Goal: Information Seeking & Learning: Learn about a topic

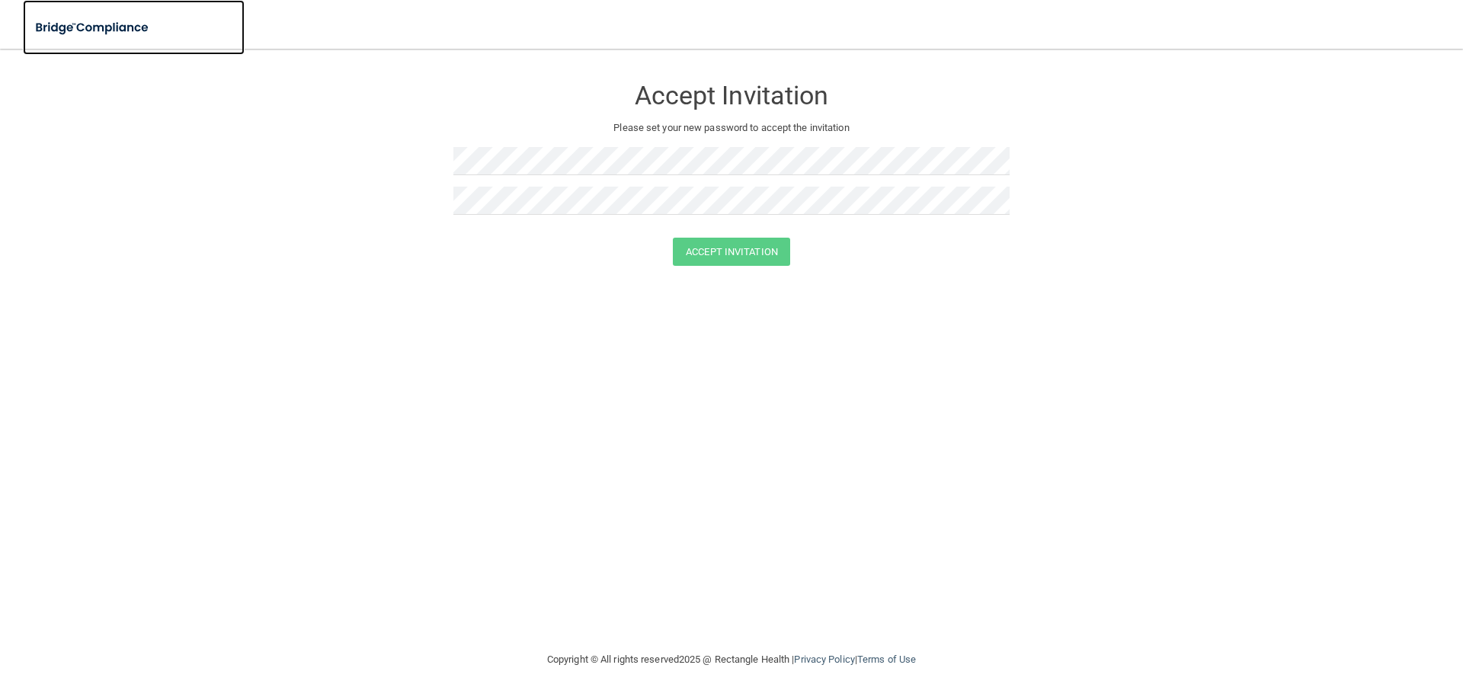
click at [44, 30] on img at bounding box center [93, 27] width 140 height 31
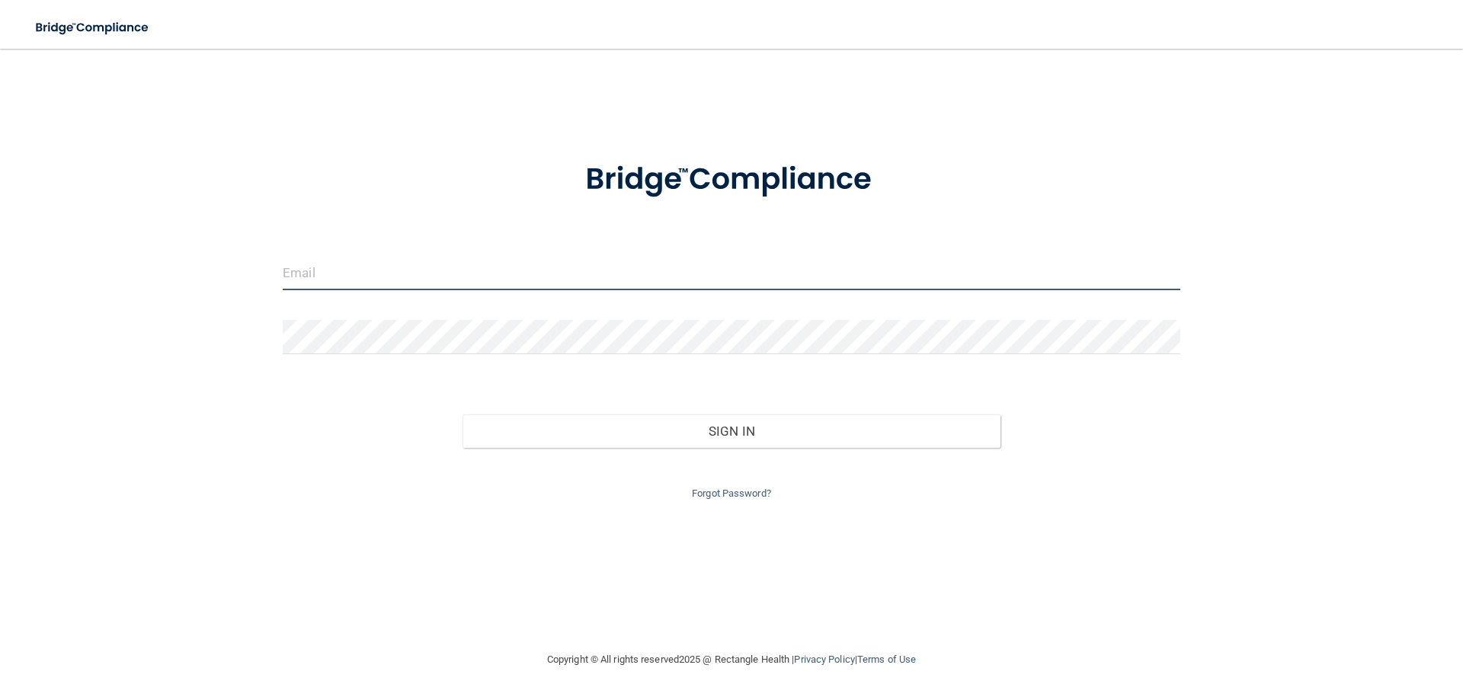
type input "[EMAIL_ADDRESS][DOMAIN_NAME]"
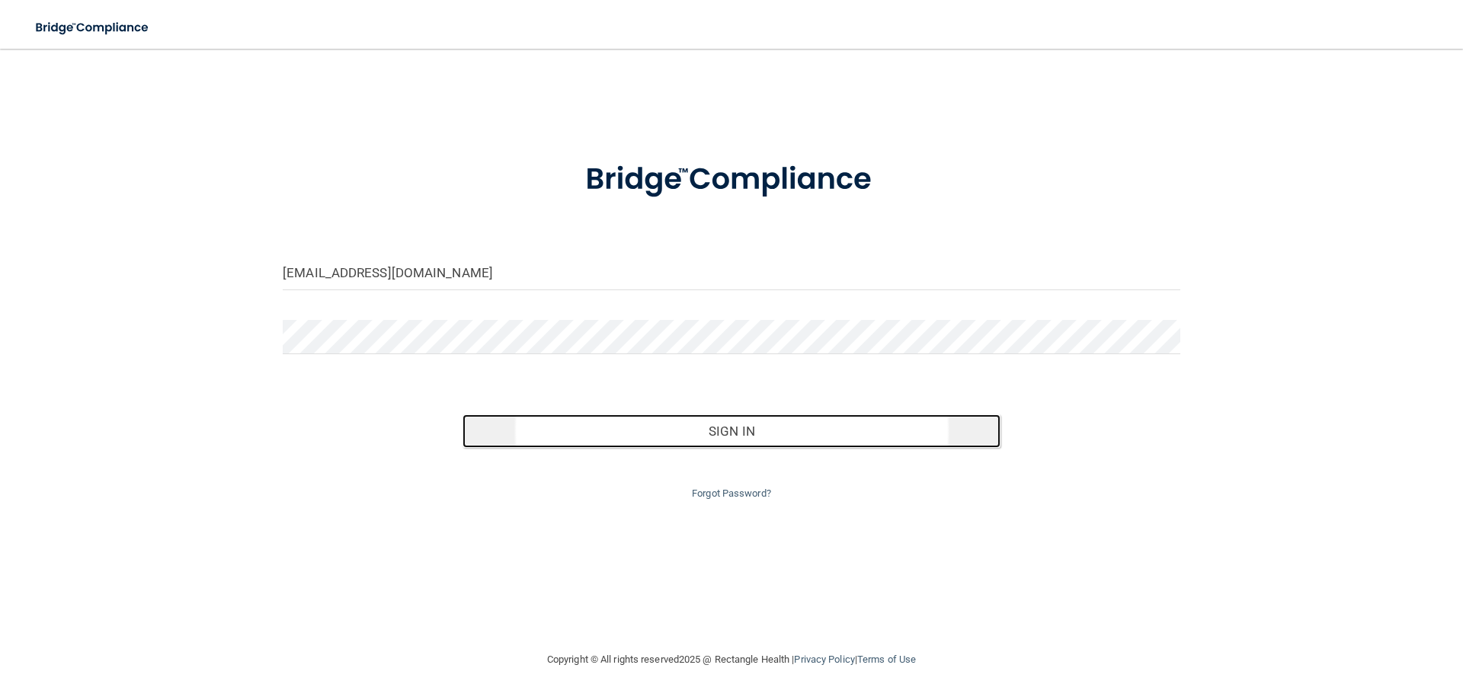
click at [747, 434] on button "Sign In" at bounding box center [731, 431] width 539 height 34
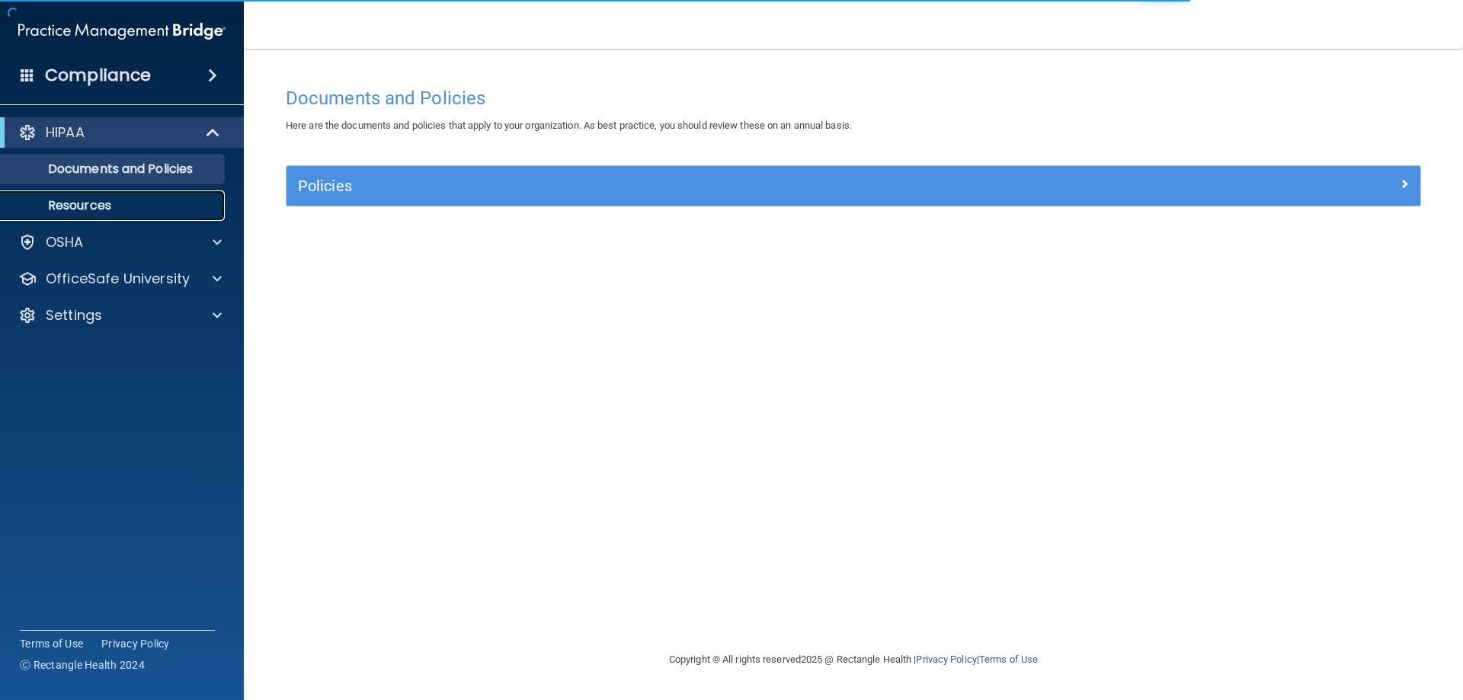
click at [158, 199] on p "Resources" at bounding box center [114, 205] width 208 height 15
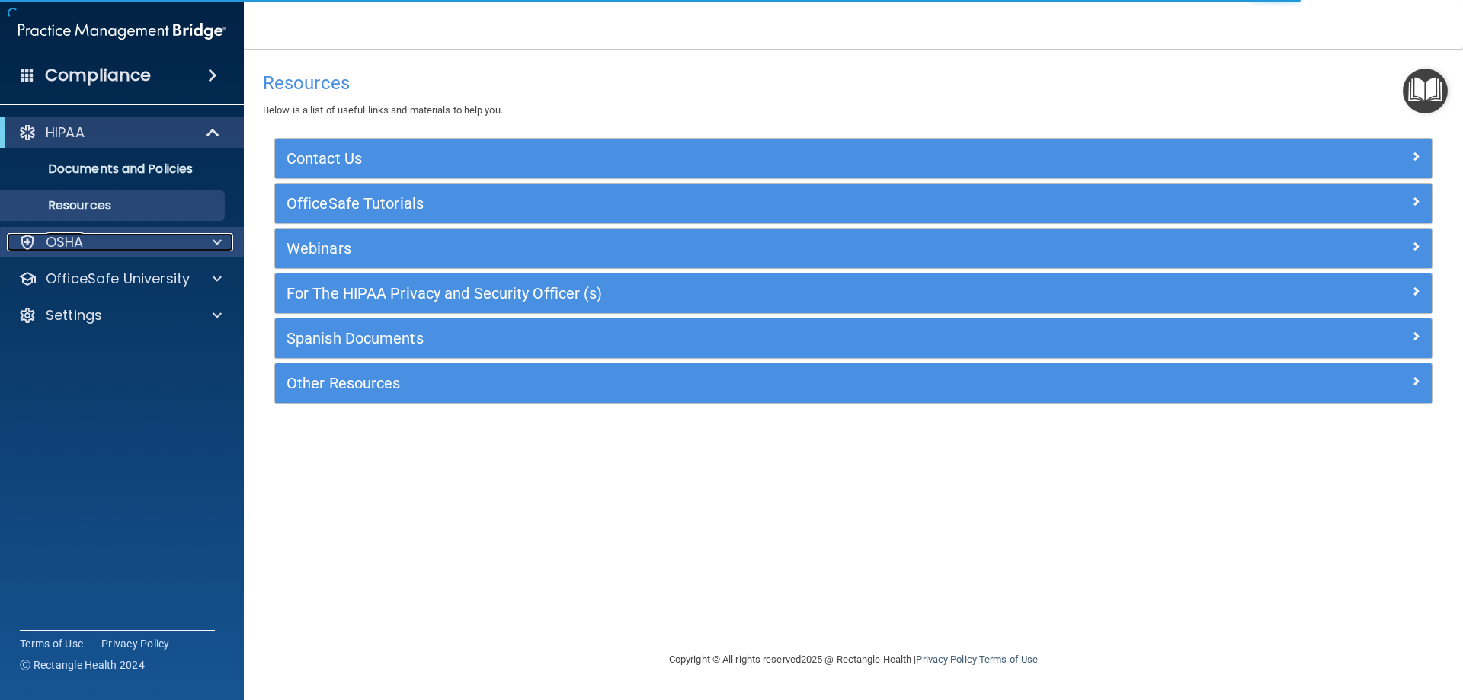
click at [163, 235] on div "OSHA" at bounding box center [101, 242] width 189 height 18
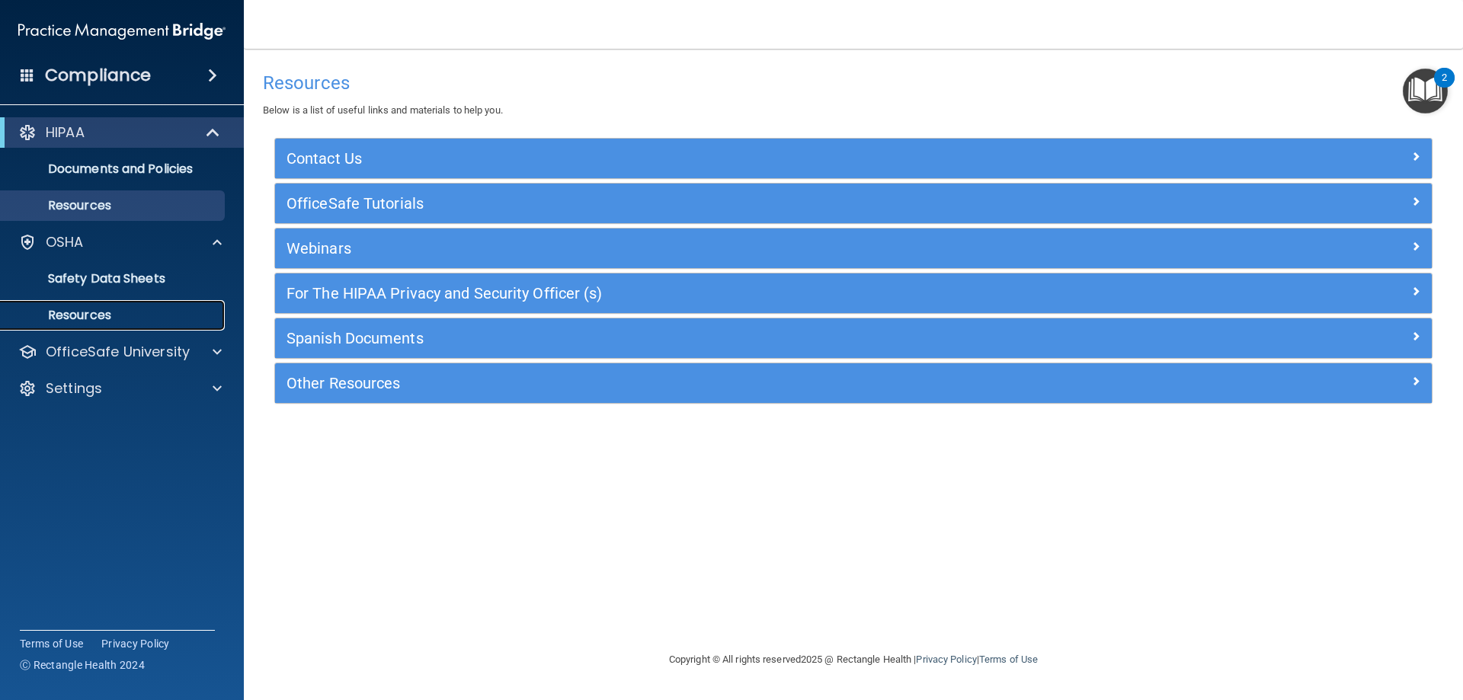
click at [145, 303] on link "Resources" at bounding box center [105, 315] width 240 height 30
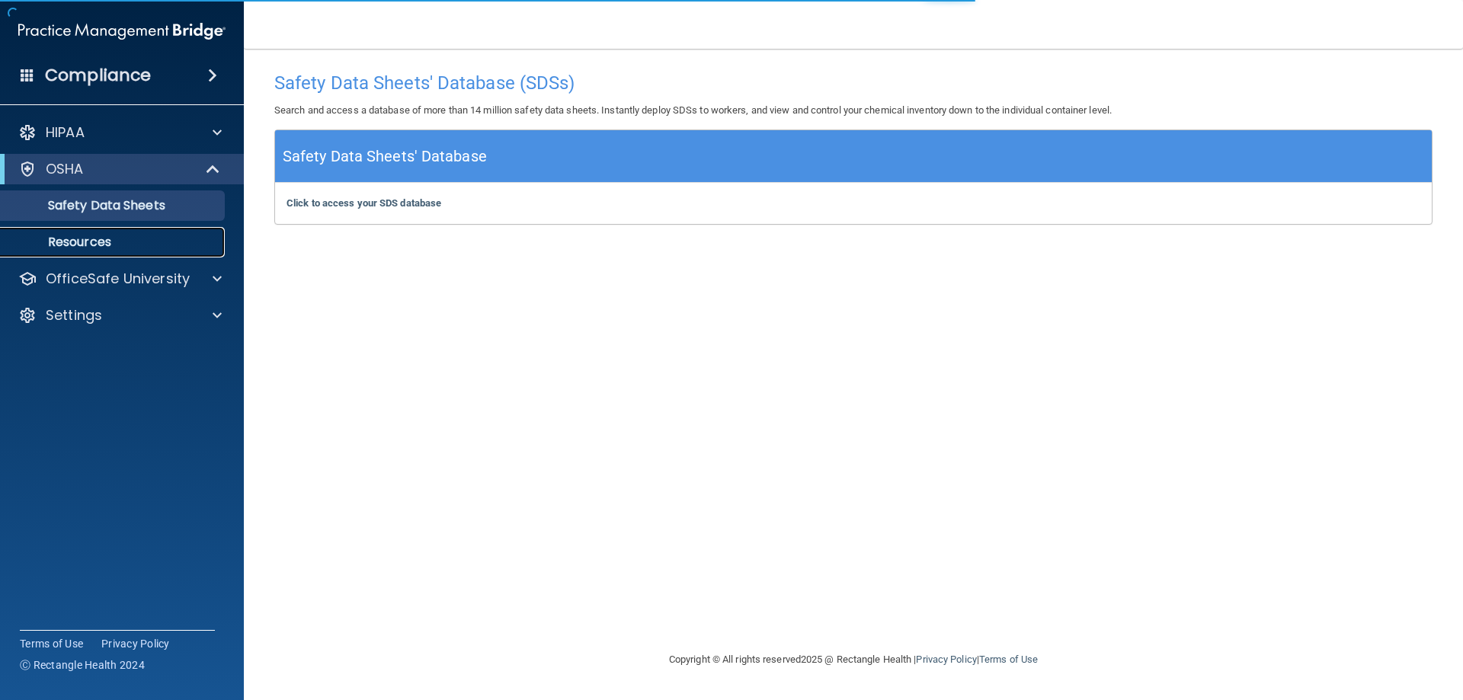
click at [190, 241] on p "Resources" at bounding box center [114, 242] width 208 height 15
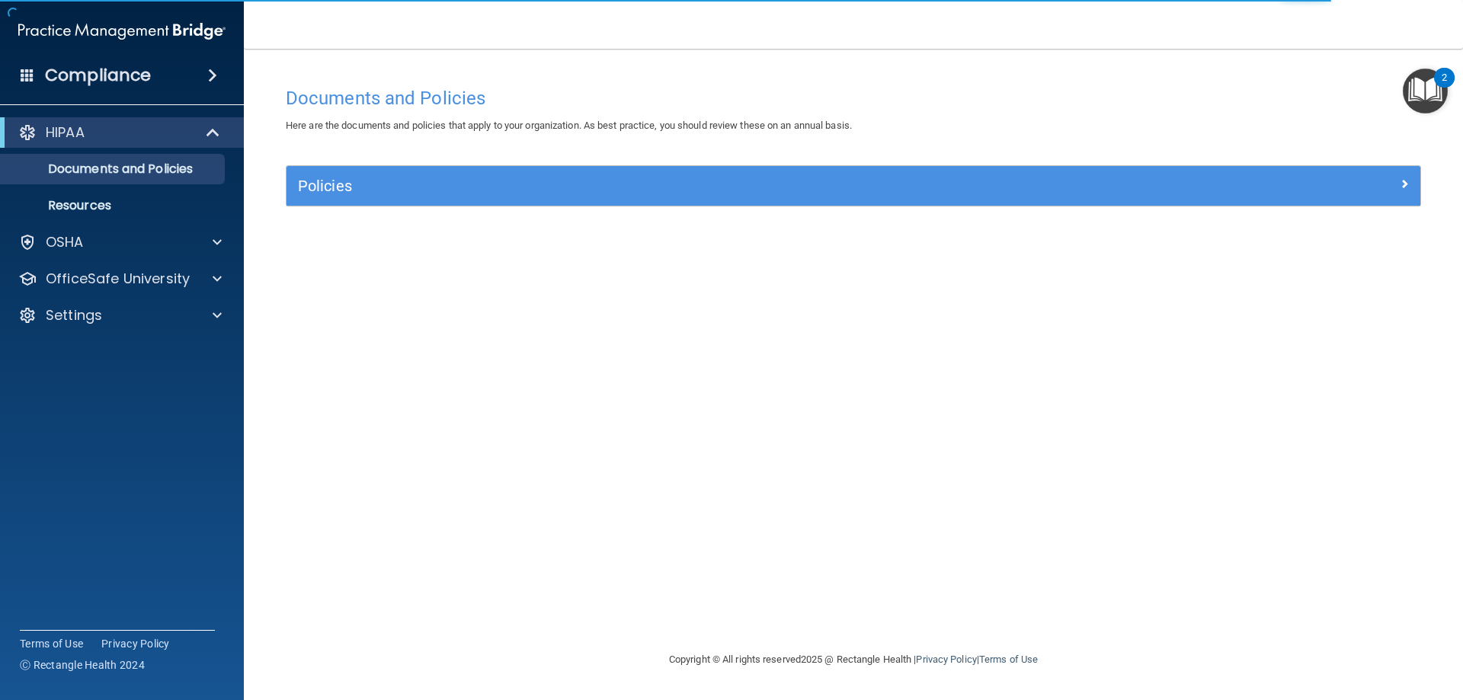
click at [1406, 101] on img "Open Resource Center, 2 new notifications" at bounding box center [1425, 91] width 45 height 45
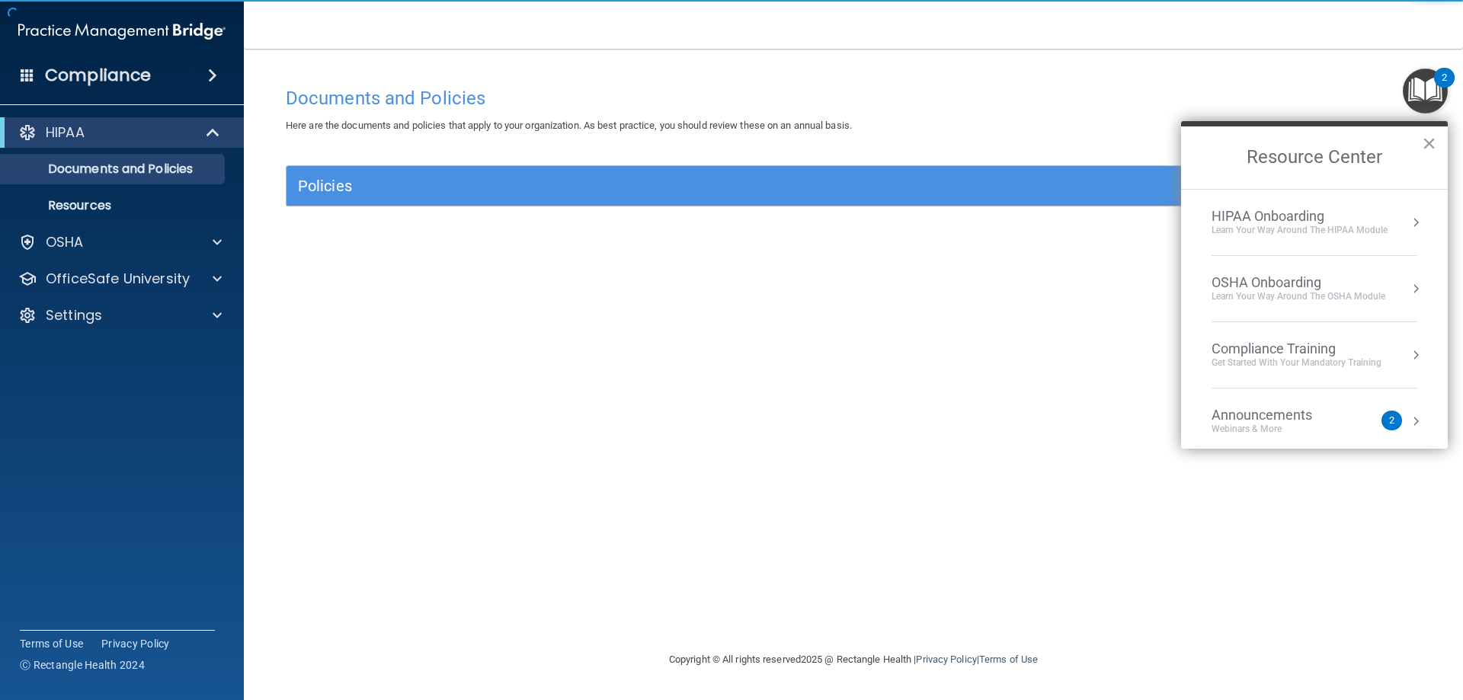
click at [1361, 414] on div "Announcements Webinars & More" at bounding box center [1292, 421] width 162 height 29
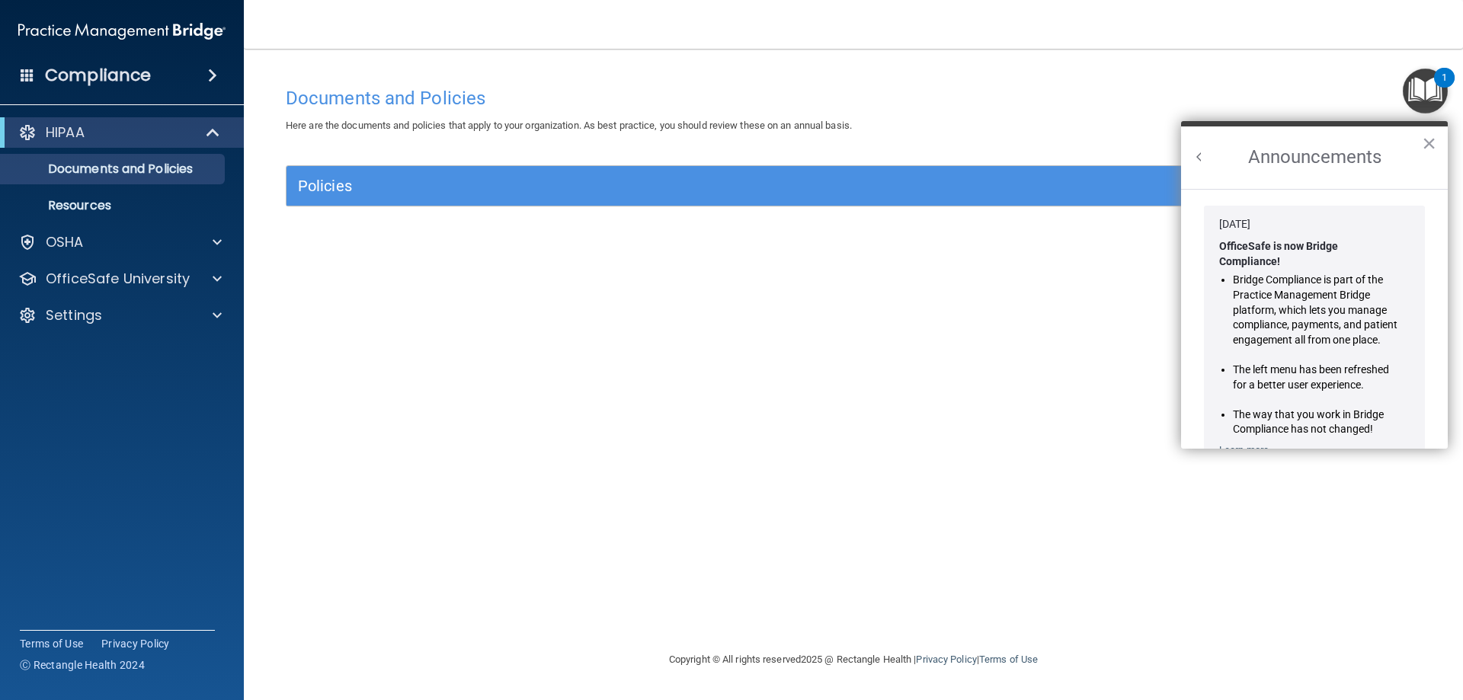
click at [1198, 167] on h2 "Announcements" at bounding box center [1314, 157] width 267 height 62
click at [1195, 162] on button "Back to Resource Center Home" at bounding box center [1199, 156] width 15 height 15
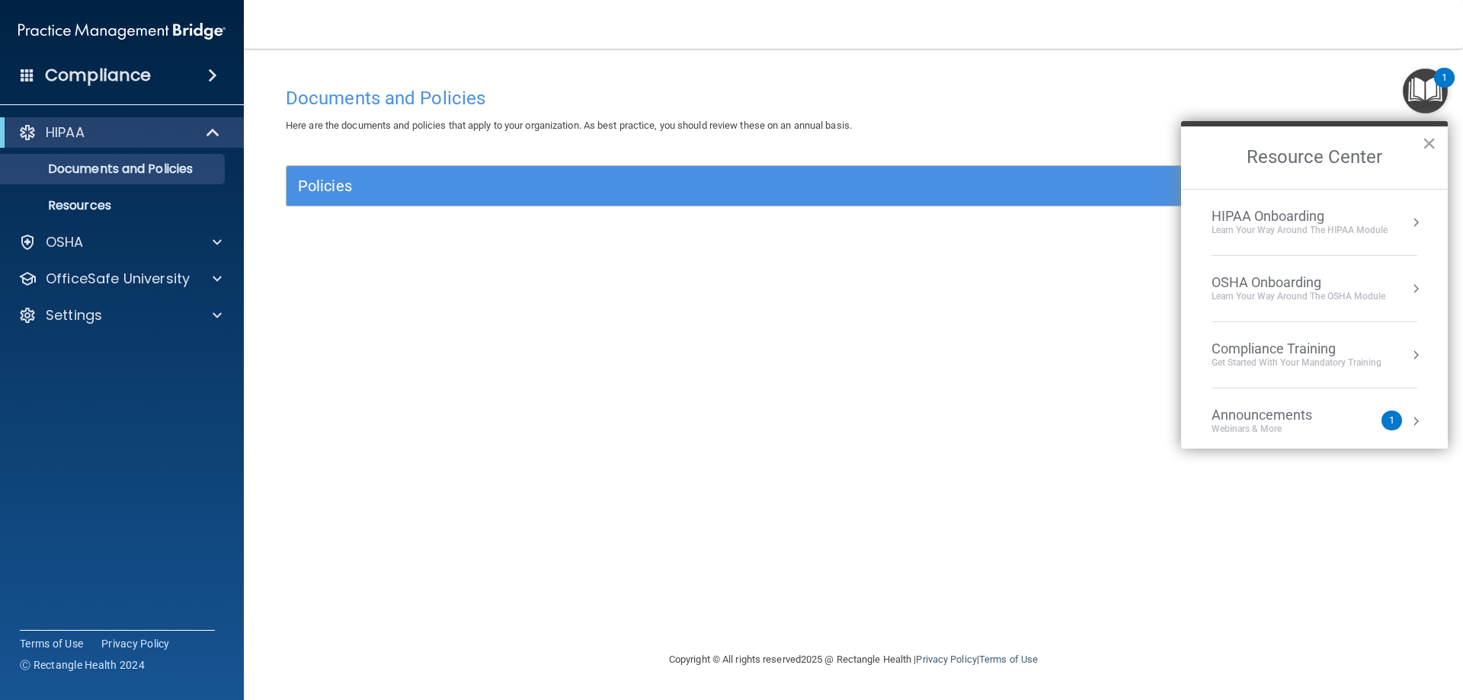
click at [1347, 270] on li "OSHA Onboarding Learn your way around the OSHA module" at bounding box center [1314, 289] width 206 height 66
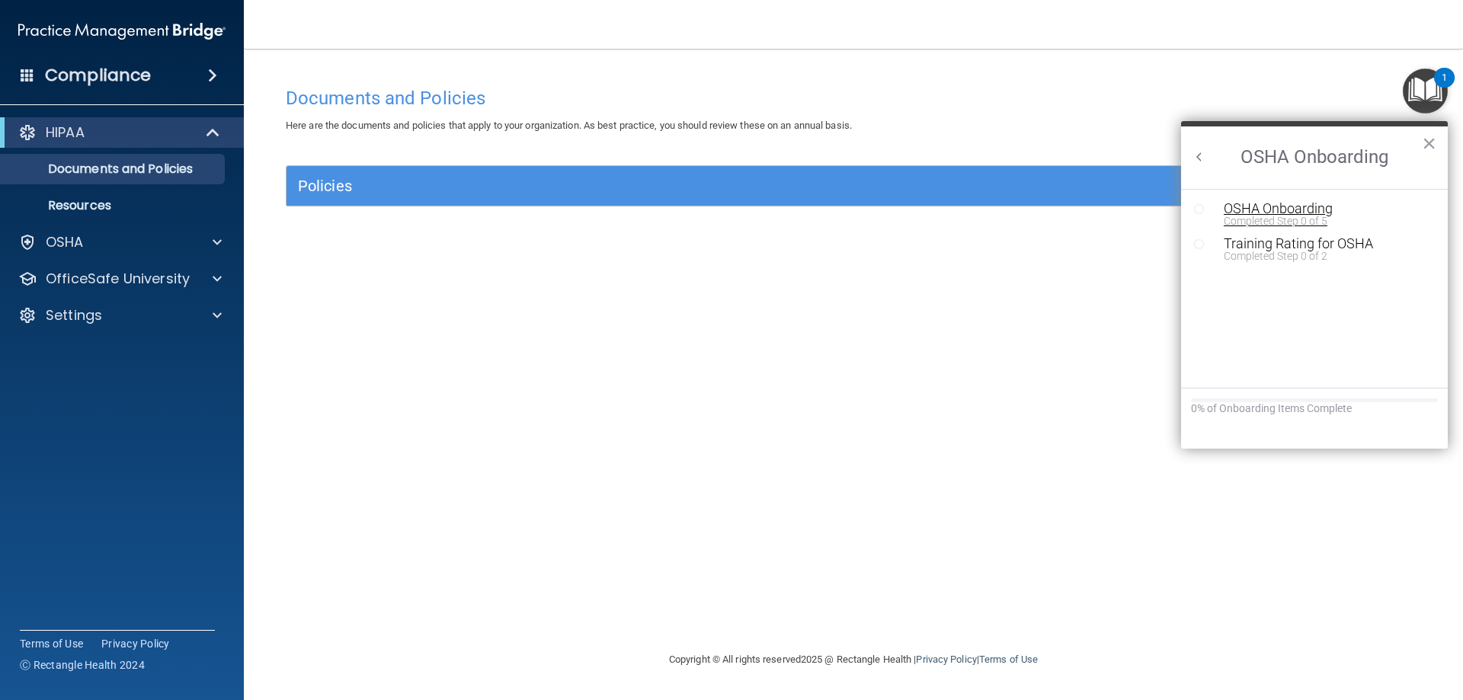
click at [1314, 210] on div "OSHA Onboarding" at bounding box center [1326, 209] width 204 height 14
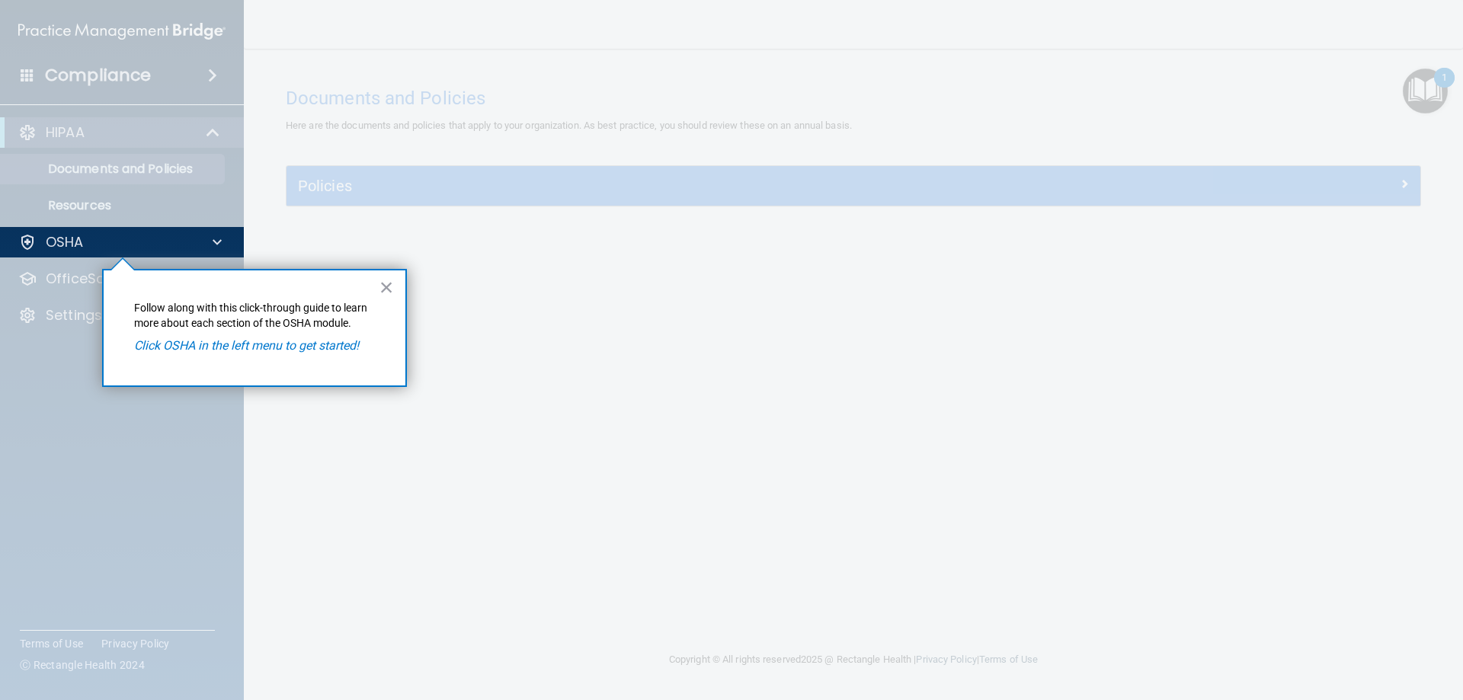
click at [375, 300] on div "× Follow along with this click-through guide to learn more about each section o…" at bounding box center [254, 328] width 305 height 118
click at [302, 355] on div "× Follow along with this click-through guide to learn more about each section o…" at bounding box center [254, 328] width 305 height 118
click at [322, 334] on div "× Follow along with this click-through guide to learn more about each section o…" at bounding box center [254, 328] width 305 height 118
click at [379, 290] on button "×" at bounding box center [386, 287] width 14 height 24
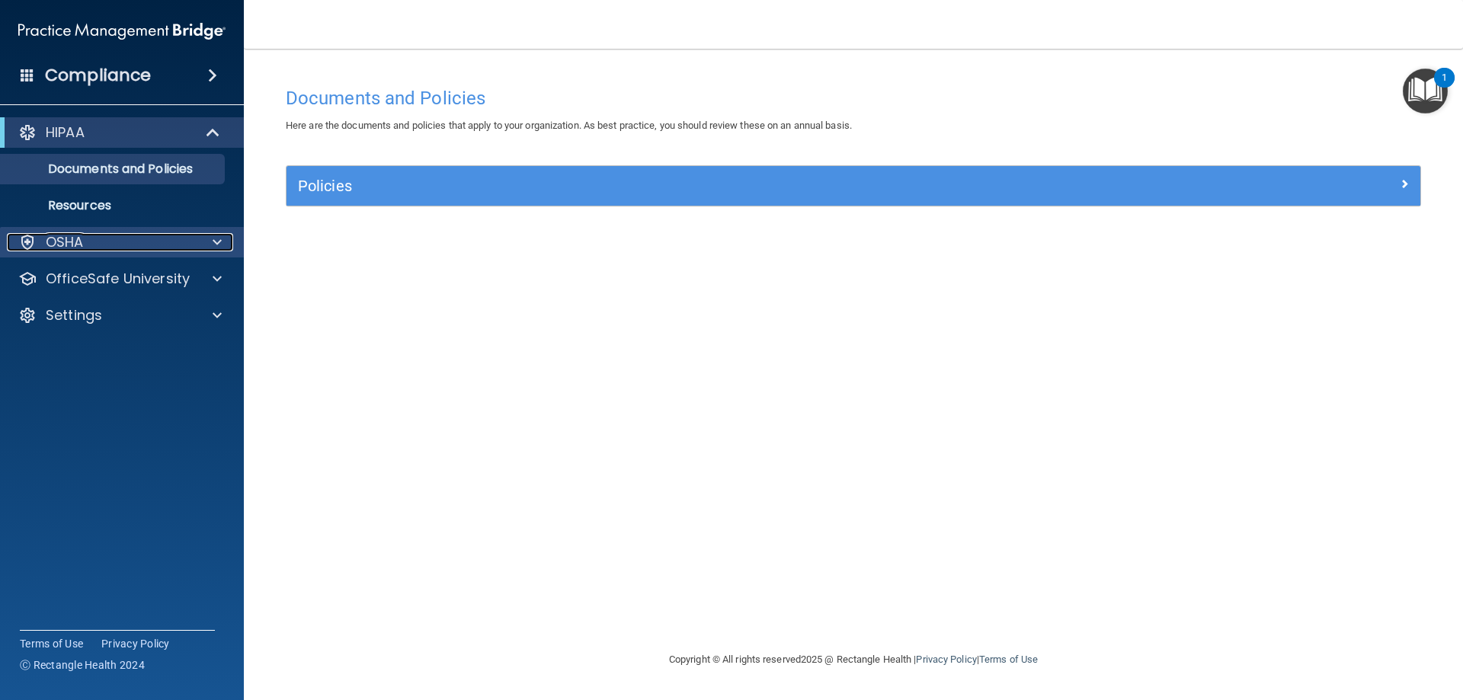
click at [179, 243] on div "OSHA" at bounding box center [101, 242] width 189 height 18
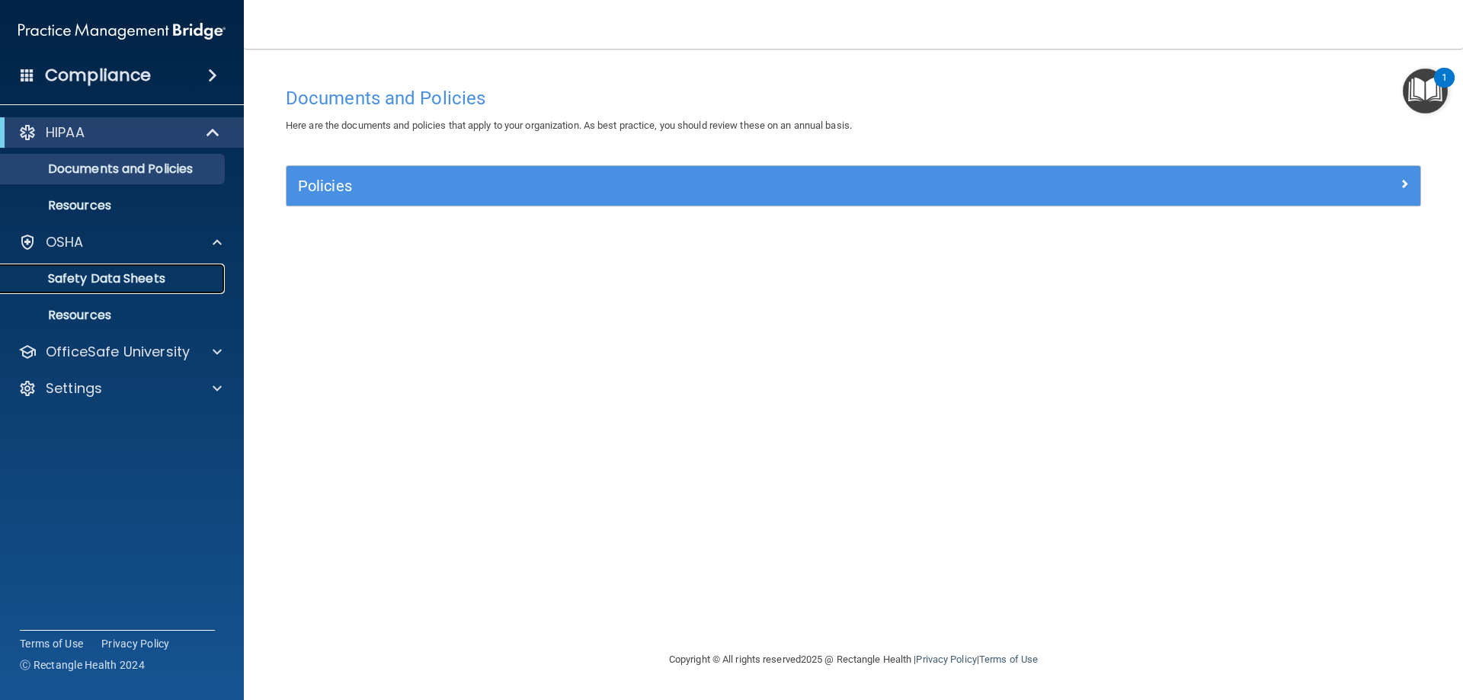
click at [188, 285] on p "Safety Data Sheets" at bounding box center [114, 278] width 208 height 15
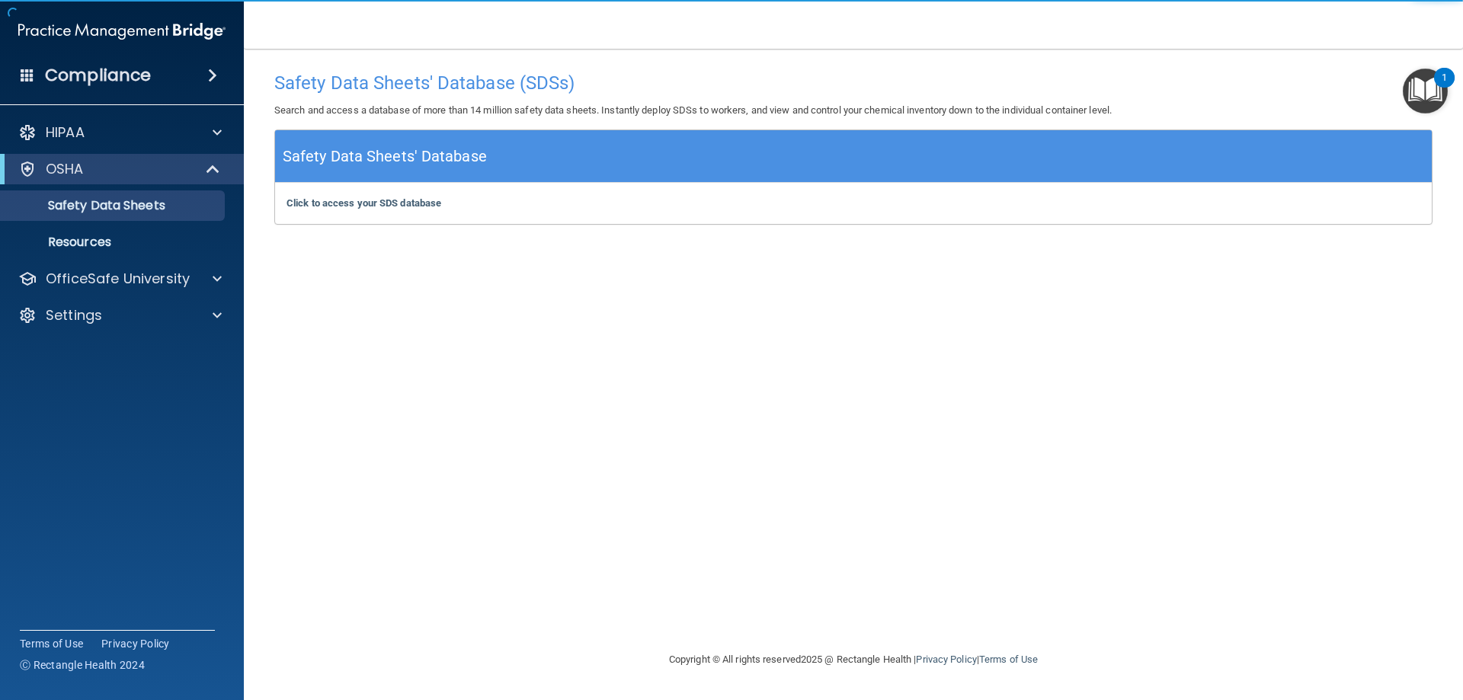
click at [651, 206] on div "Click to access your SDS database Click to access your SDS database" at bounding box center [853, 203] width 1157 height 41
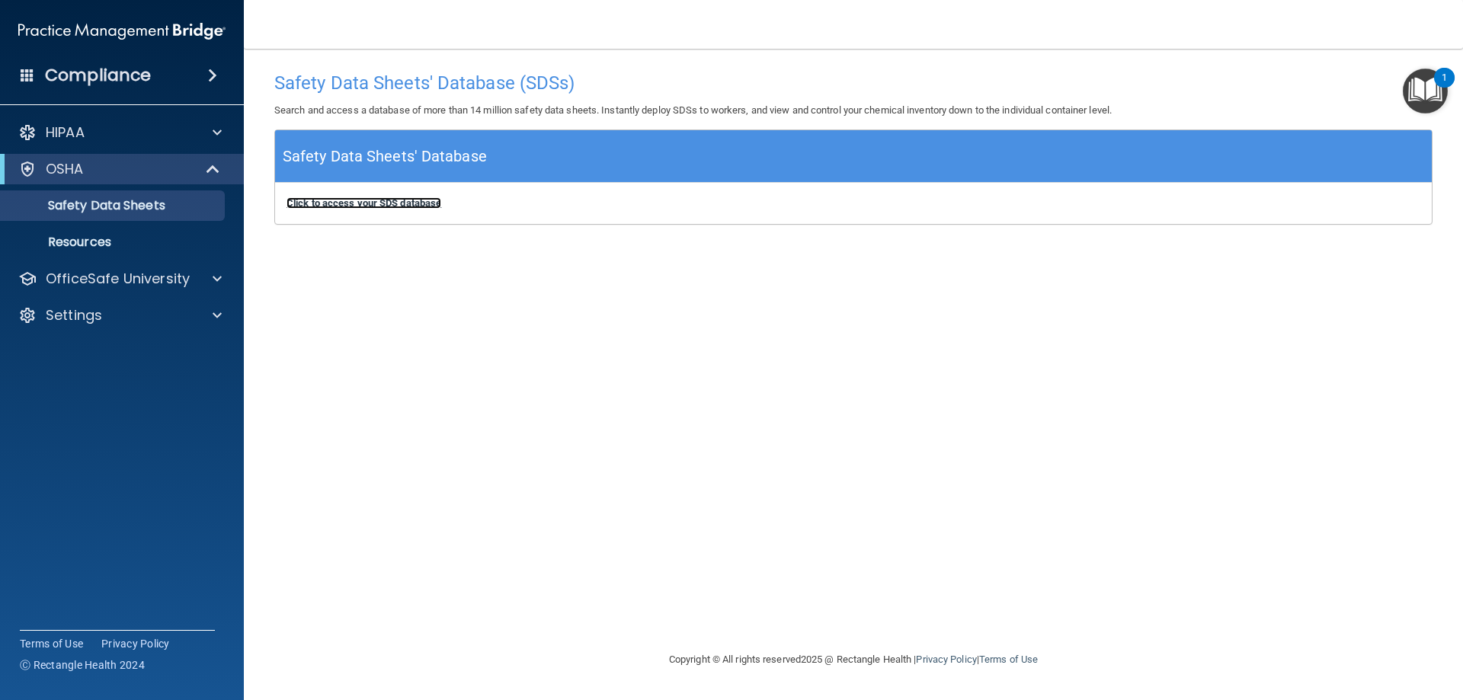
click at [346, 201] on b "Click to access your SDS database" at bounding box center [363, 202] width 155 height 11
click at [114, 232] on link "Resources" at bounding box center [105, 242] width 240 height 30
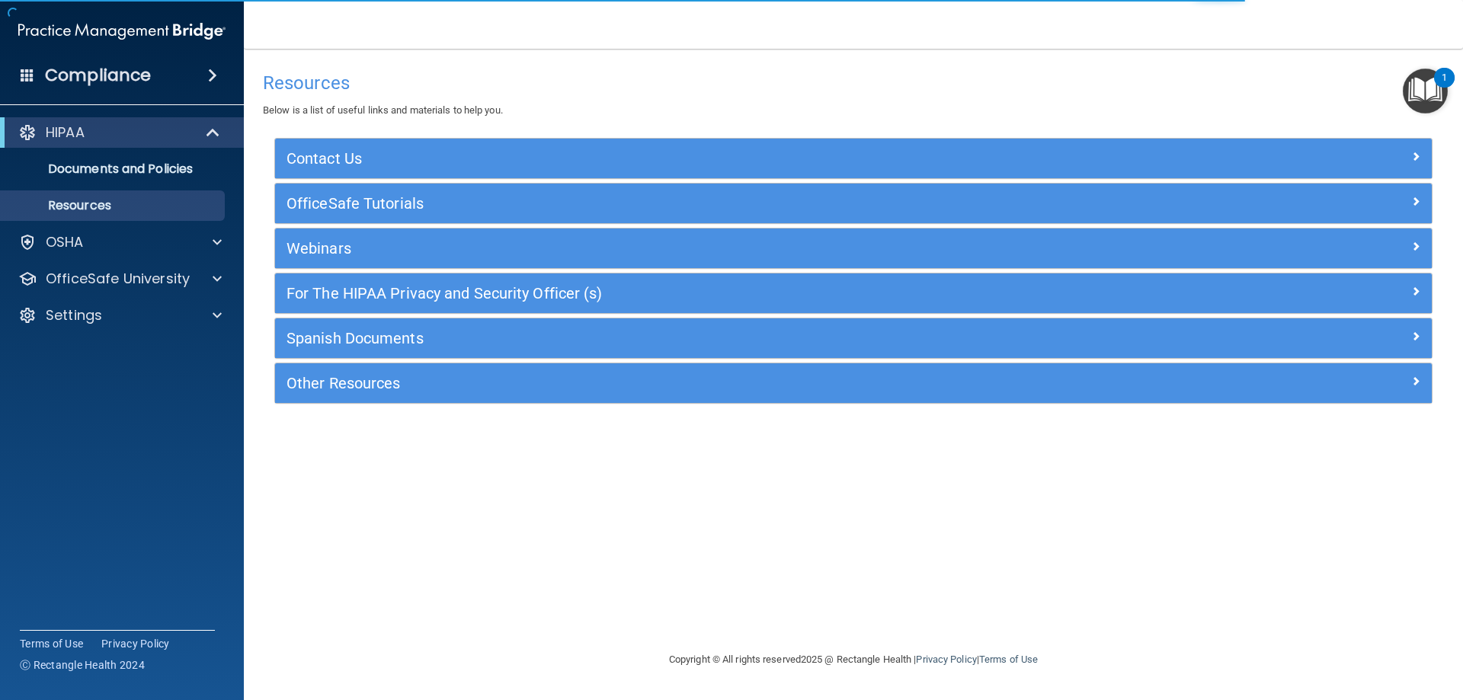
click at [1422, 86] on img "Open Resource Center, 1 new notification" at bounding box center [1425, 91] width 45 height 45
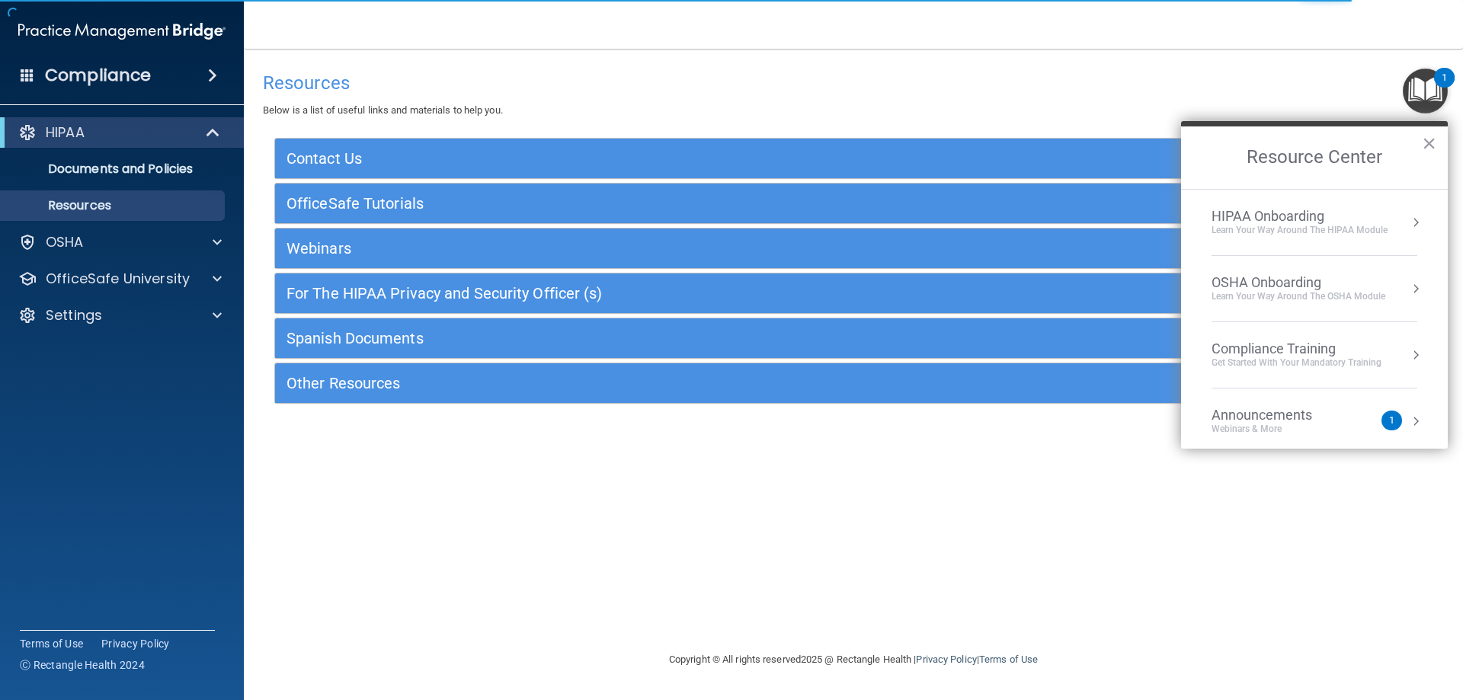
click at [1320, 353] on div "Compliance Training" at bounding box center [1296, 349] width 170 height 17
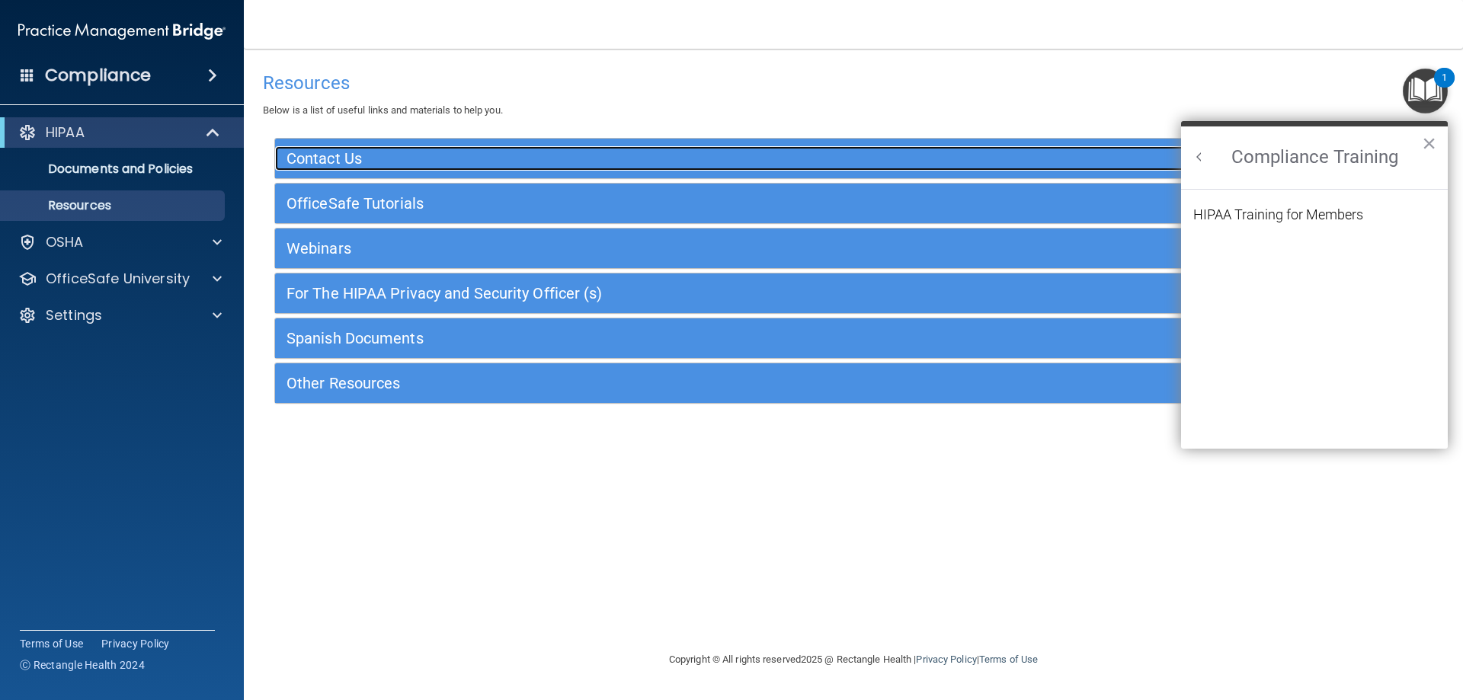
click at [1175, 158] on div at bounding box center [1288, 155] width 290 height 18
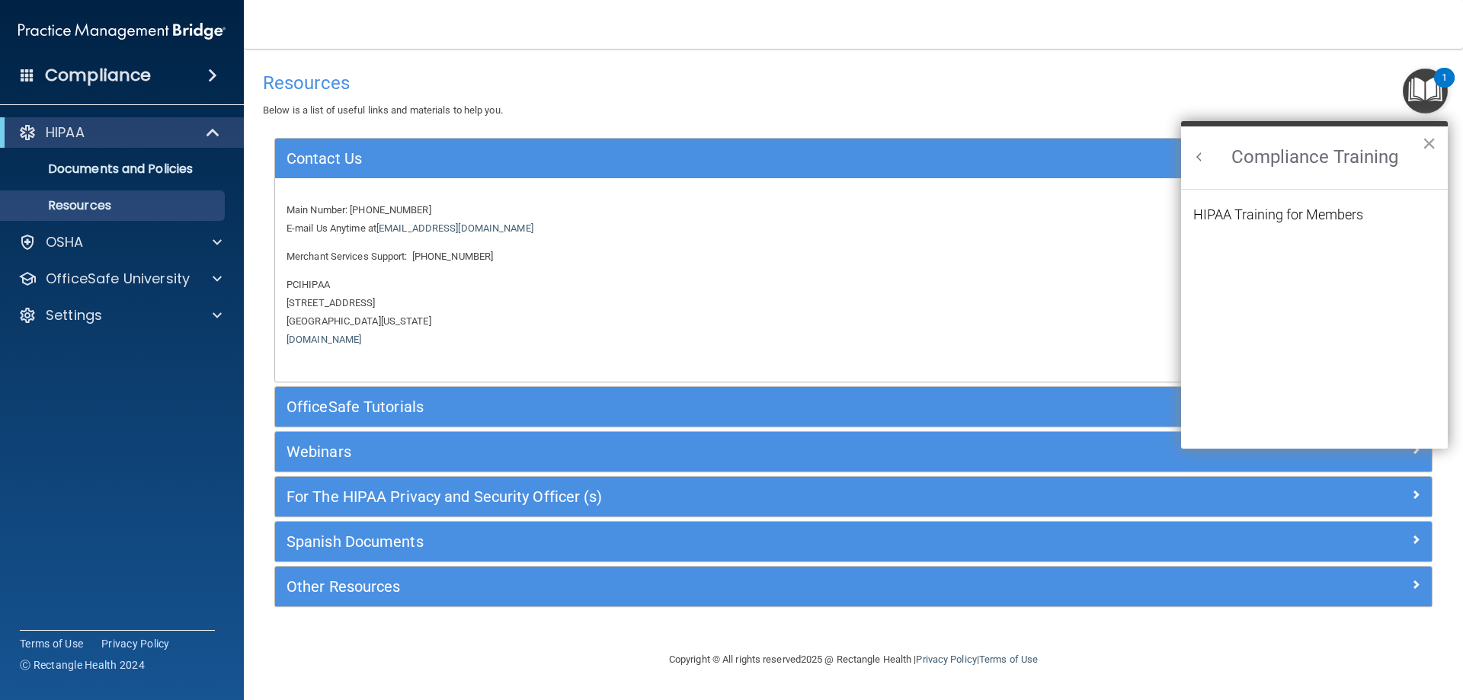
click at [1201, 151] on button "Back to Resource Center Home" at bounding box center [1199, 156] width 15 height 15
click at [1322, 285] on div "OSHA Onboarding" at bounding box center [1298, 282] width 174 height 17
click at [1277, 246] on div "Training Rating for OSHA" at bounding box center [1326, 244] width 204 height 14
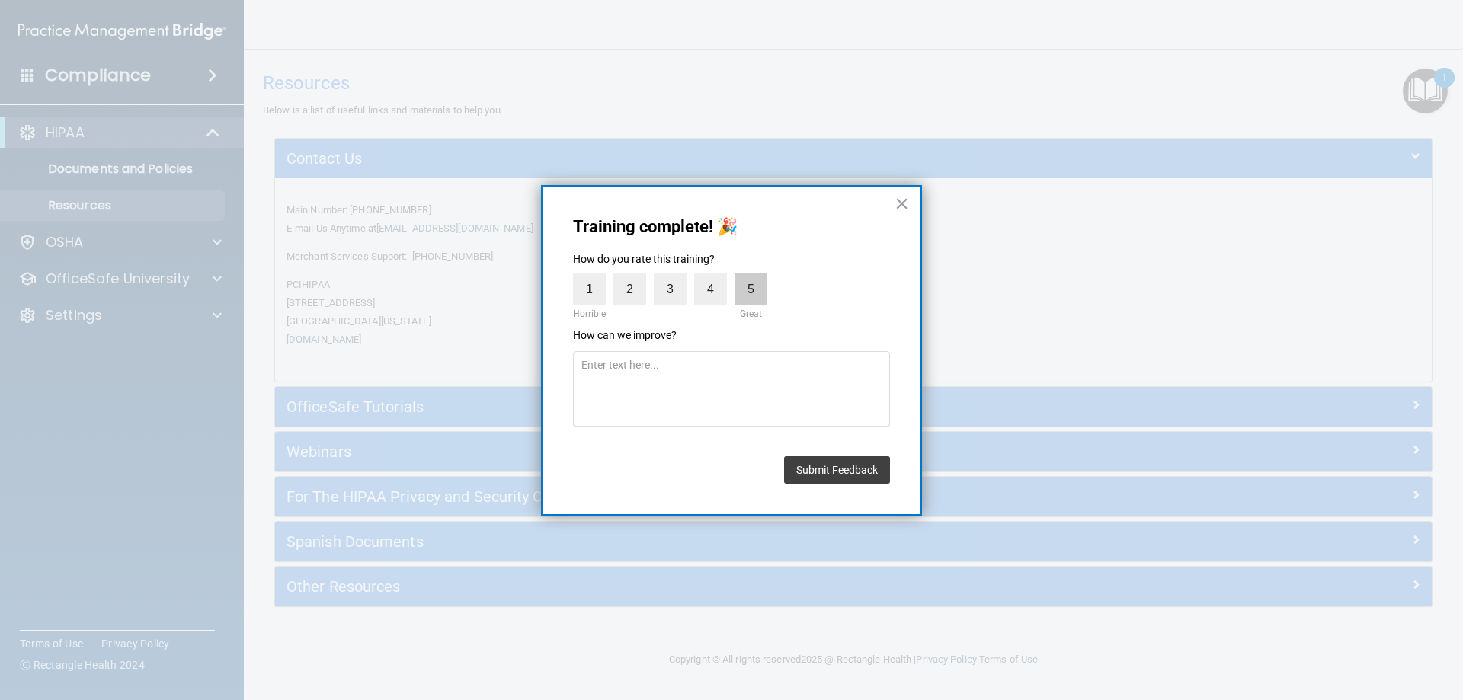
click at [760, 295] on label "5" at bounding box center [750, 289] width 33 height 33
click at [715, 277] on input "5" at bounding box center [715, 277] width 0 height 0
click at [855, 473] on button "Submit Feedback" at bounding box center [837, 469] width 106 height 27
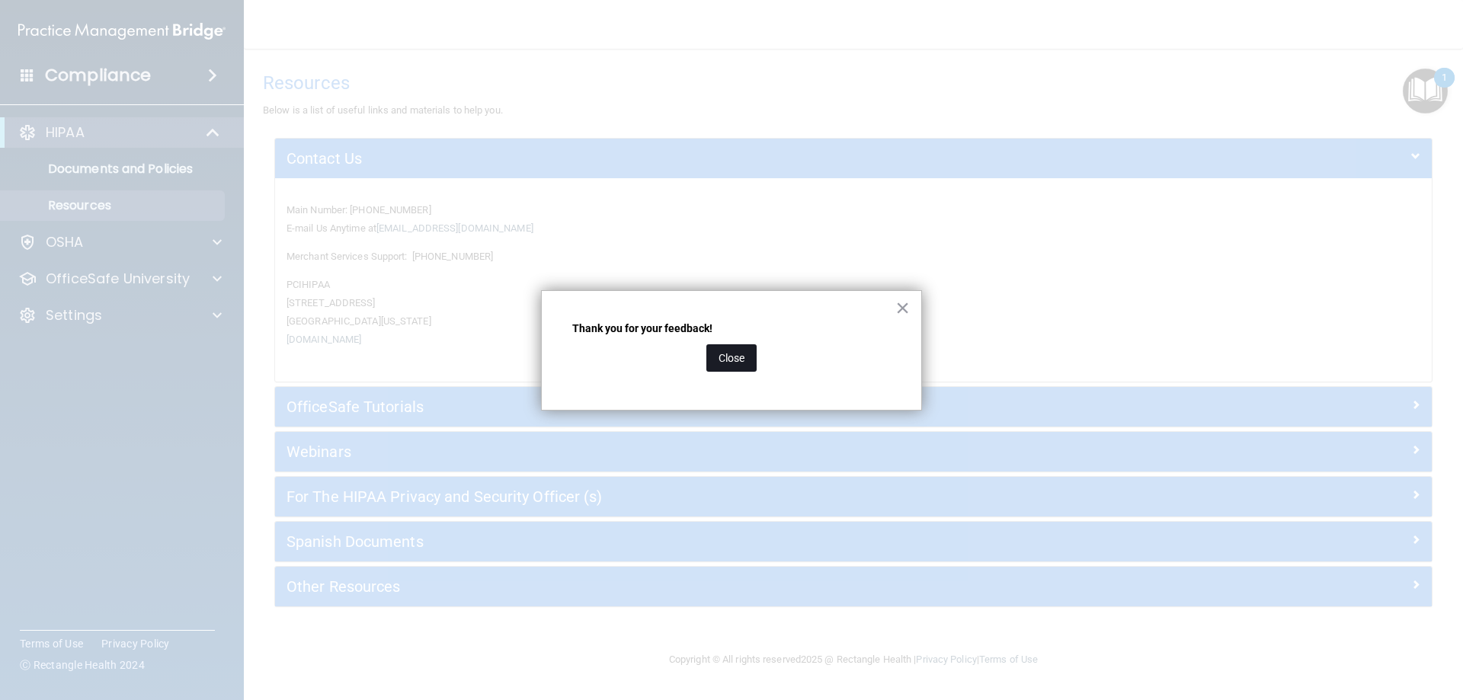
click at [741, 357] on button "Close" at bounding box center [731, 357] width 50 height 27
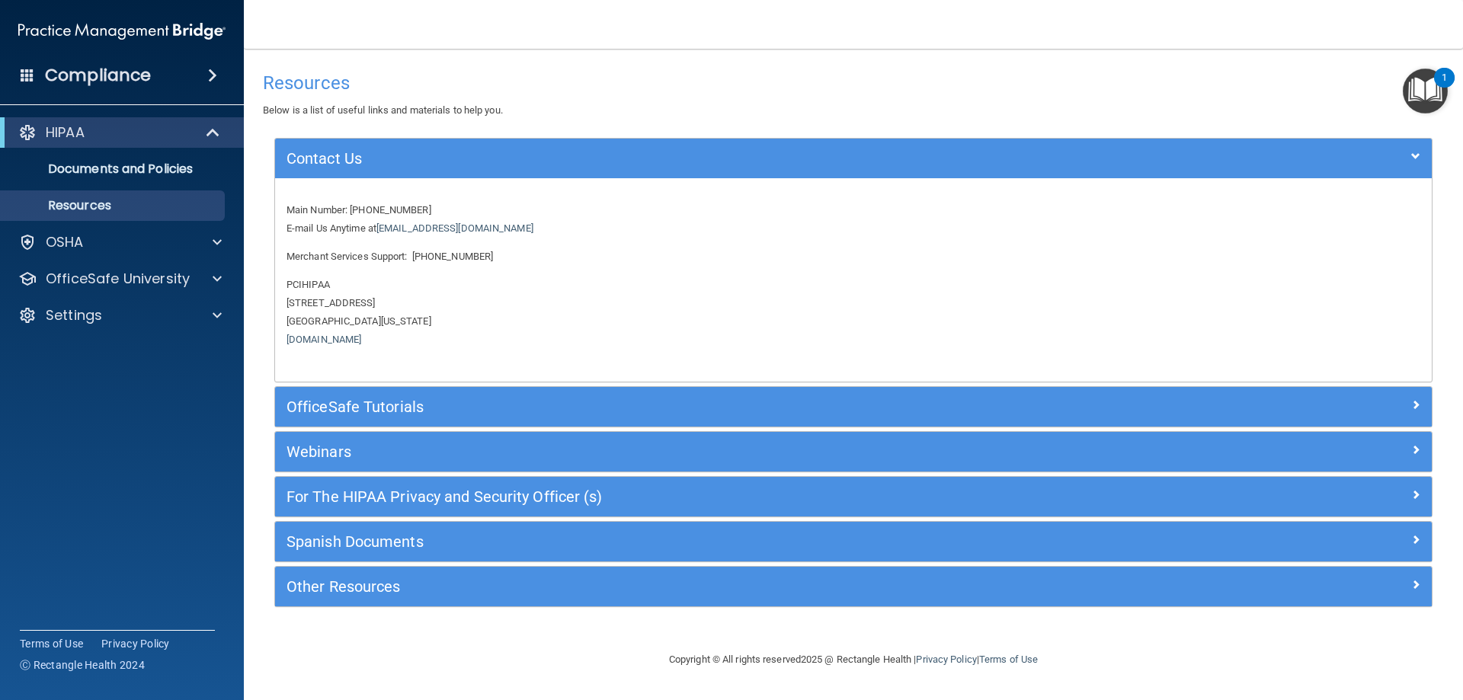
click at [1422, 93] on img "Open Resource Center, 1 new notification" at bounding box center [1425, 91] width 45 height 45
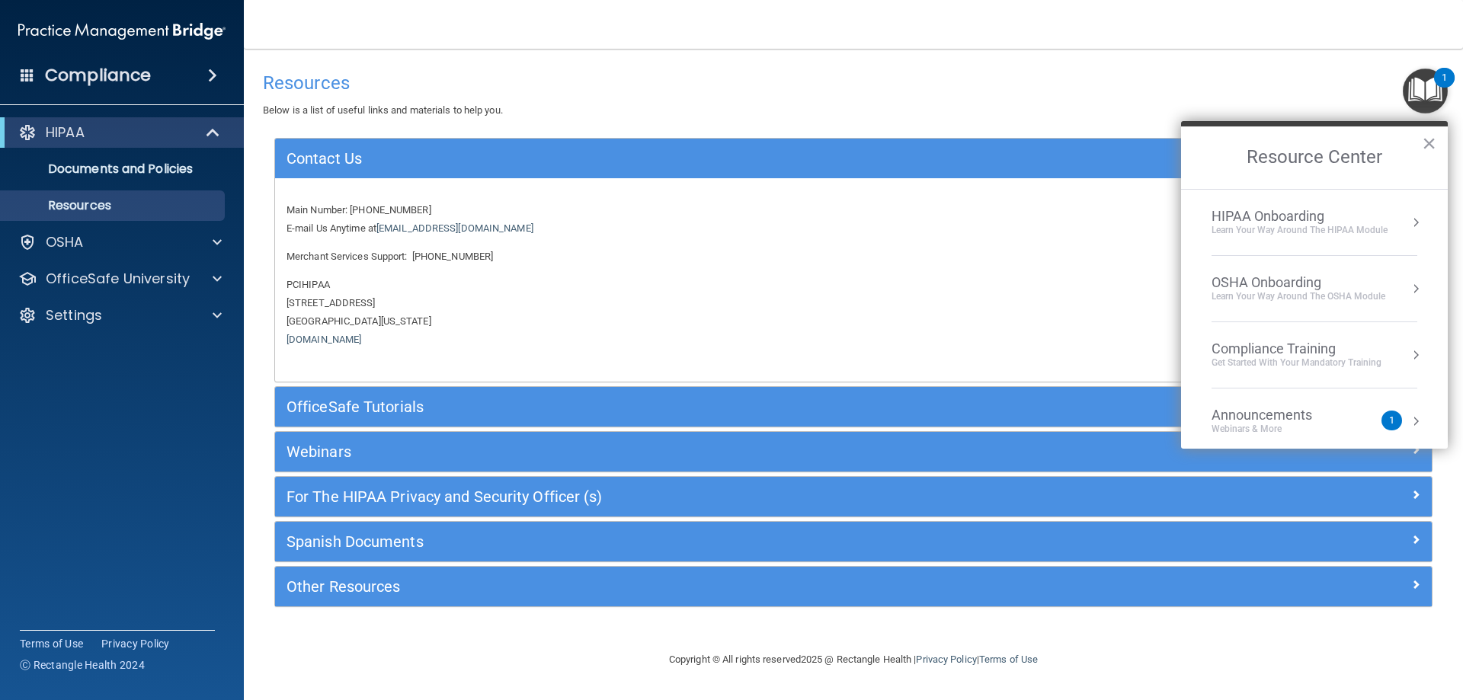
click at [1302, 273] on li "OSHA Onboarding Learn your way around the OSHA module" at bounding box center [1314, 289] width 206 height 66
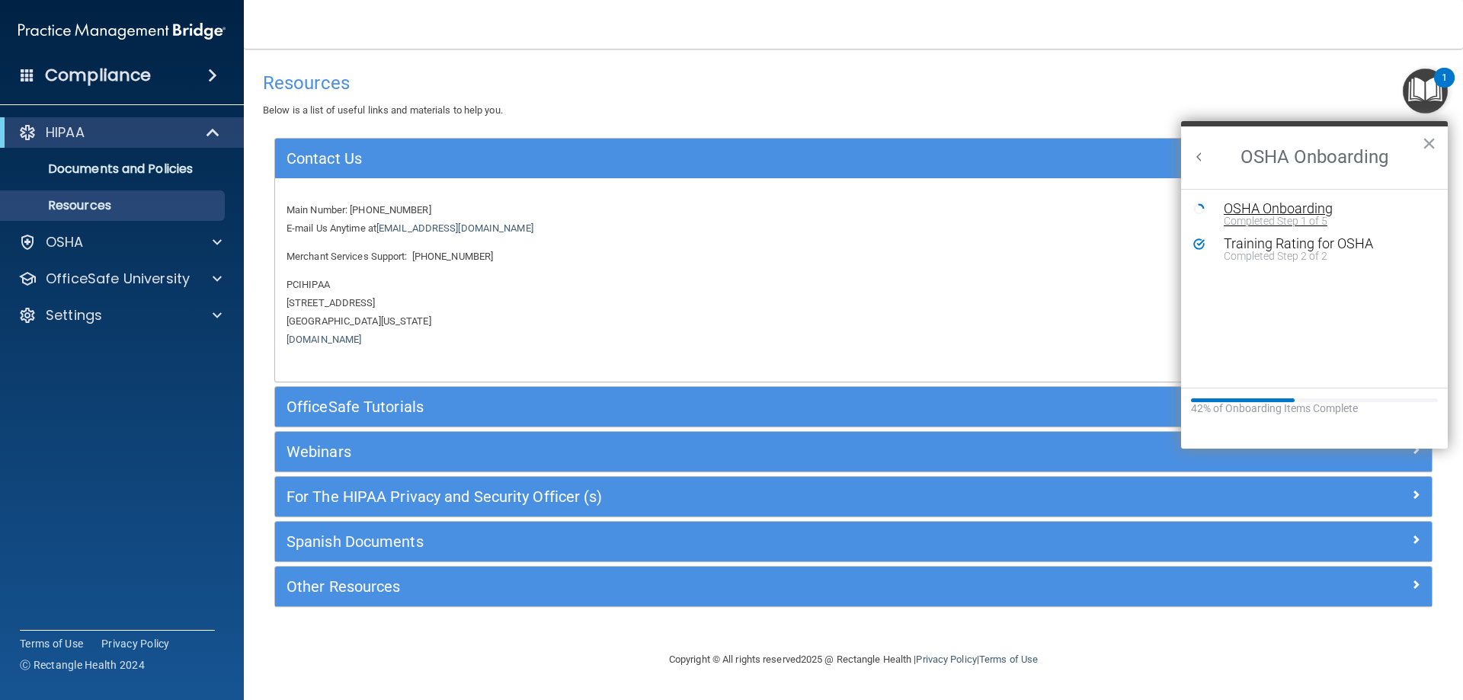
click at [1294, 209] on div "OSHA Onboarding" at bounding box center [1326, 209] width 204 height 14
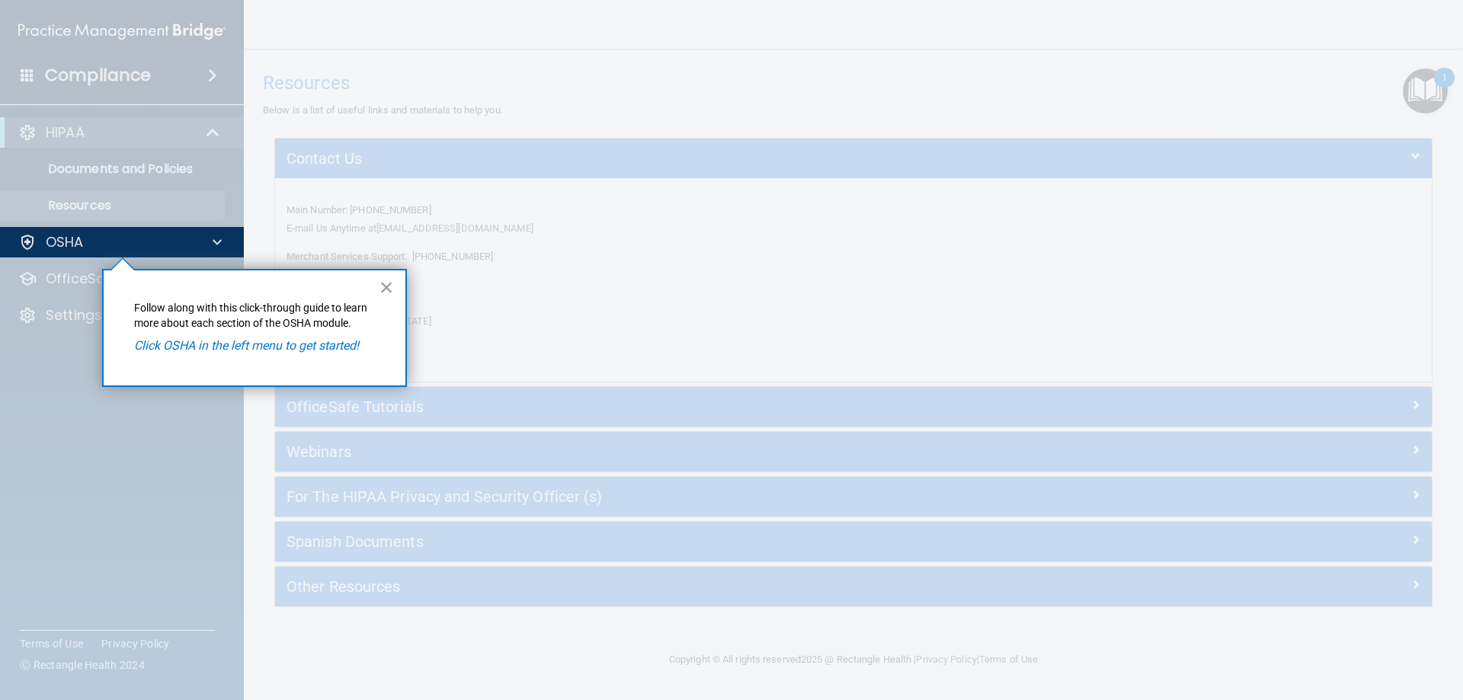
click at [376, 288] on div "× Follow along with this click-through guide to learn more about each section o…" at bounding box center [254, 328] width 305 height 118
click at [366, 291] on div "× Follow along with this click-through guide to learn more about each section o…" at bounding box center [254, 328] width 305 height 118
click at [374, 288] on div "× Follow along with this click-through guide to learn more about each section o…" at bounding box center [254, 328] width 305 height 118
click at [388, 283] on button "×" at bounding box center [386, 287] width 14 height 24
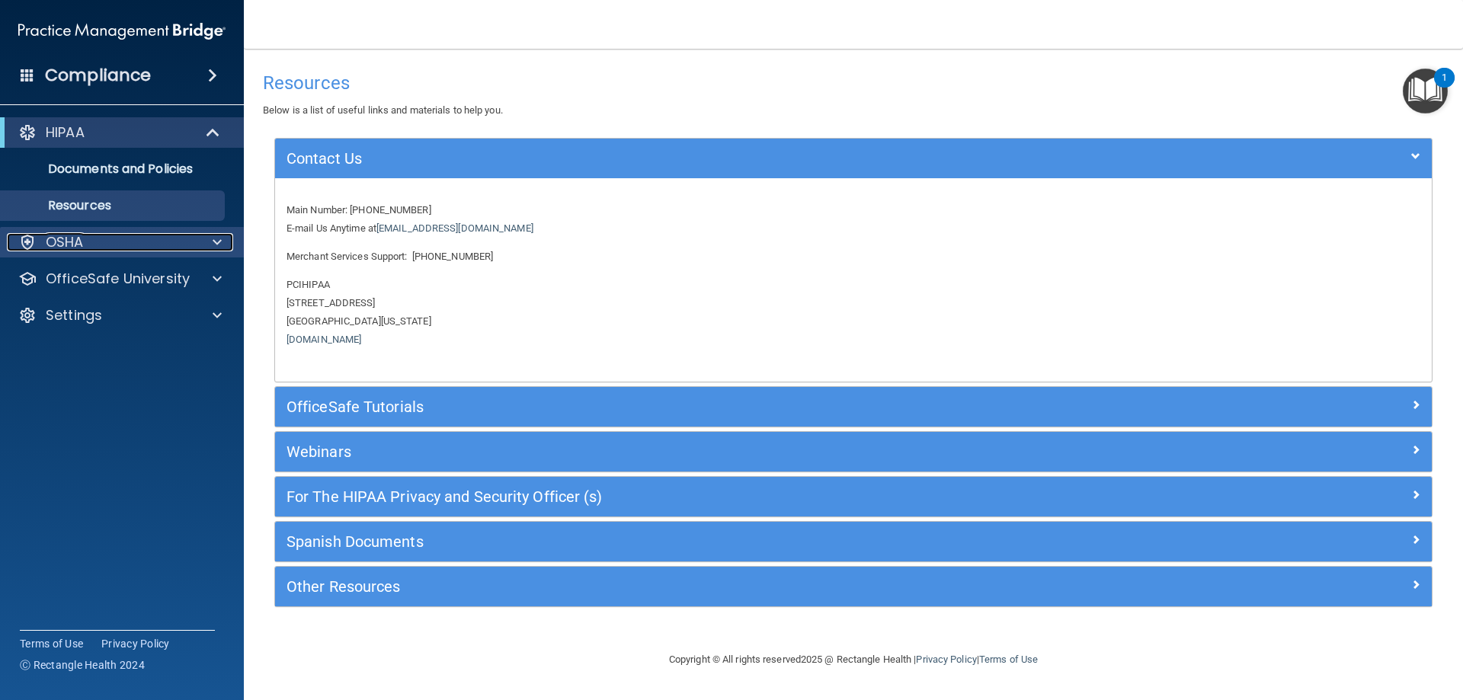
click at [197, 234] on div at bounding box center [215, 242] width 38 height 18
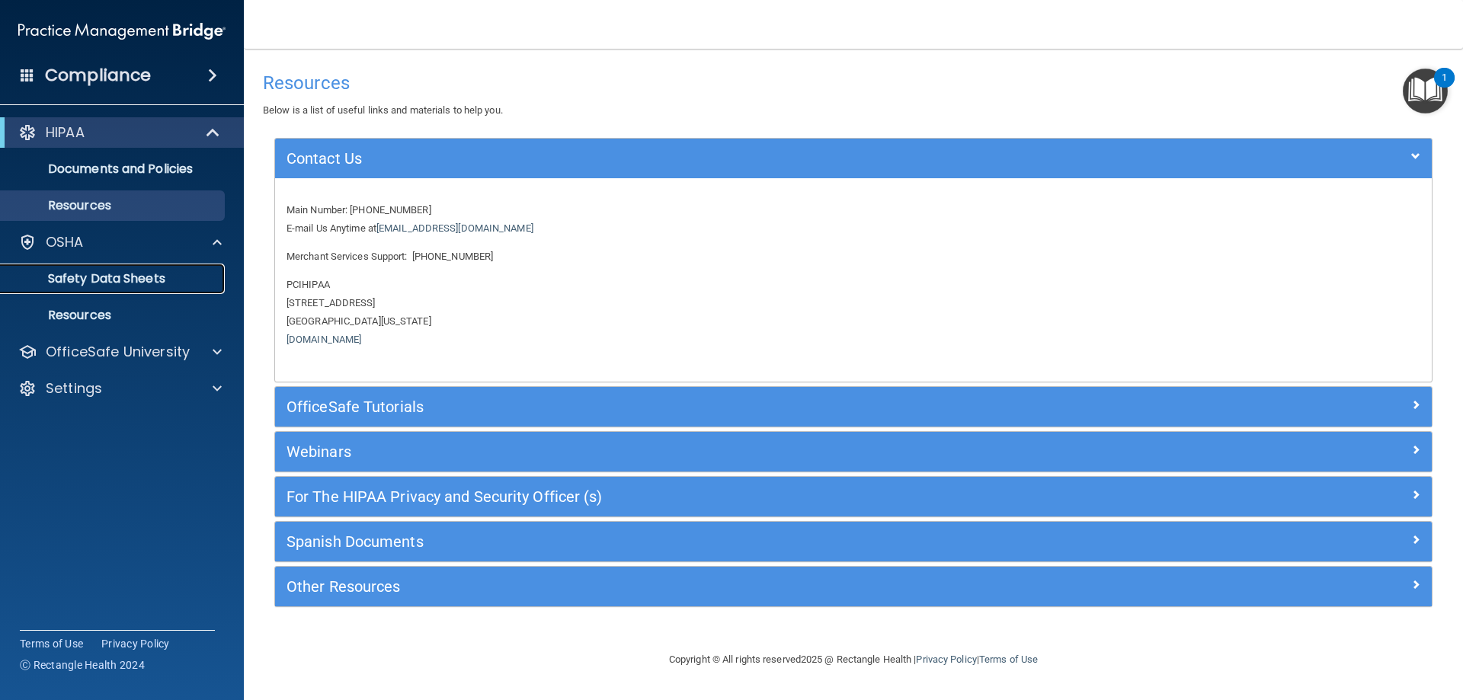
click at [201, 283] on p "Safety Data Sheets" at bounding box center [114, 278] width 208 height 15
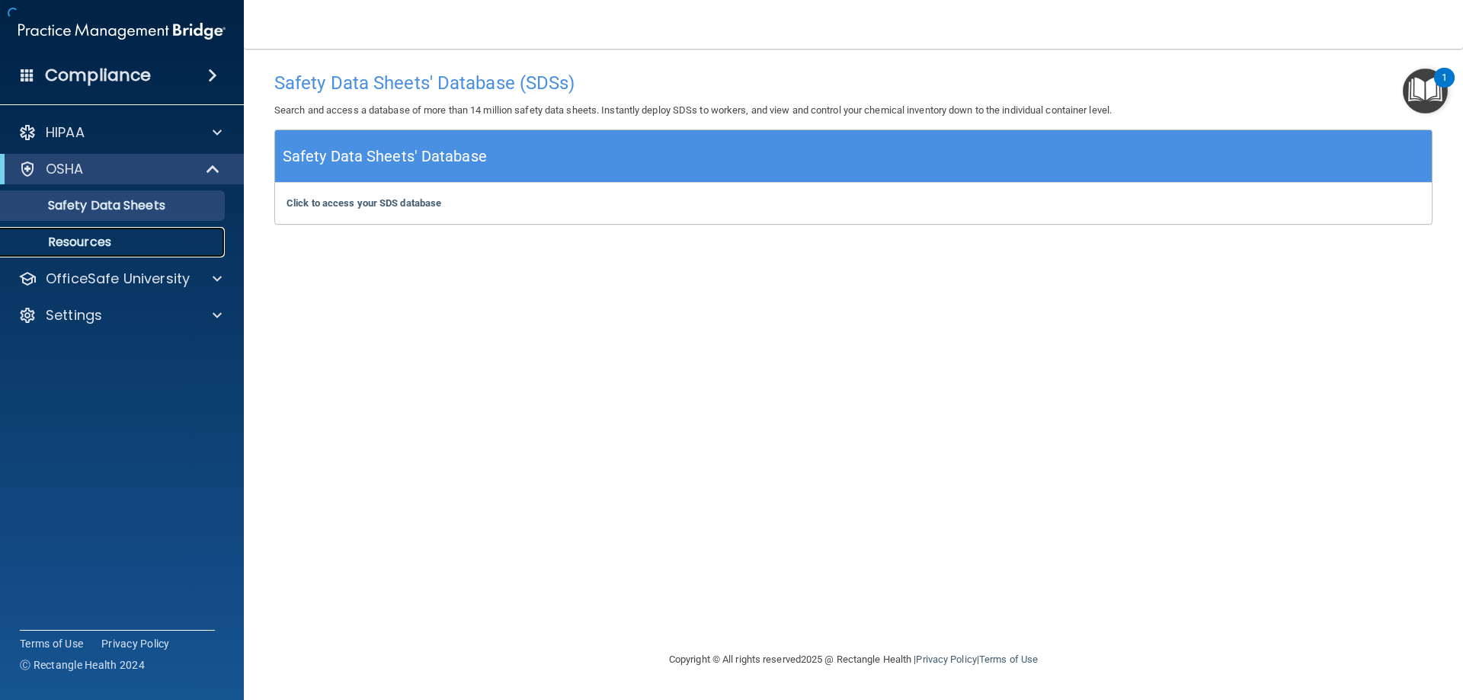
click at [186, 242] on p "Resources" at bounding box center [114, 242] width 208 height 15
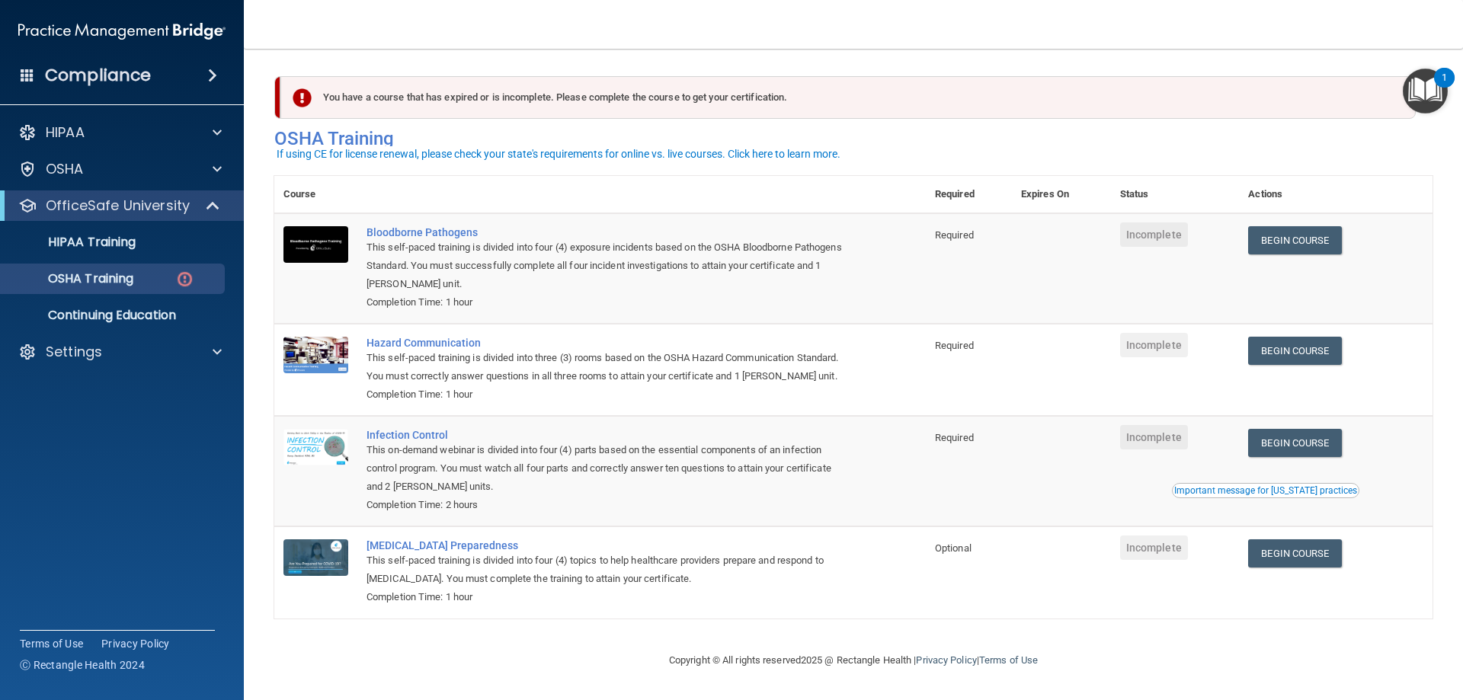
scroll to position [19, 0]
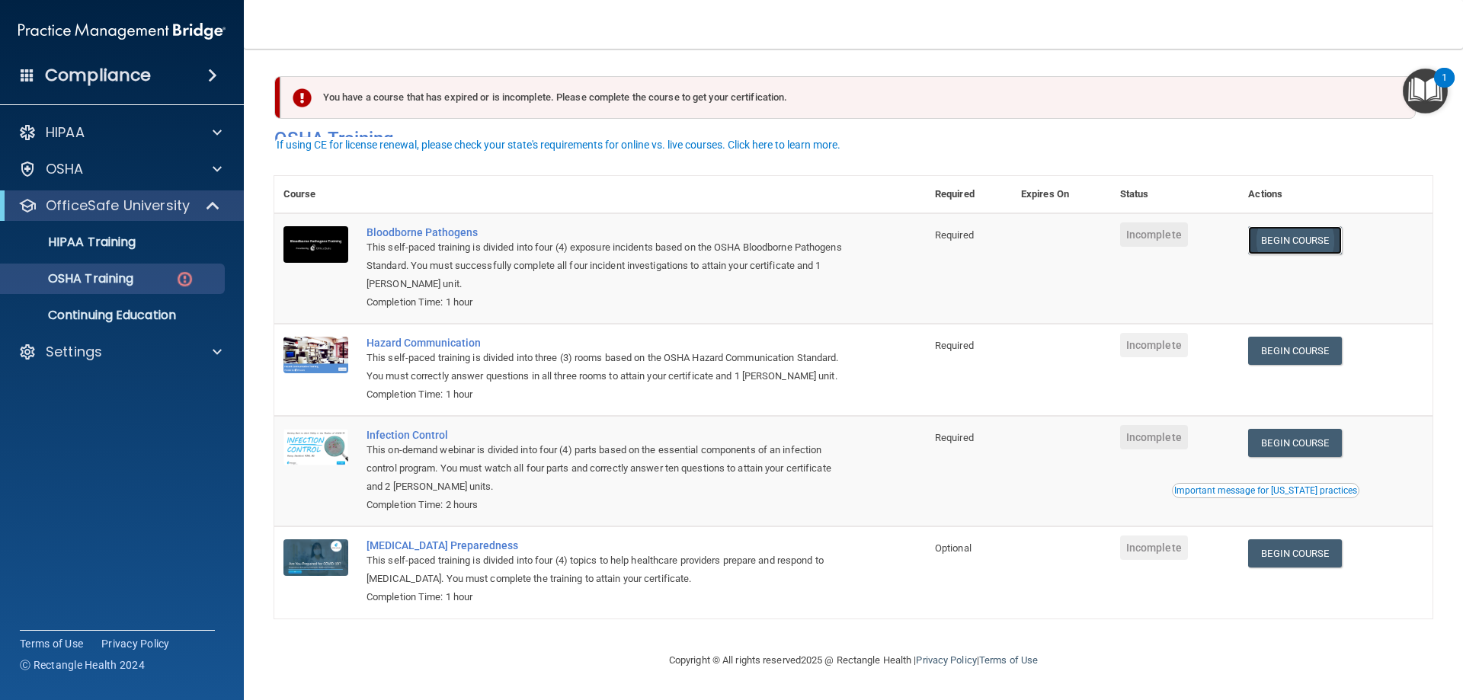
click at [1299, 226] on link "Begin Course" at bounding box center [1294, 240] width 93 height 28
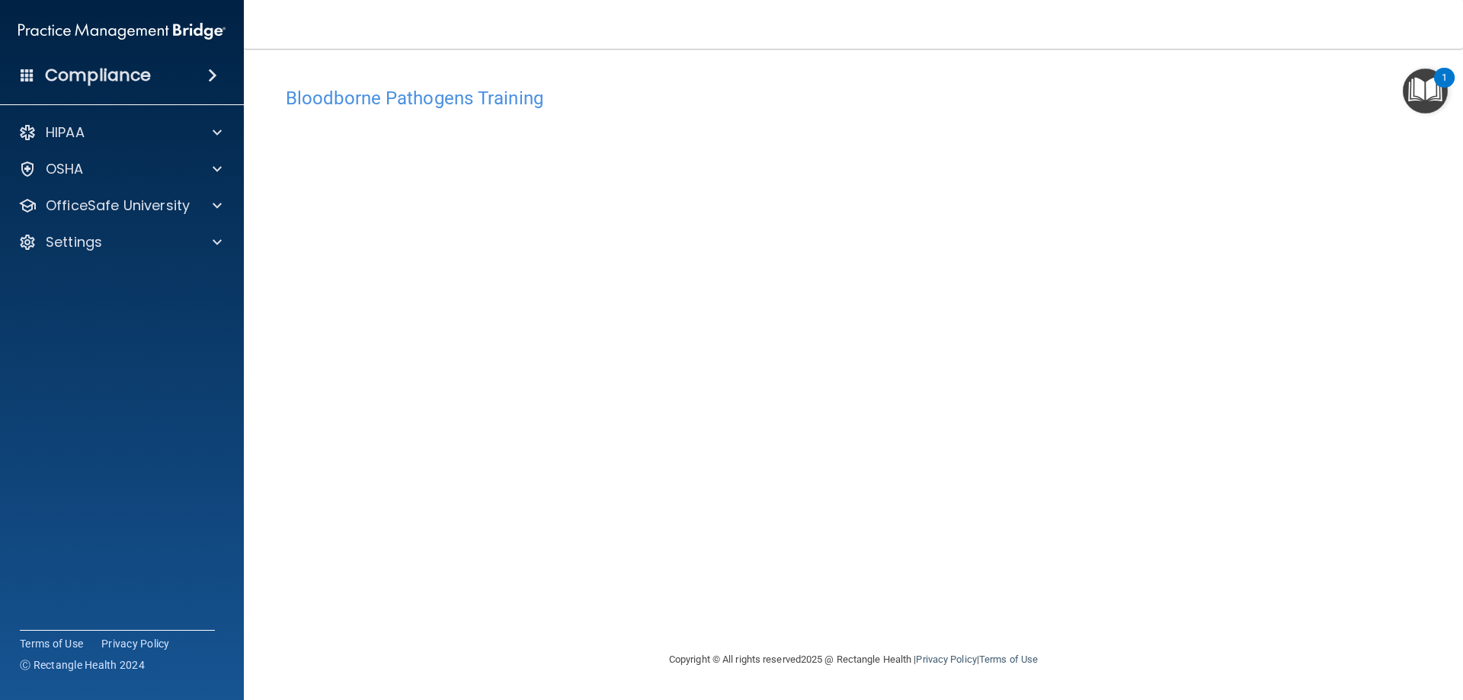
click at [674, 589] on div "Bloodborne Pathogens Training This course doesn’t expire until . Are you sure y…" at bounding box center [853, 364] width 1158 height 571
click at [670, 606] on div "Bloodborne Pathogens Training This course doesn’t expire until . Are you sure y…" at bounding box center [853, 364] width 1158 height 571
drag, startPoint x: 927, startPoint y: 600, endPoint x: 905, endPoint y: 597, distance: 22.4
click at [917, 599] on div "Bloodborne Pathogens Training This course doesn’t expire until . Are you sure y…" at bounding box center [853, 364] width 1158 height 571
click at [1411, 82] on img "Open Resource Center, 1 new notification" at bounding box center [1425, 91] width 45 height 45
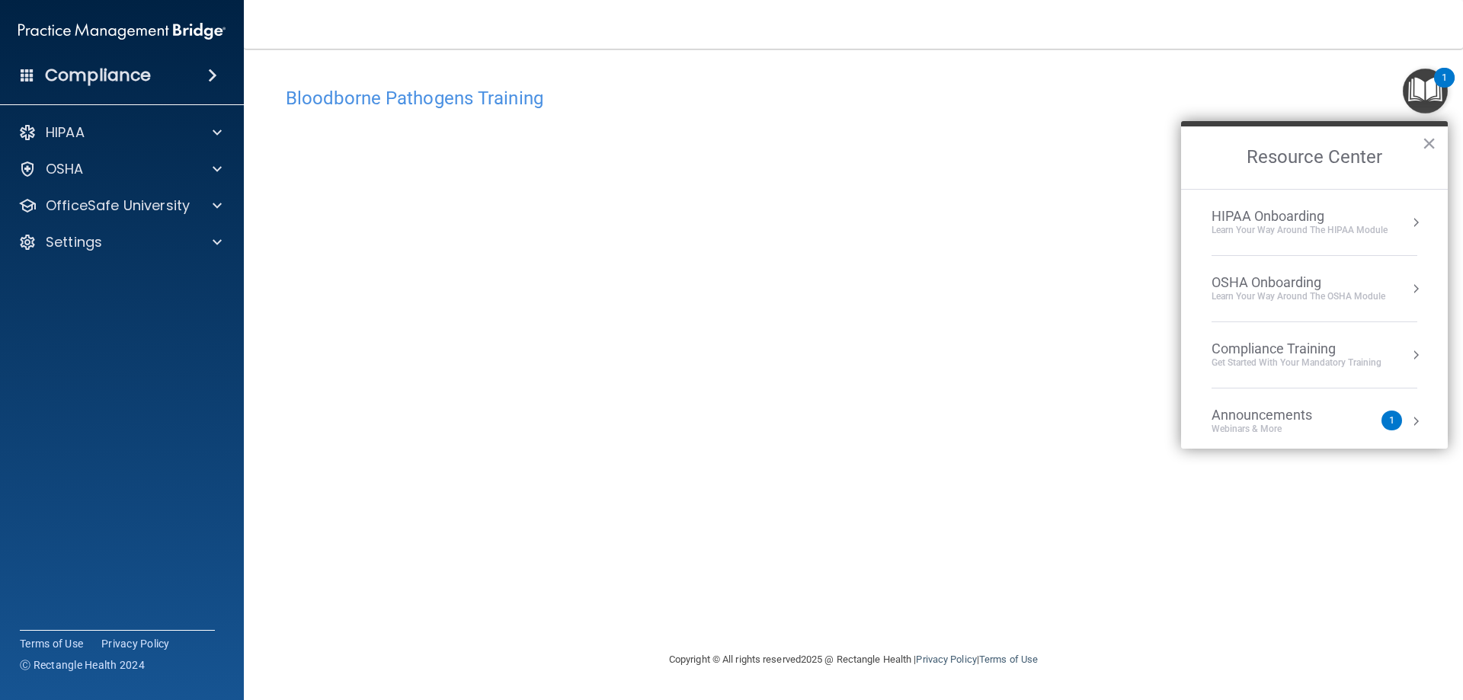
click at [1350, 280] on div "OSHA Onboarding" at bounding box center [1298, 282] width 174 height 17
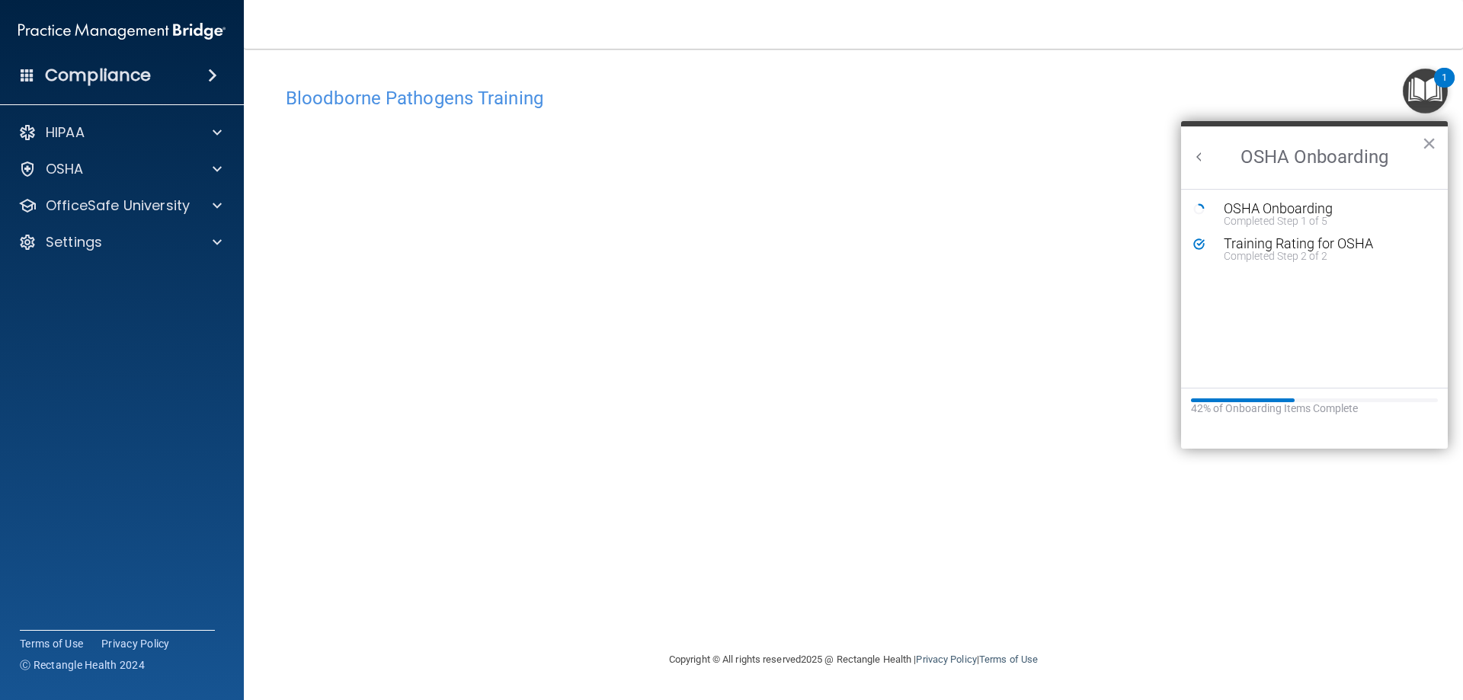
click at [1195, 160] on button "Back to Resource Center Home" at bounding box center [1199, 156] width 15 height 15
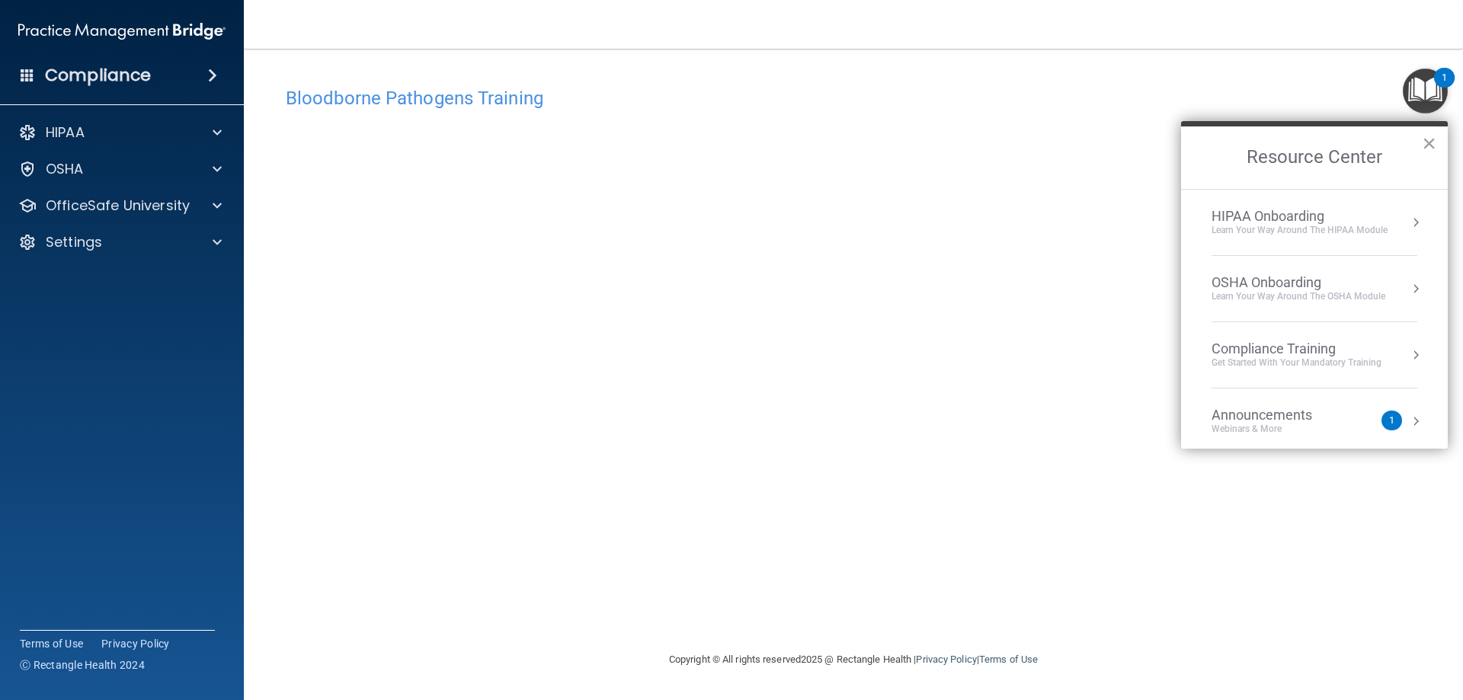
drag, startPoint x: 413, startPoint y: 104, endPoint x: 405, endPoint y: 105, distance: 8.5
click at [408, 104] on h4 "Bloodborne Pathogens Training" at bounding box center [853, 98] width 1135 height 20
click at [1303, 404] on li "Announcements Webinars & More 1" at bounding box center [1314, 422] width 206 height 66
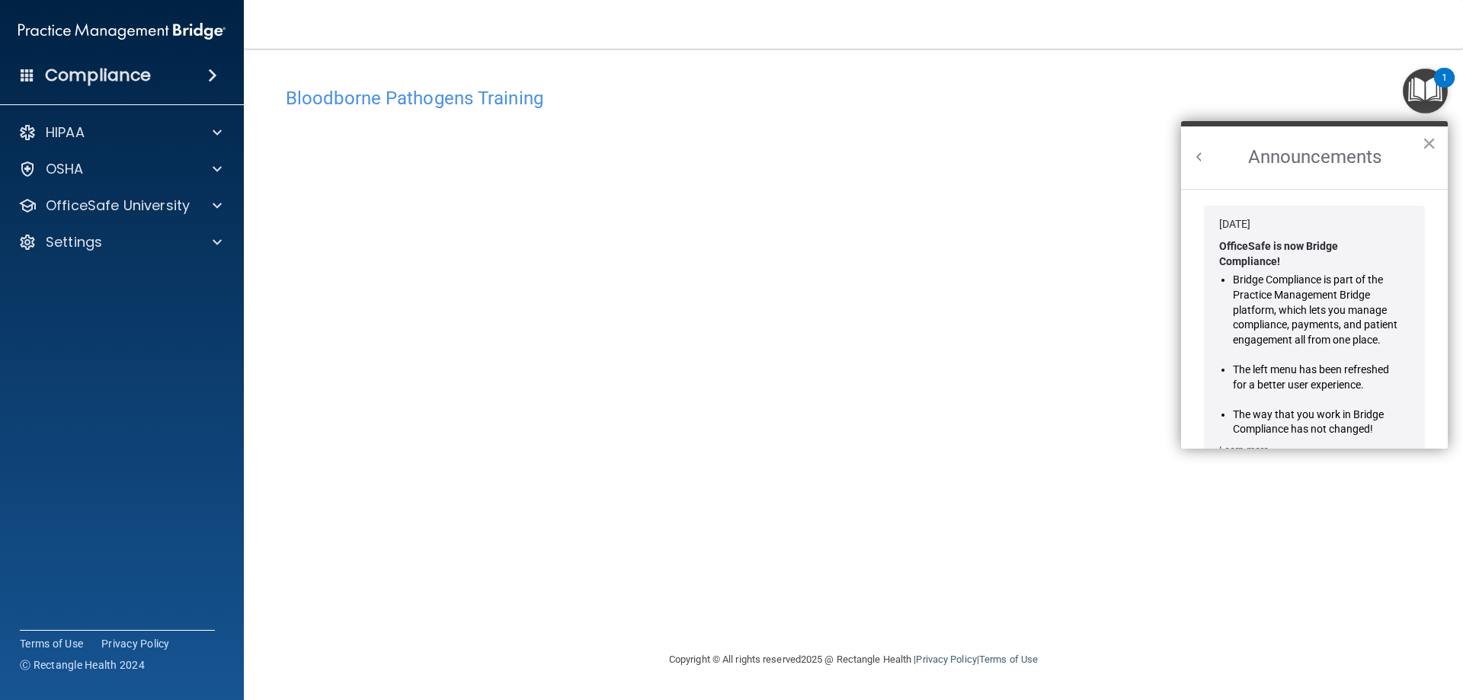
click at [1205, 152] on button "Back to Resource Center Home" at bounding box center [1199, 156] width 15 height 15
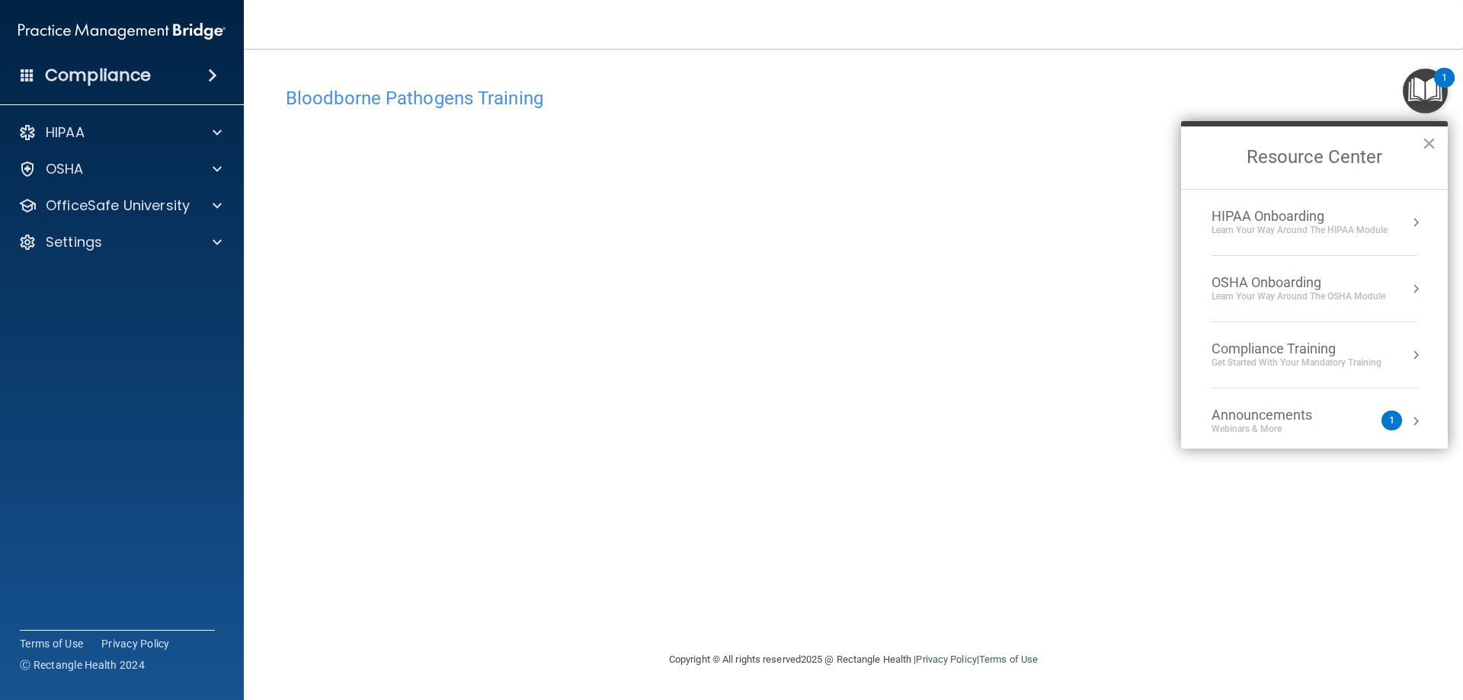
click at [1384, 369] on li "Compliance Training Get Started with your mandatory training" at bounding box center [1314, 355] width 206 height 66
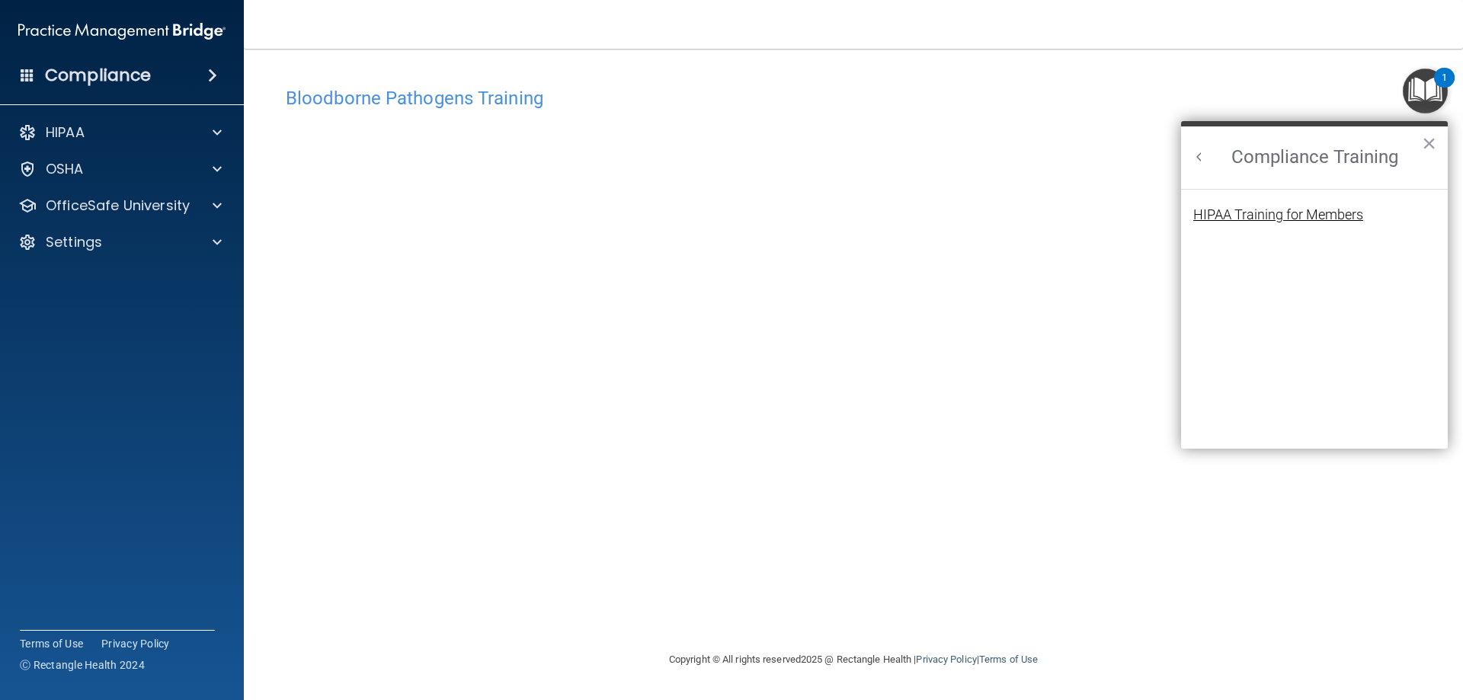
click at [1322, 219] on div "HIPAA Training for Members" at bounding box center [1278, 215] width 170 height 14
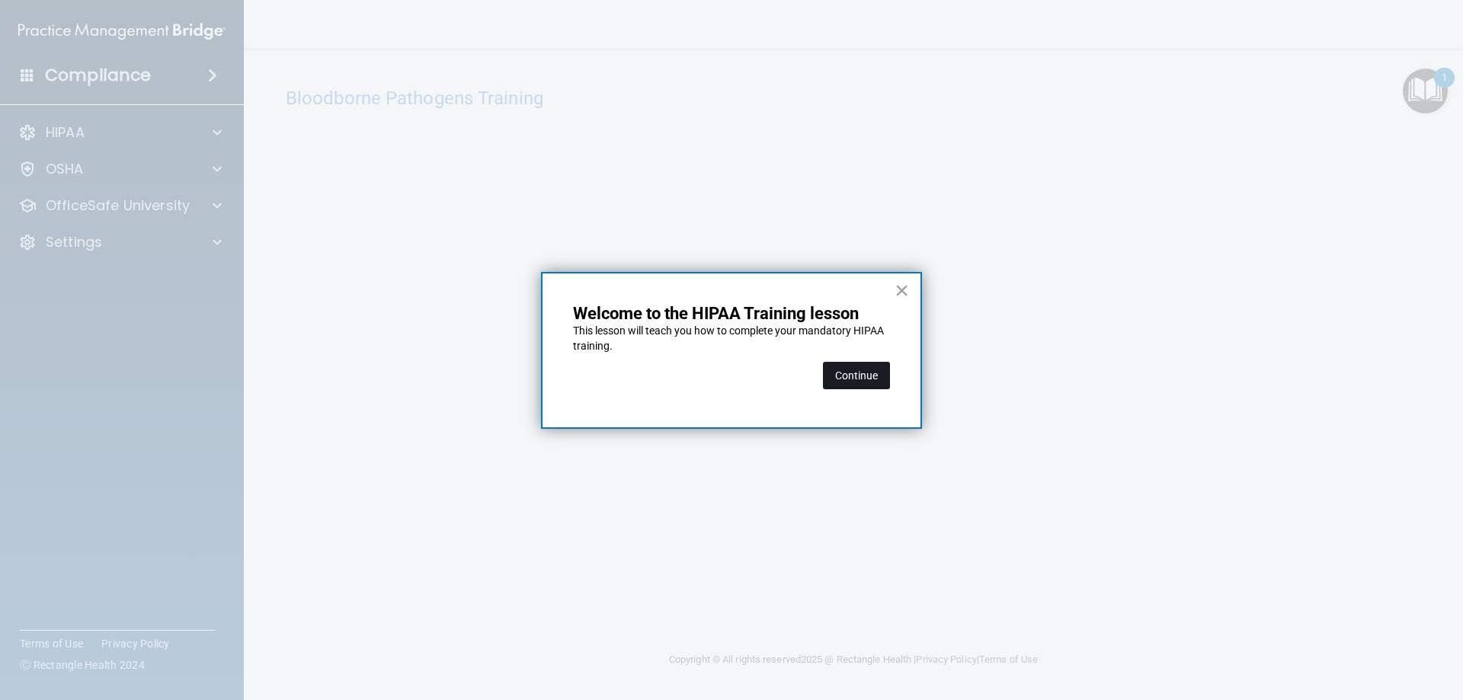
click at [856, 371] on button "Continue" at bounding box center [856, 375] width 67 height 27
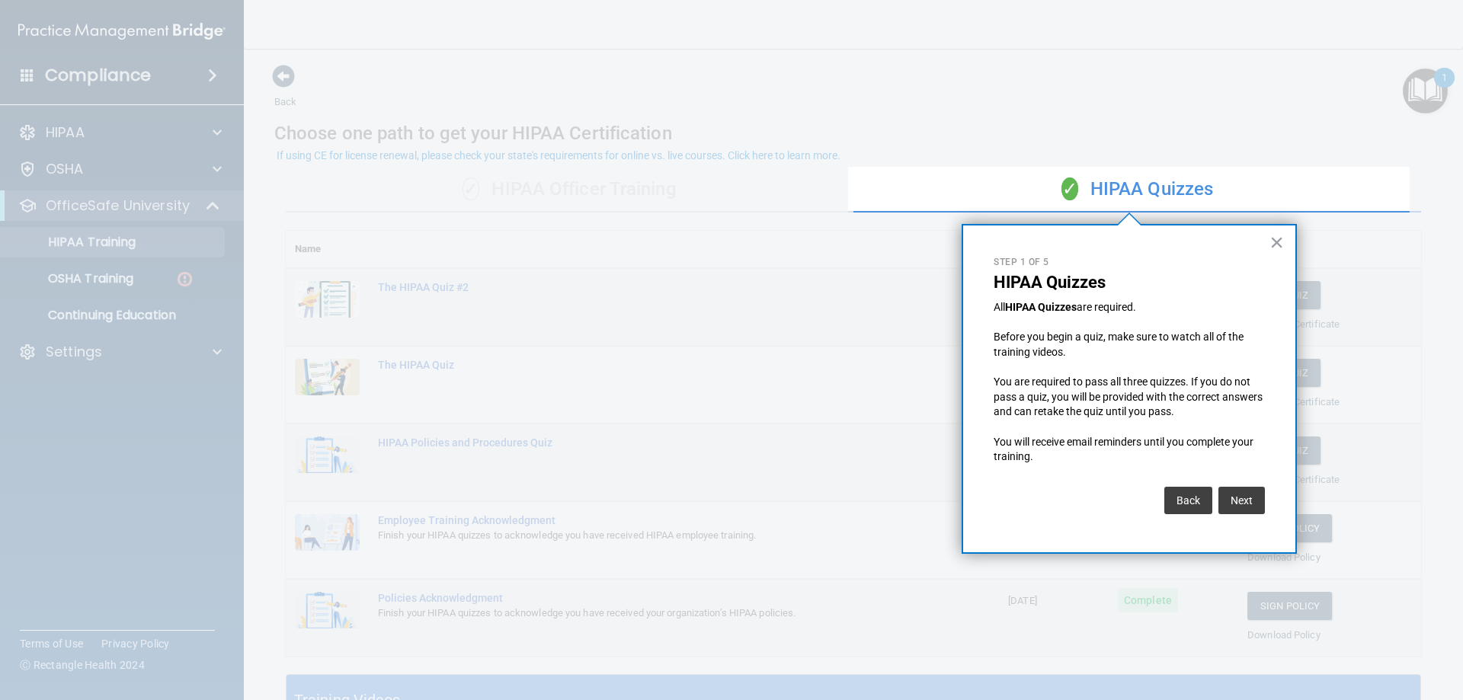
click at [1275, 245] on button "×" at bounding box center [1276, 242] width 14 height 24
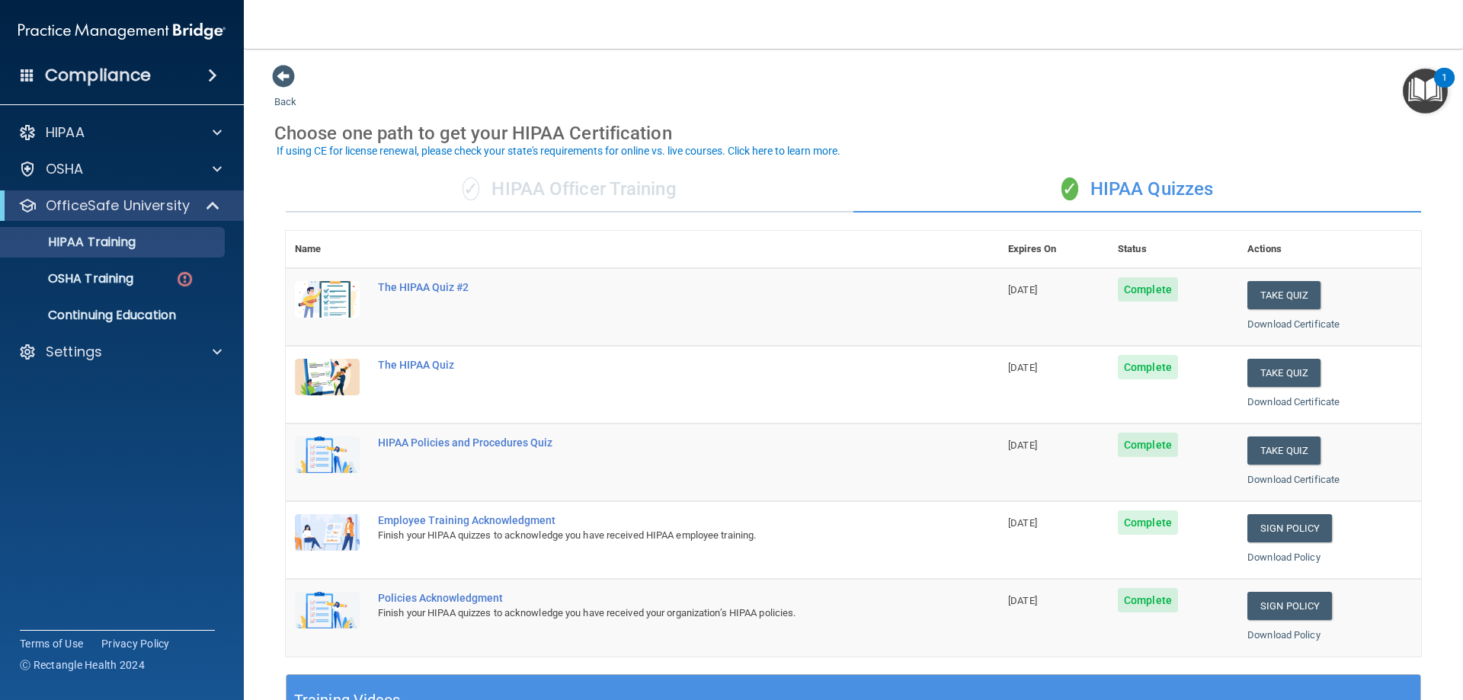
scroll to position [447, 0]
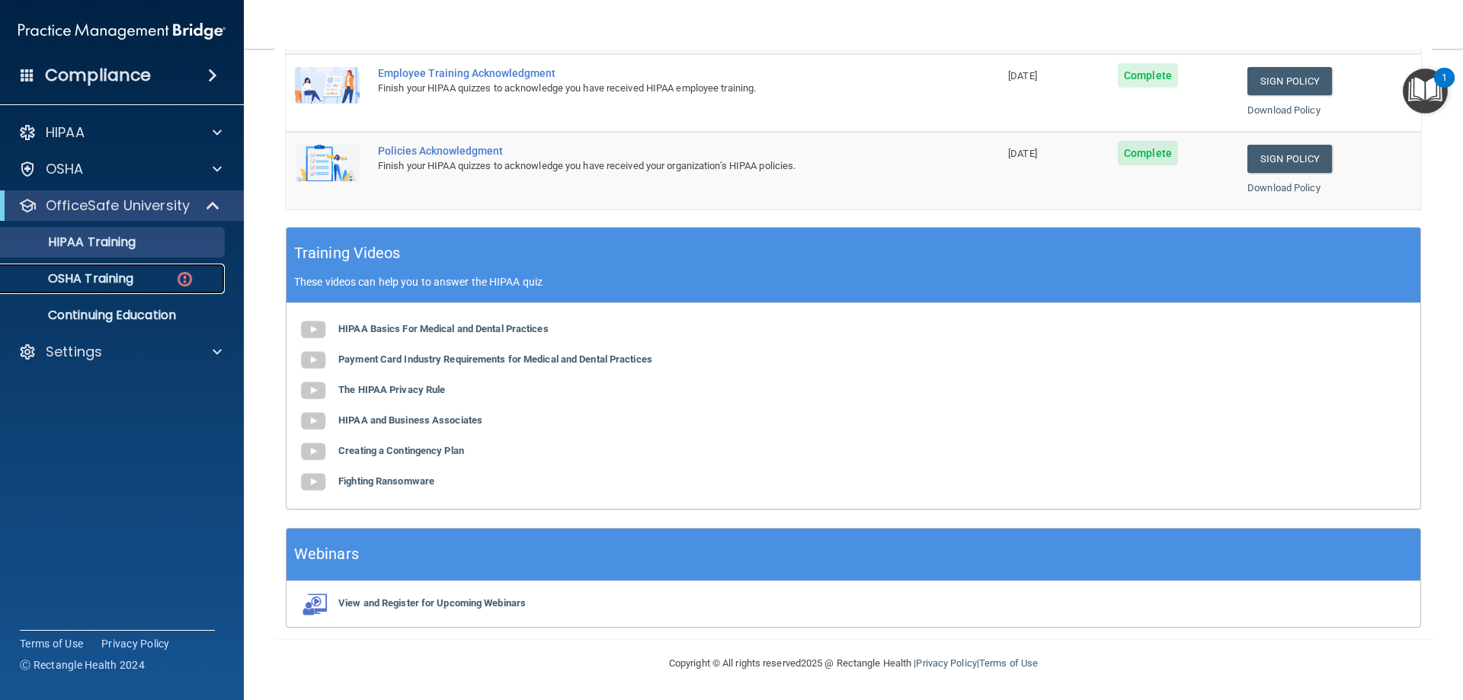
click at [101, 268] on link "OSHA Training" at bounding box center [105, 279] width 240 height 30
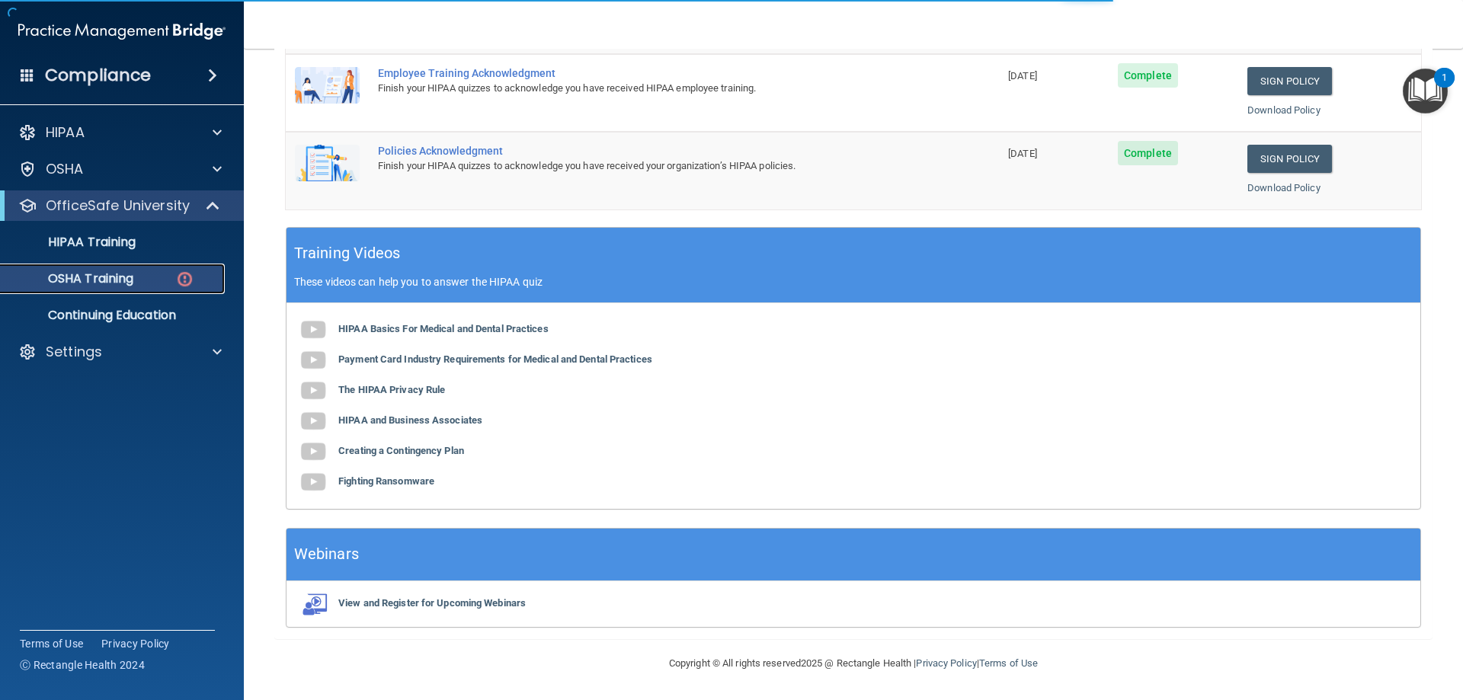
scroll to position [19, 0]
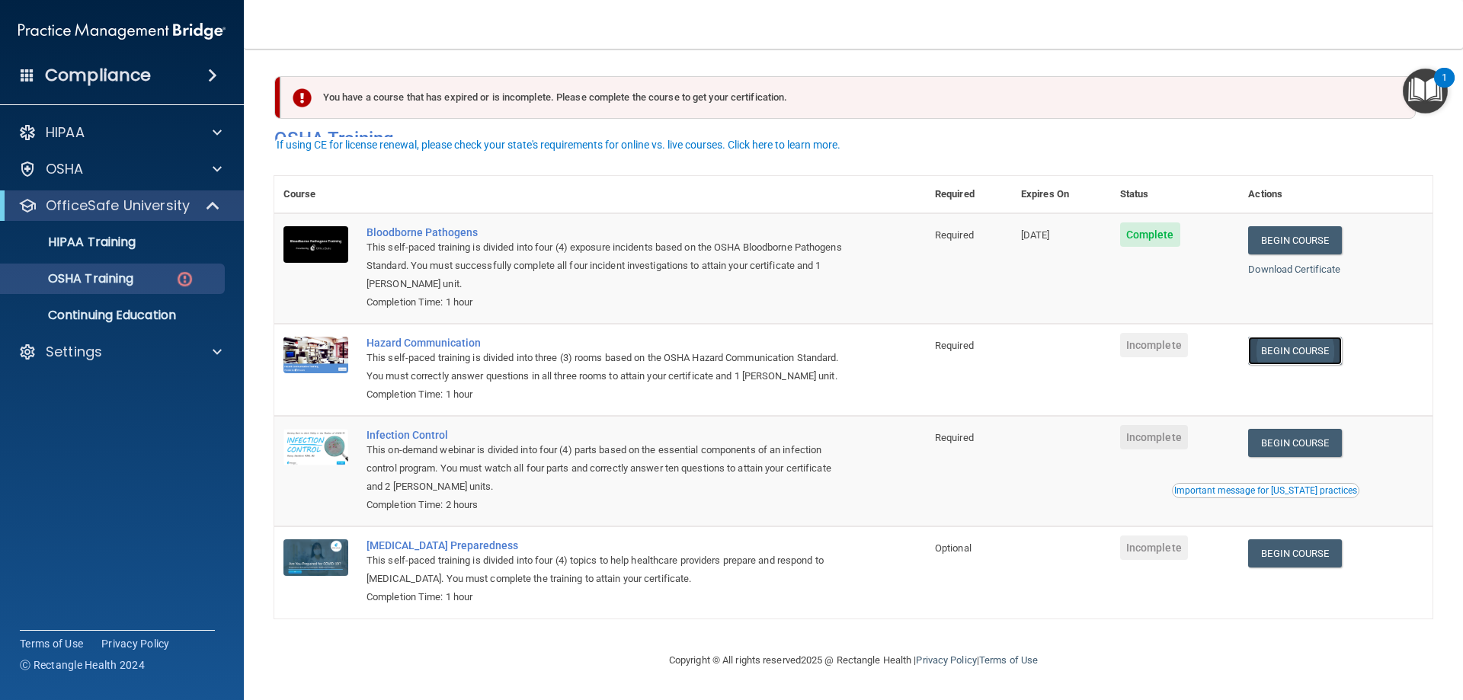
click at [1281, 344] on link "Begin Course" at bounding box center [1294, 351] width 93 height 28
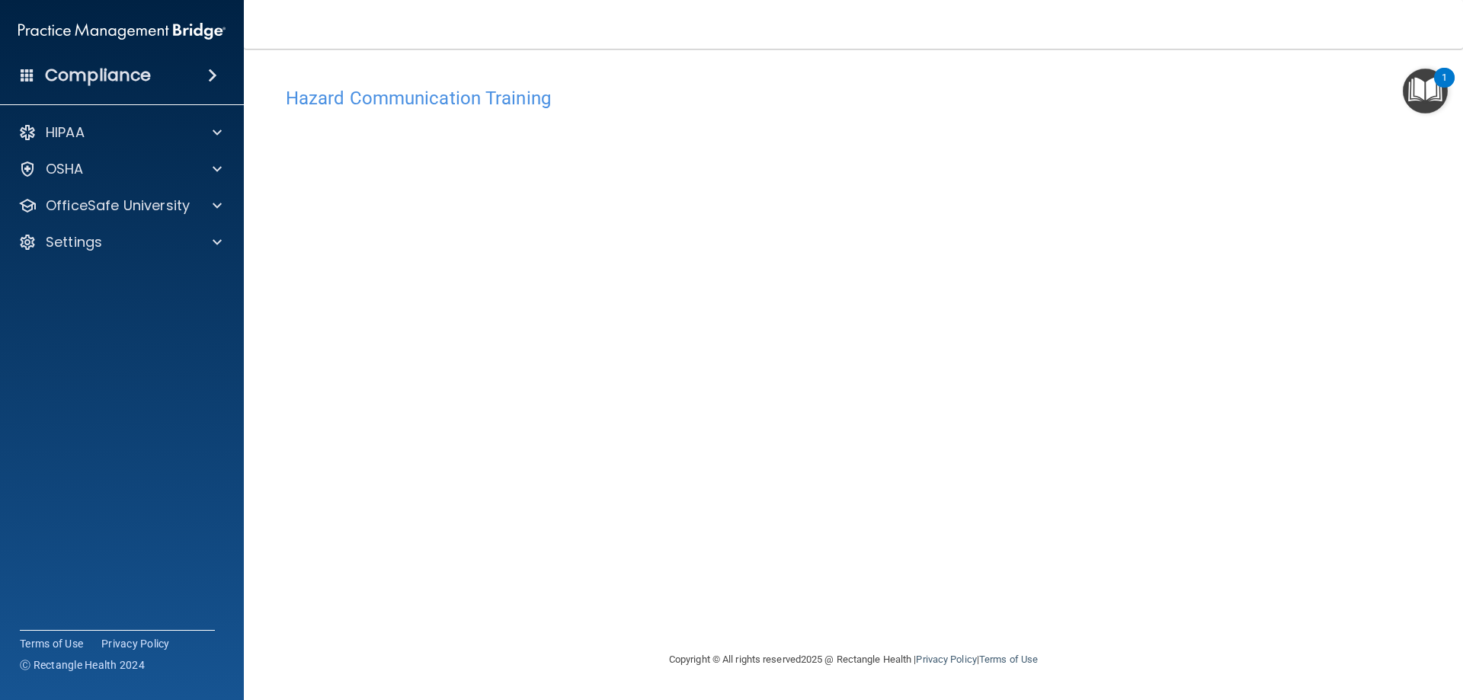
click at [382, 97] on h4 "Hazard Communication Training" at bounding box center [853, 98] width 1135 height 20
click at [172, 167] on div "OSHA" at bounding box center [101, 169] width 189 height 18
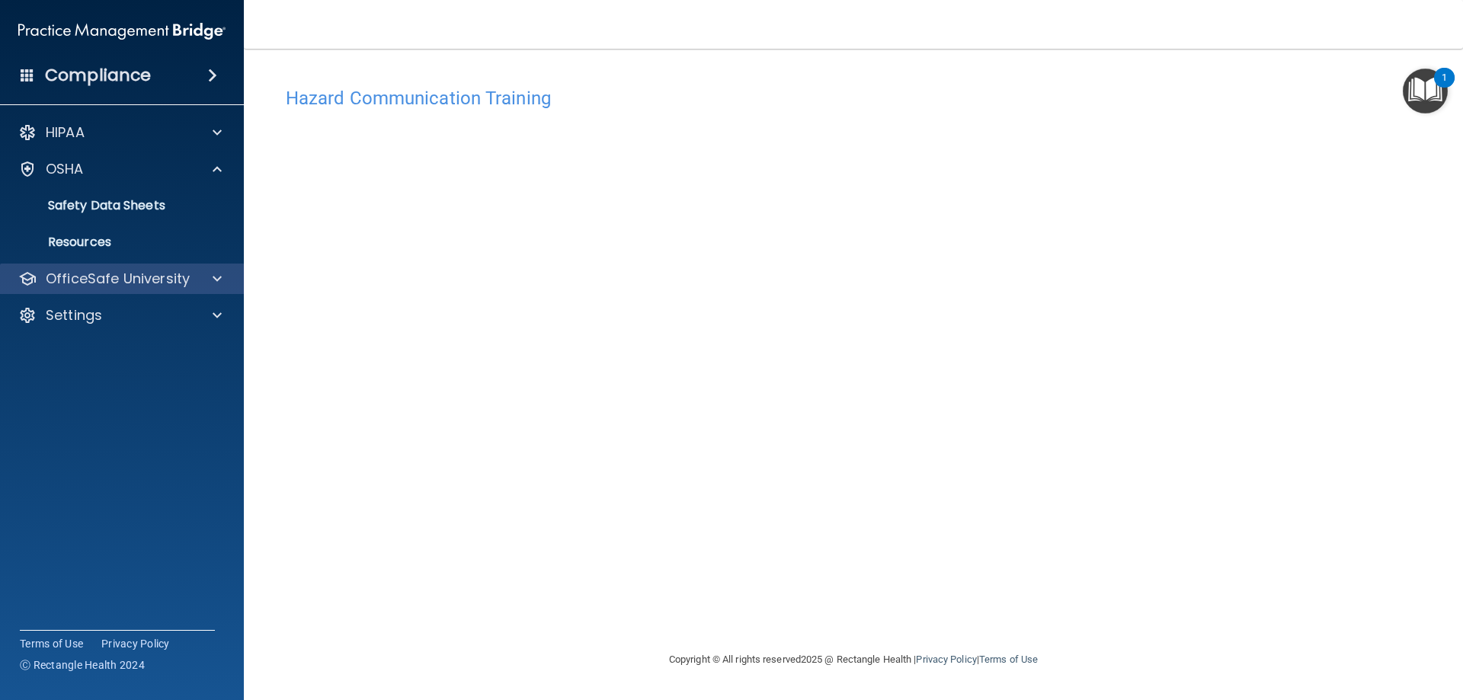
click at [179, 265] on div "OfficeSafe University" at bounding box center [122, 279] width 245 height 30
click at [206, 272] on div at bounding box center [215, 279] width 38 height 18
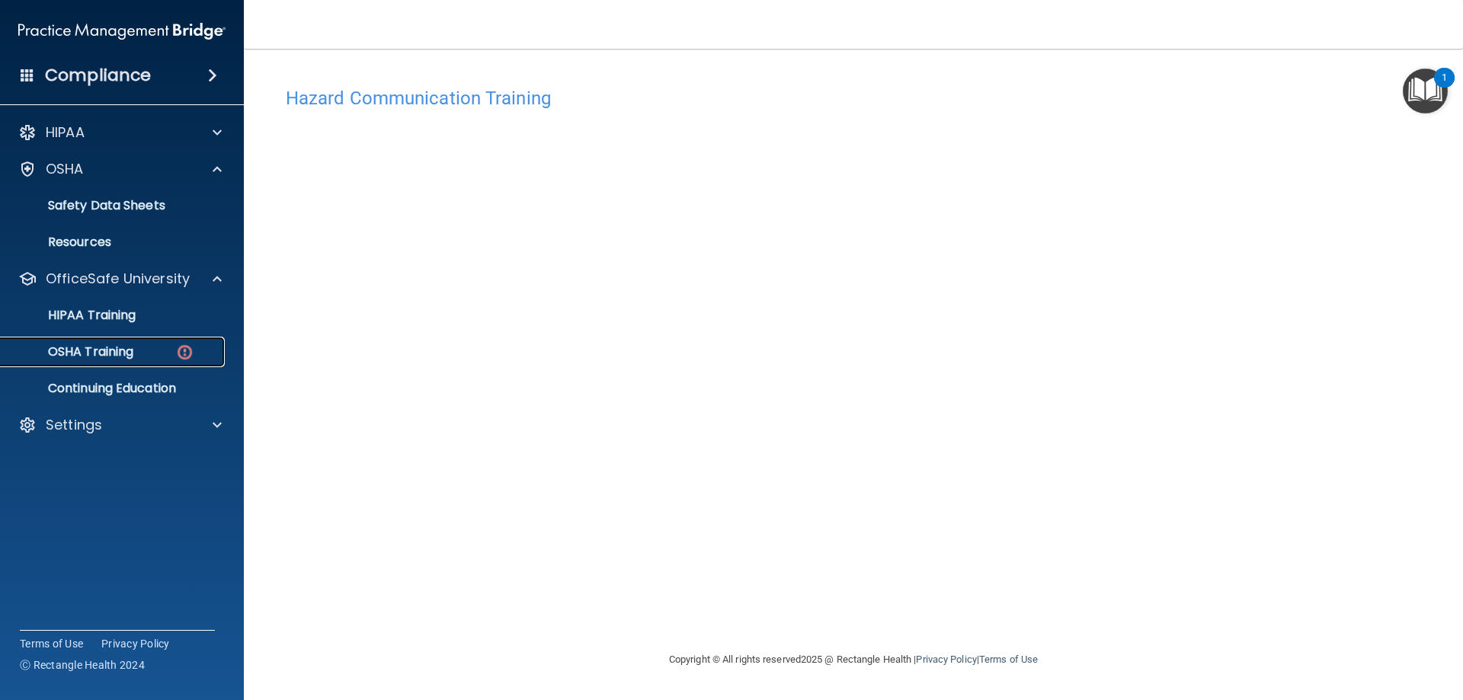
click at [171, 345] on div "OSHA Training" at bounding box center [114, 351] width 208 height 15
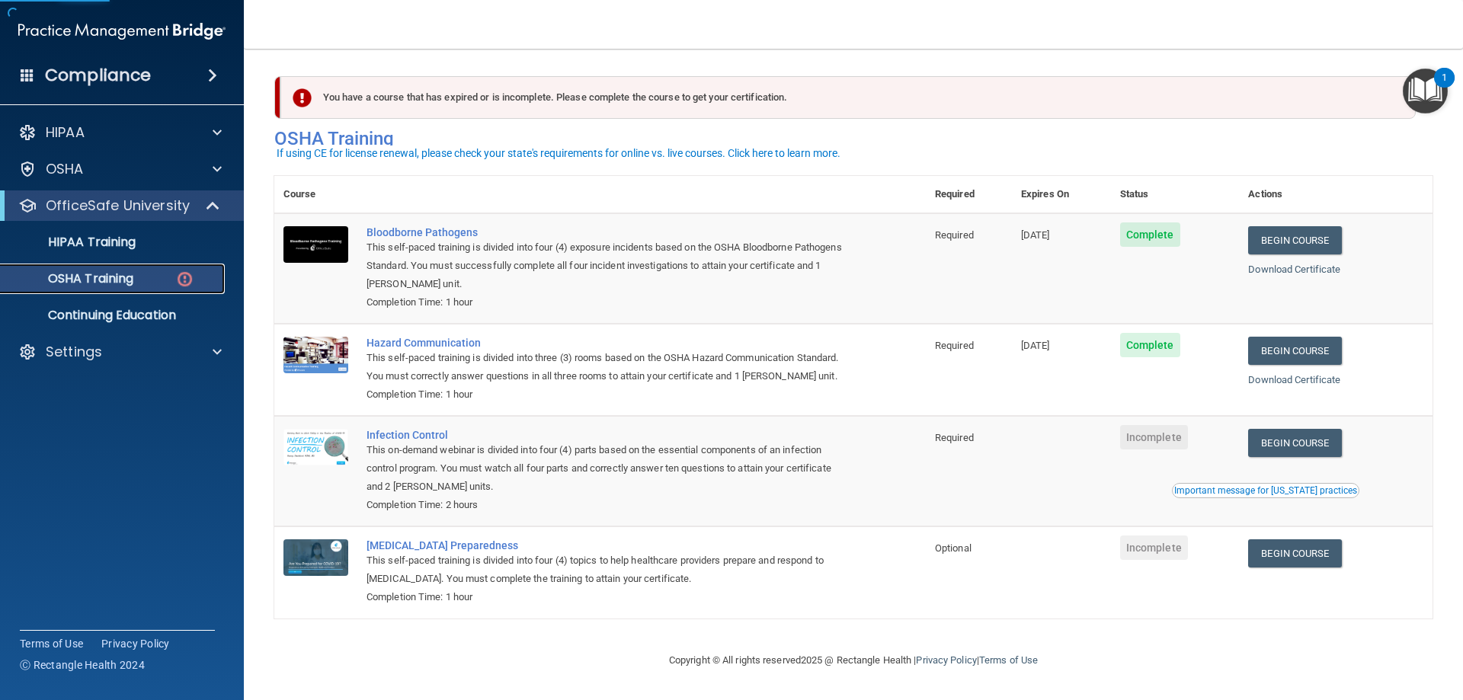
scroll to position [19, 0]
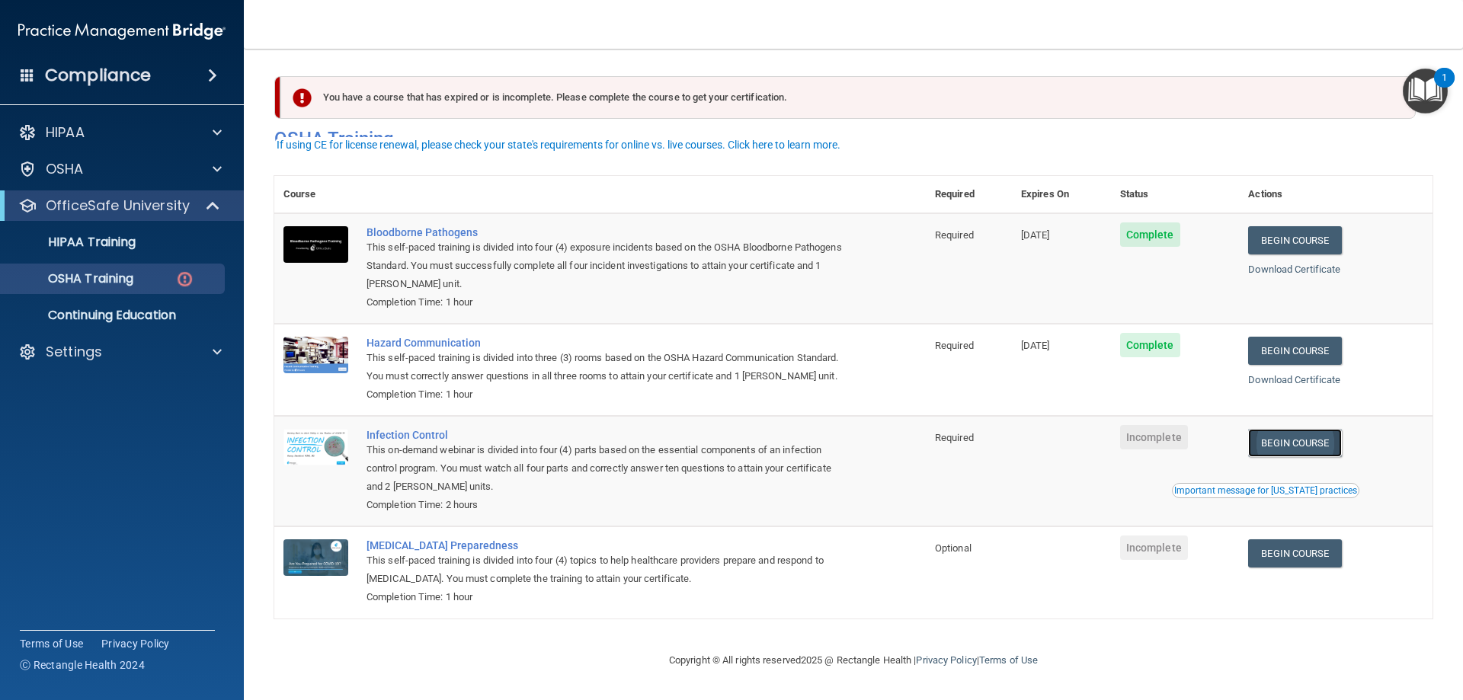
click at [1288, 437] on link "Begin Course" at bounding box center [1294, 443] width 93 height 28
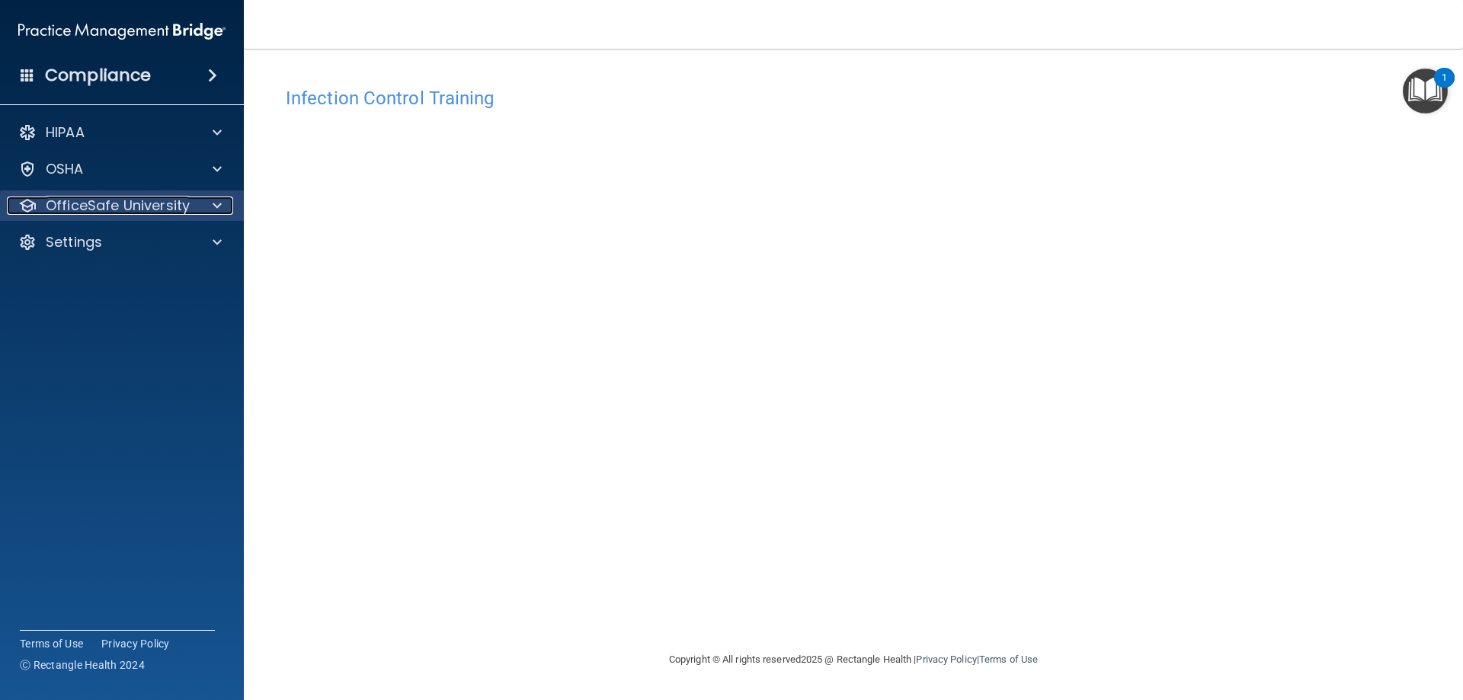
click at [219, 210] on span at bounding box center [217, 206] width 9 height 18
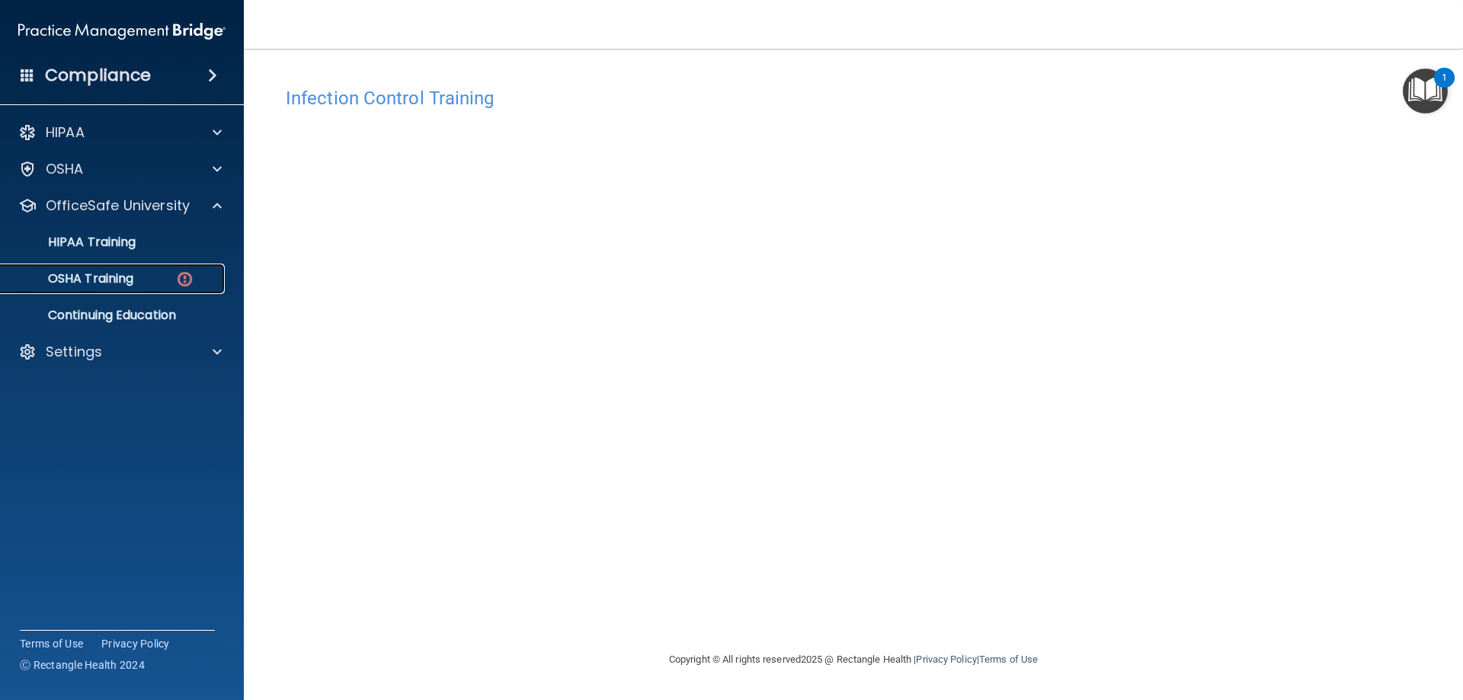
click at [185, 288] on img at bounding box center [184, 279] width 19 height 19
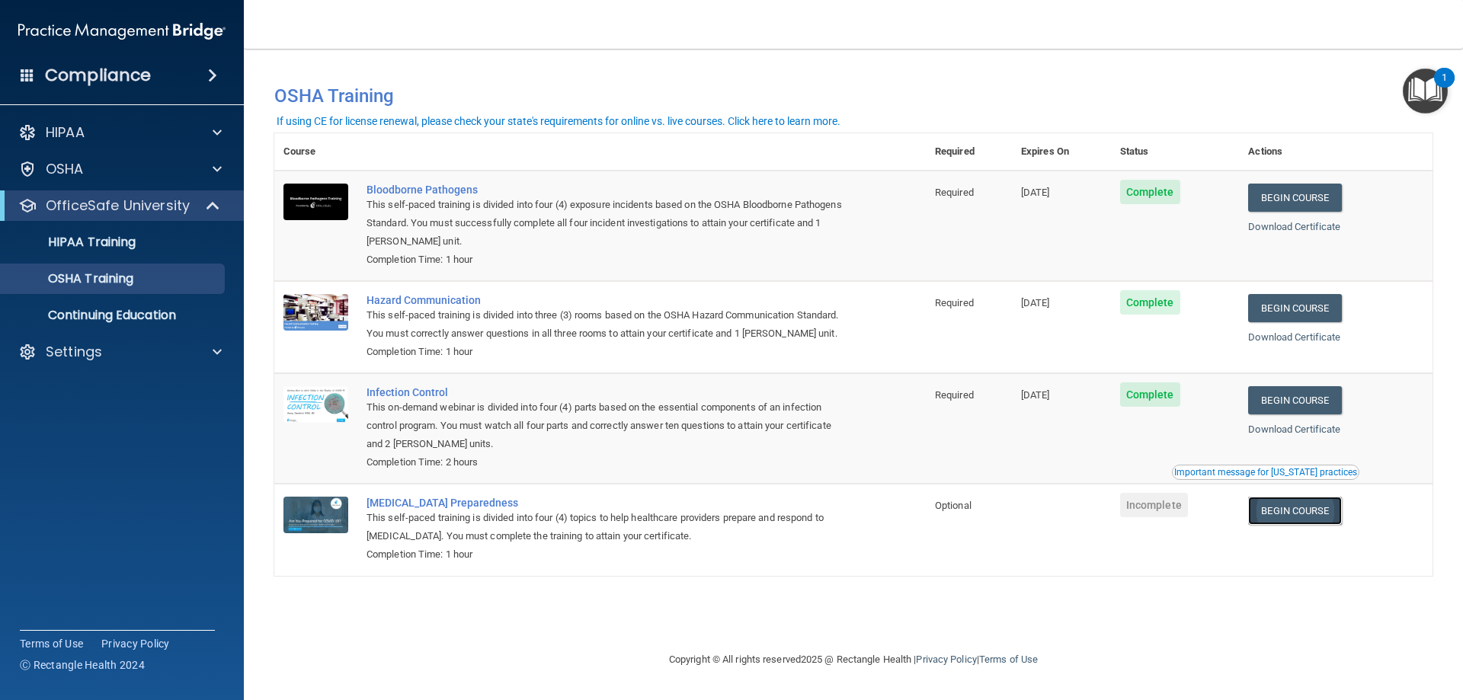
click at [1310, 521] on link "Begin Course" at bounding box center [1294, 511] width 93 height 28
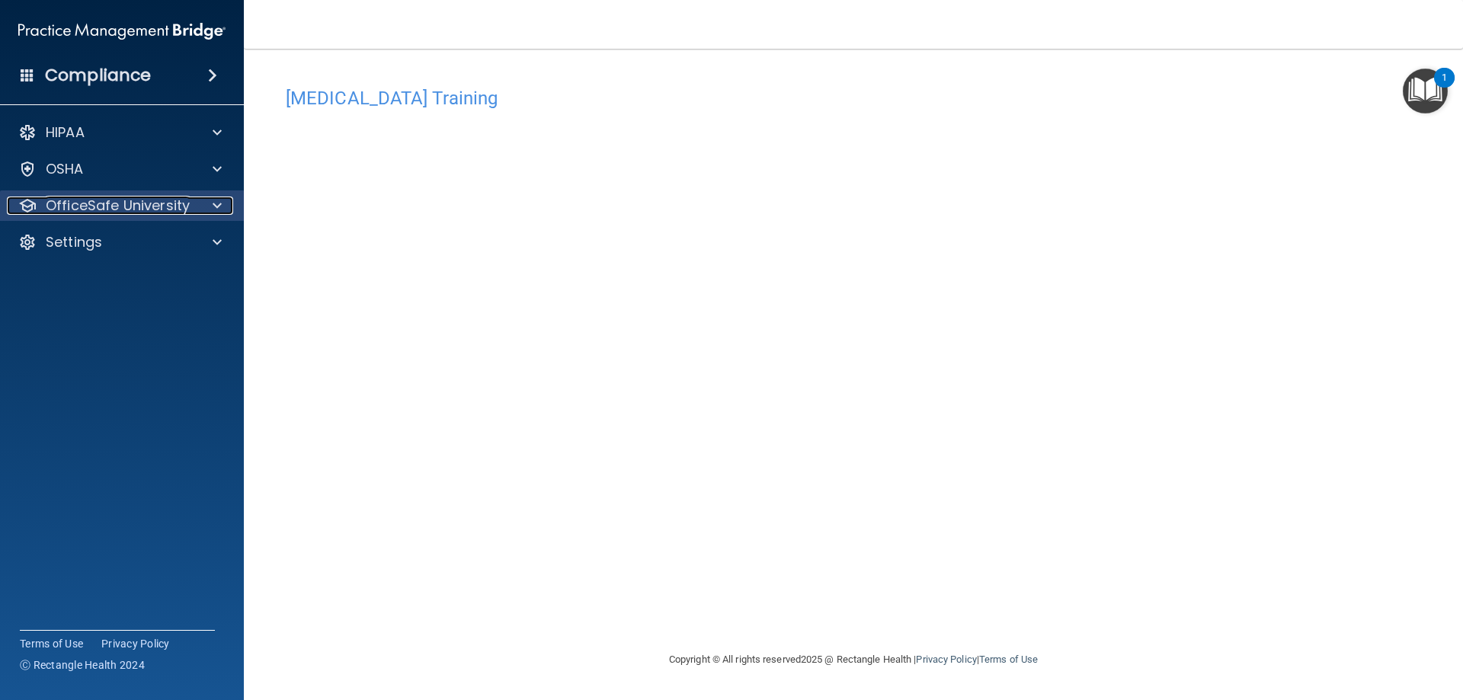
click at [142, 208] on p "OfficeSafe University" at bounding box center [118, 206] width 144 height 18
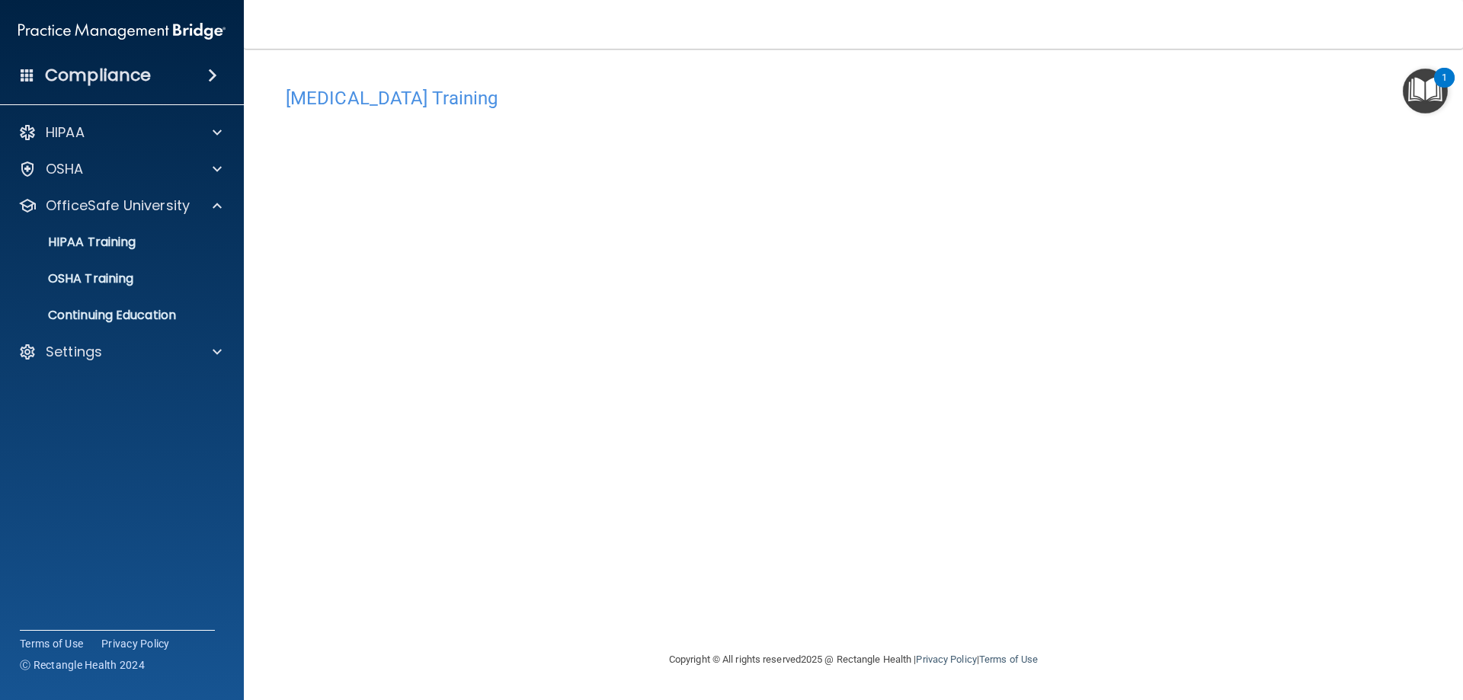
click at [152, 295] on ul "HIPAA Training OSHA Training Continuing Education" at bounding box center [123, 276] width 276 height 110
click at [152, 287] on link "OSHA Training" at bounding box center [105, 279] width 240 height 30
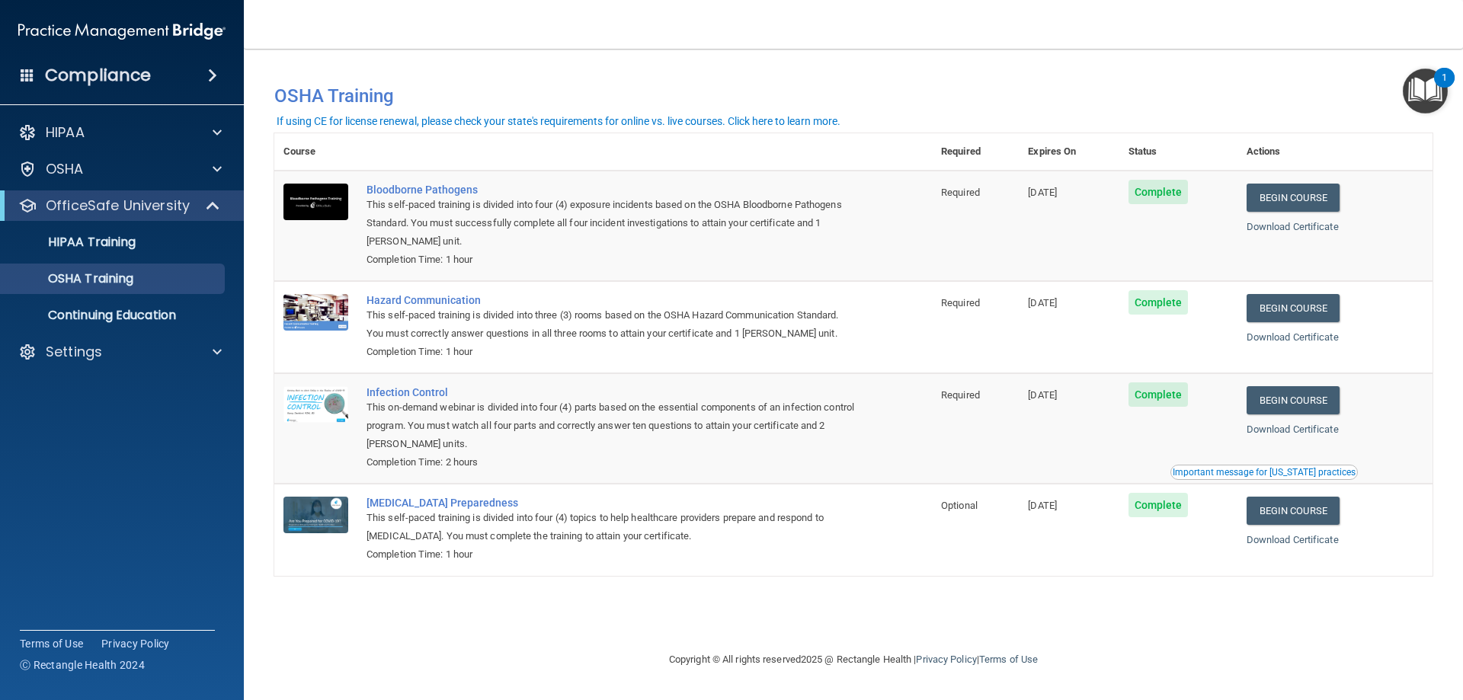
click at [1413, 74] on img "Open Resource Center, 1 new notification" at bounding box center [1425, 91] width 45 height 45
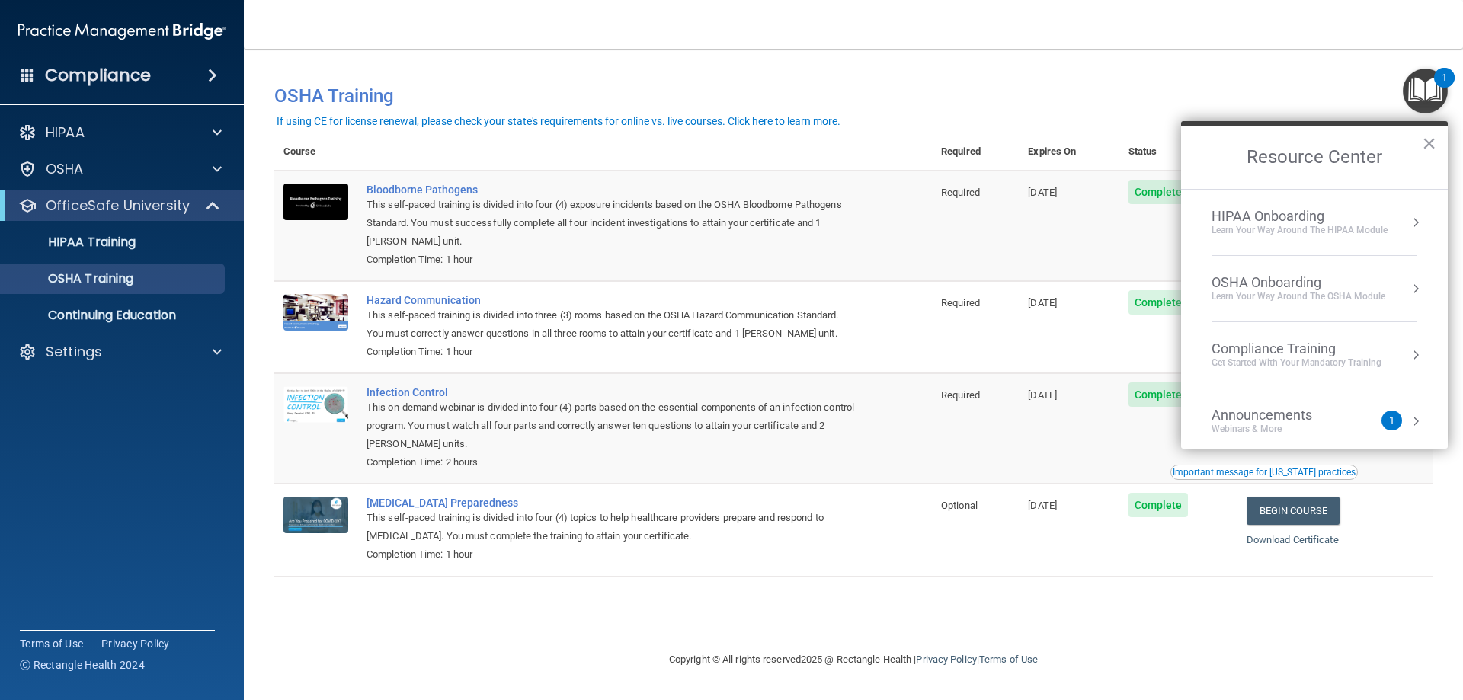
click at [1362, 359] on div "Get Started with your mandatory training" at bounding box center [1296, 363] width 170 height 13
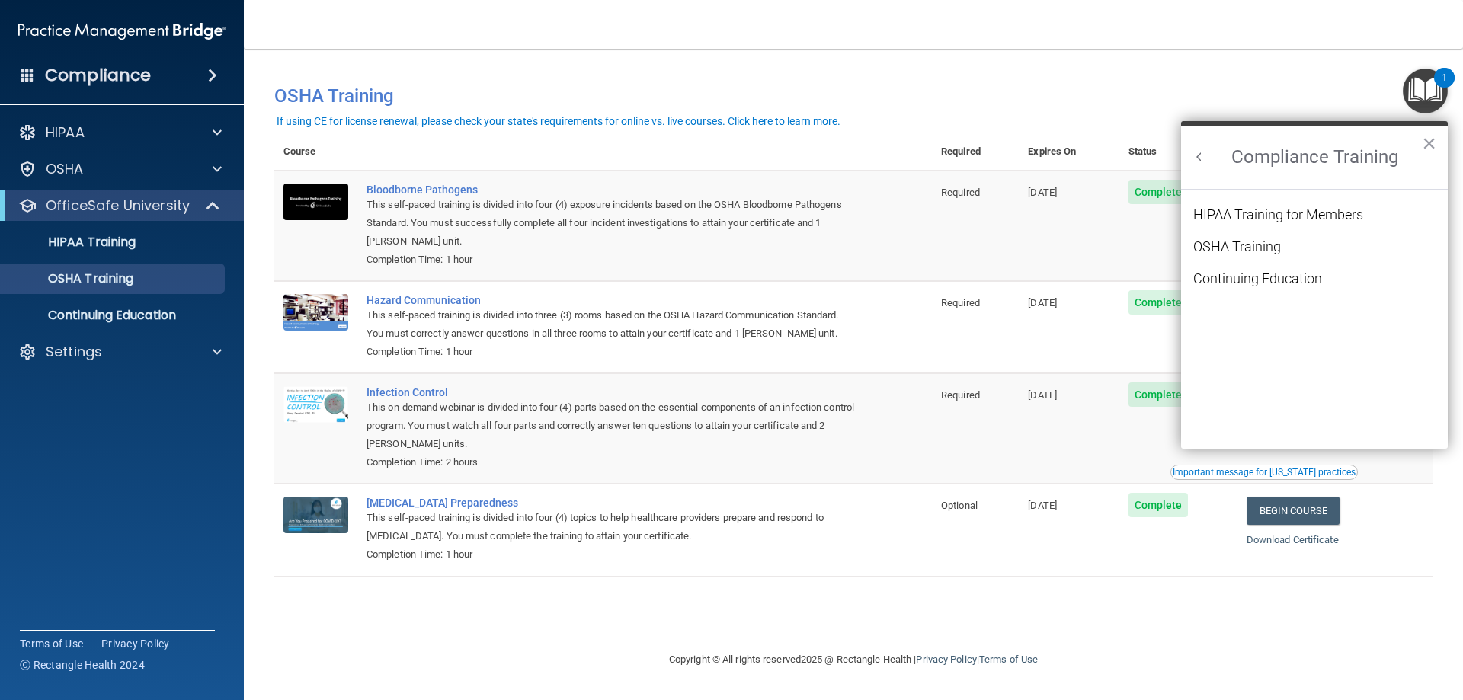
click at [1194, 167] on h2 "Compliance Training" at bounding box center [1314, 157] width 267 height 62
click at [1198, 154] on button "Back to Resource Center Home" at bounding box center [1199, 156] width 15 height 15
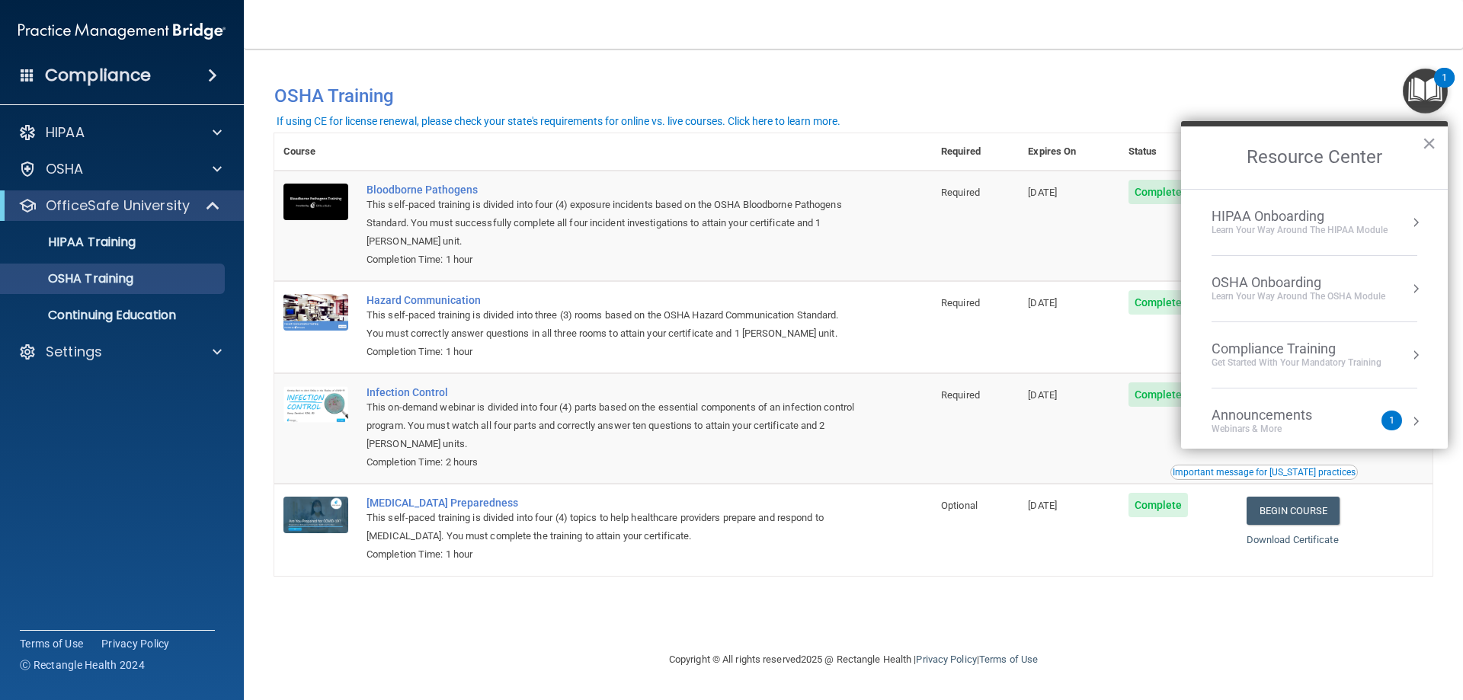
click at [1339, 308] on li "OSHA Onboarding Learn your way around the OSHA module" at bounding box center [1314, 289] width 206 height 66
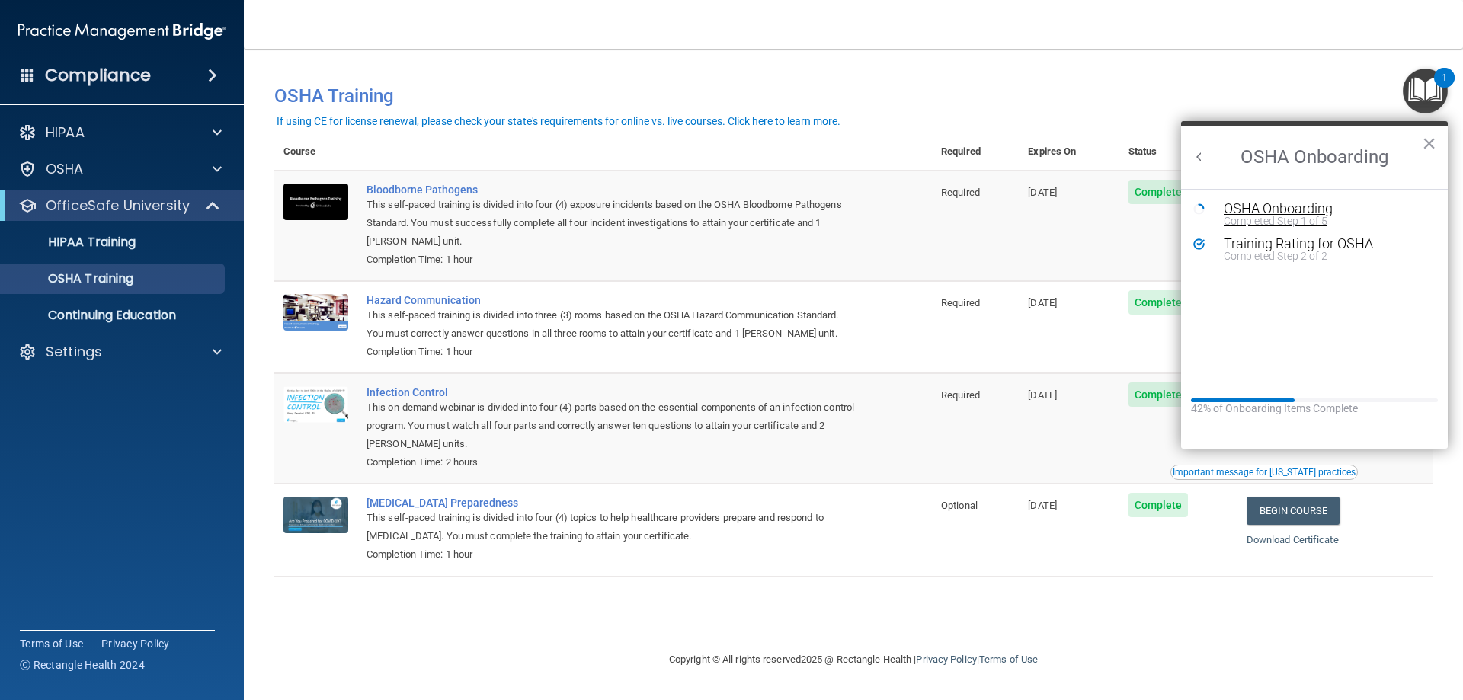
click at [1253, 216] on div "Completed Step 1 of 5" at bounding box center [1326, 221] width 204 height 11
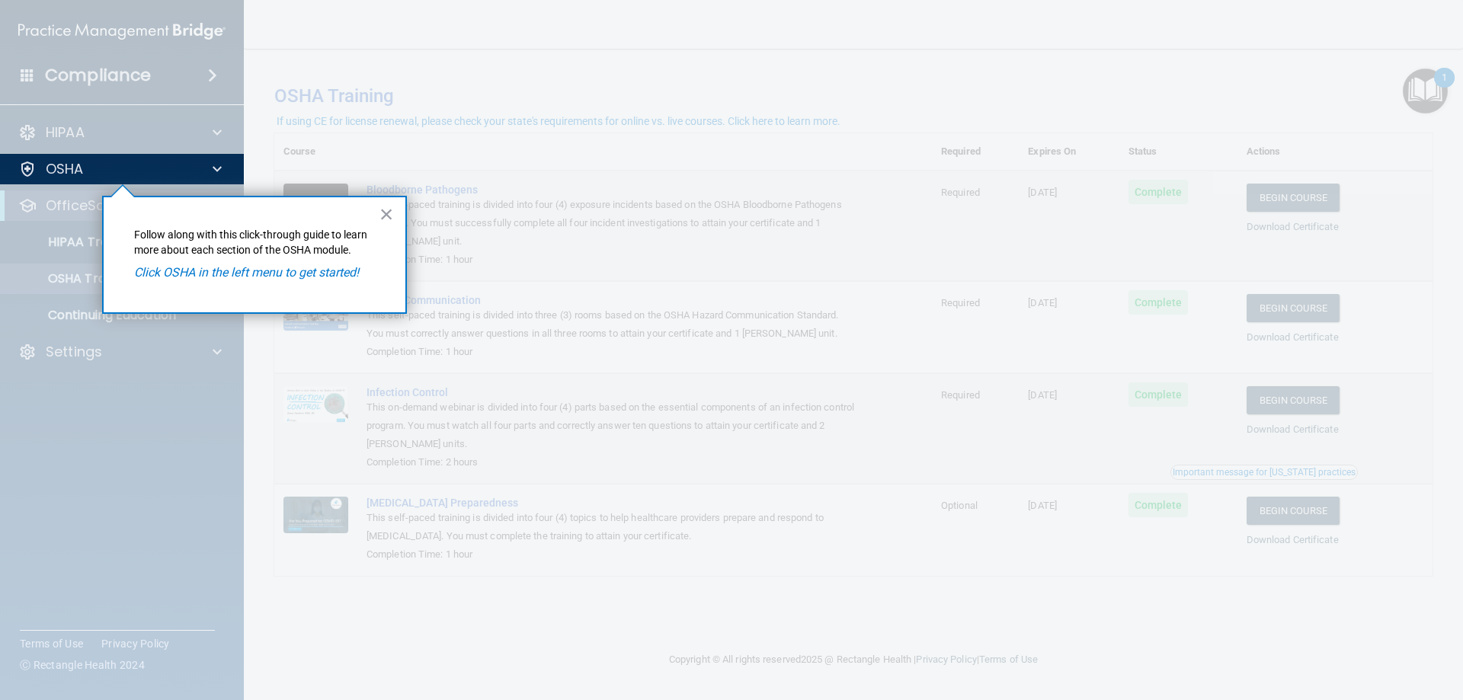
click at [384, 206] on button "×" at bounding box center [386, 214] width 14 height 24
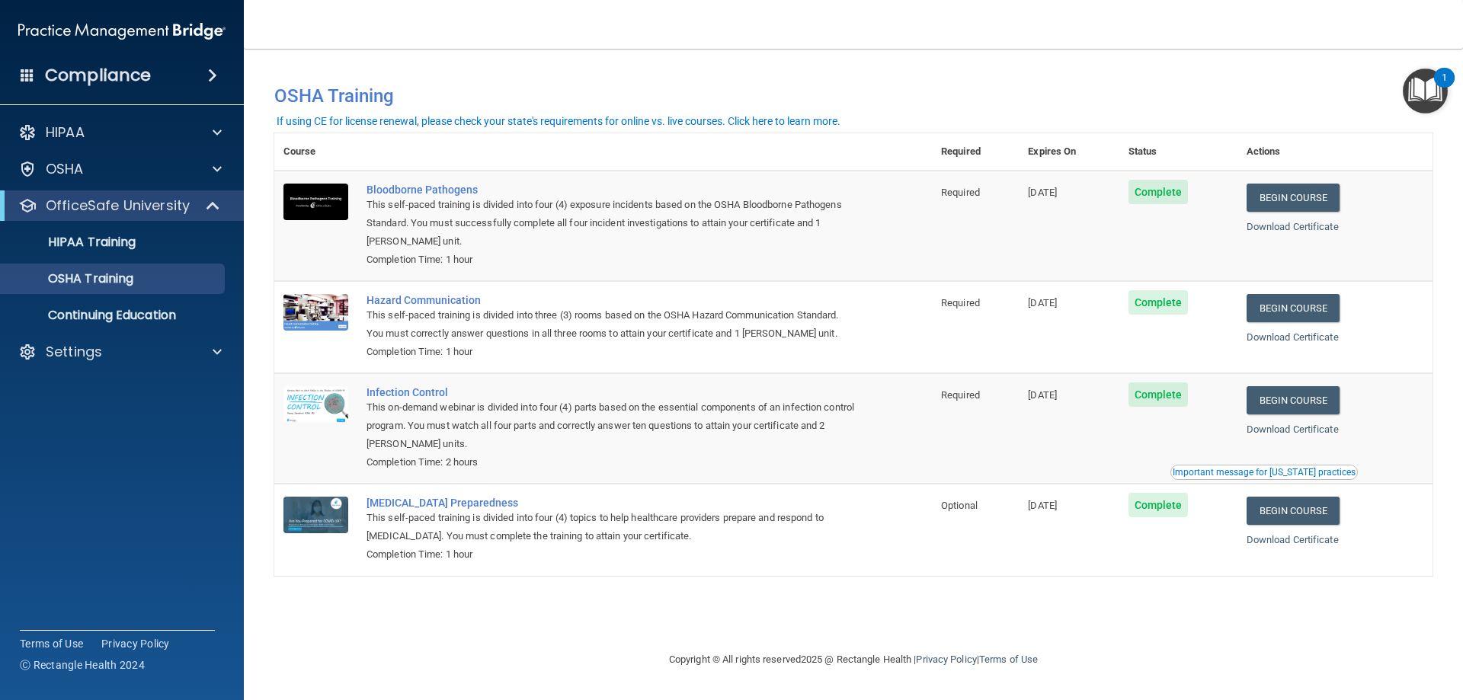
click at [63, 24] on img at bounding box center [121, 31] width 207 height 30
click at [47, 70] on h4 "Compliance" at bounding box center [98, 75] width 106 height 21
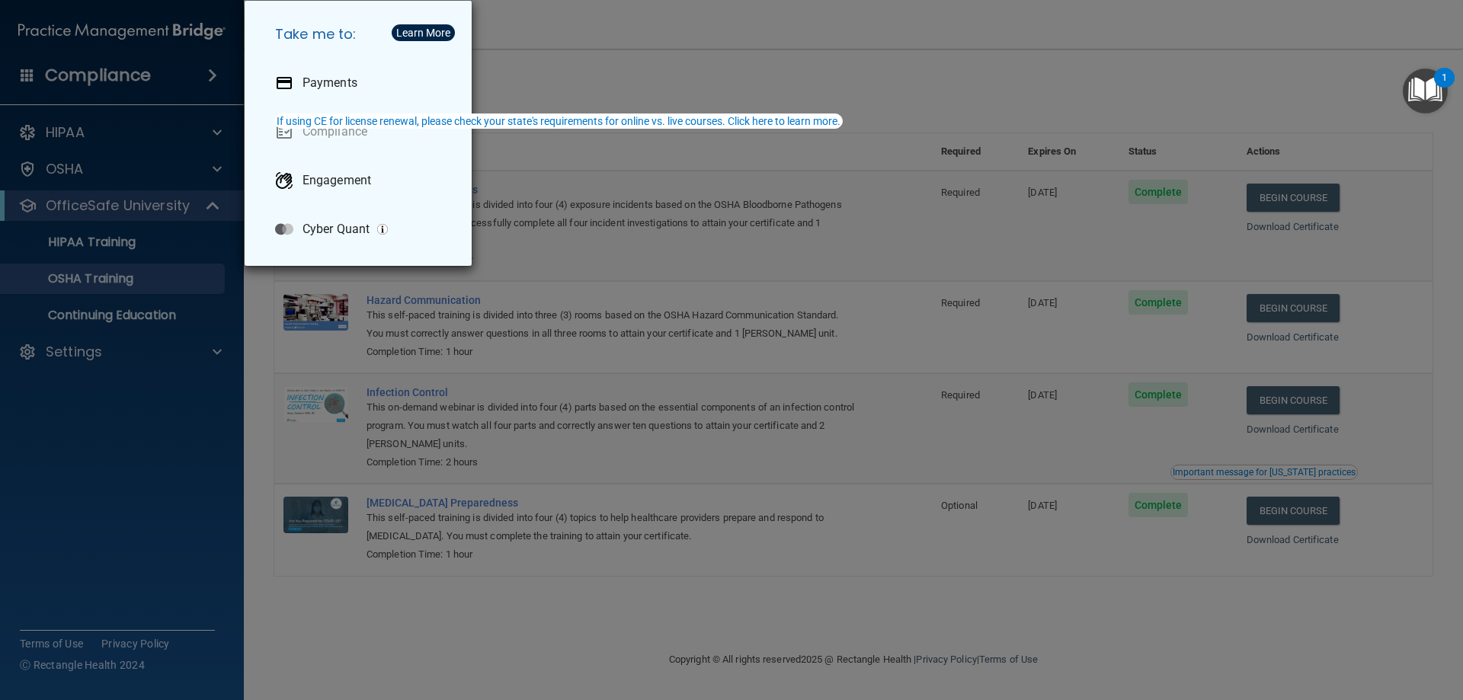
click at [613, 33] on div "Take me to: Payments Compliance Engagement Cyber Quant" at bounding box center [731, 350] width 1463 height 700
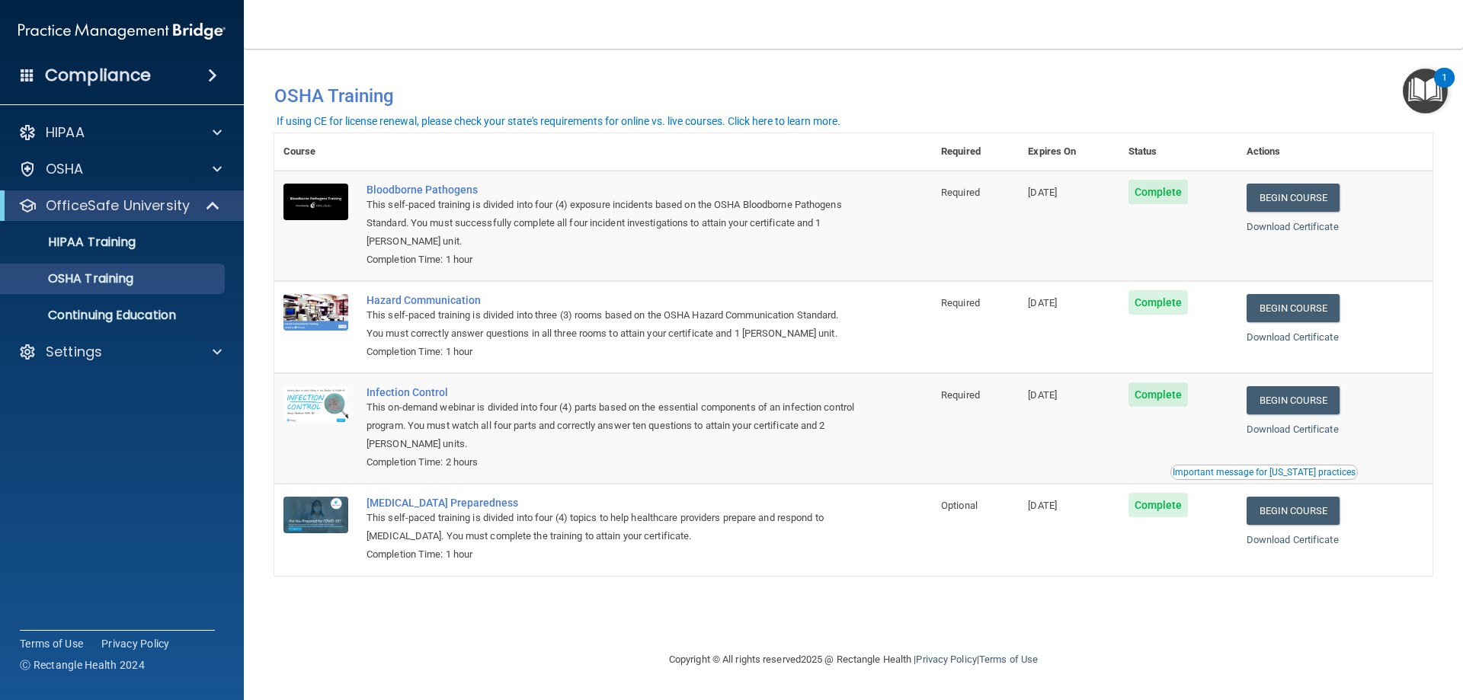
click at [24, 74] on span at bounding box center [28, 75] width 14 height 14
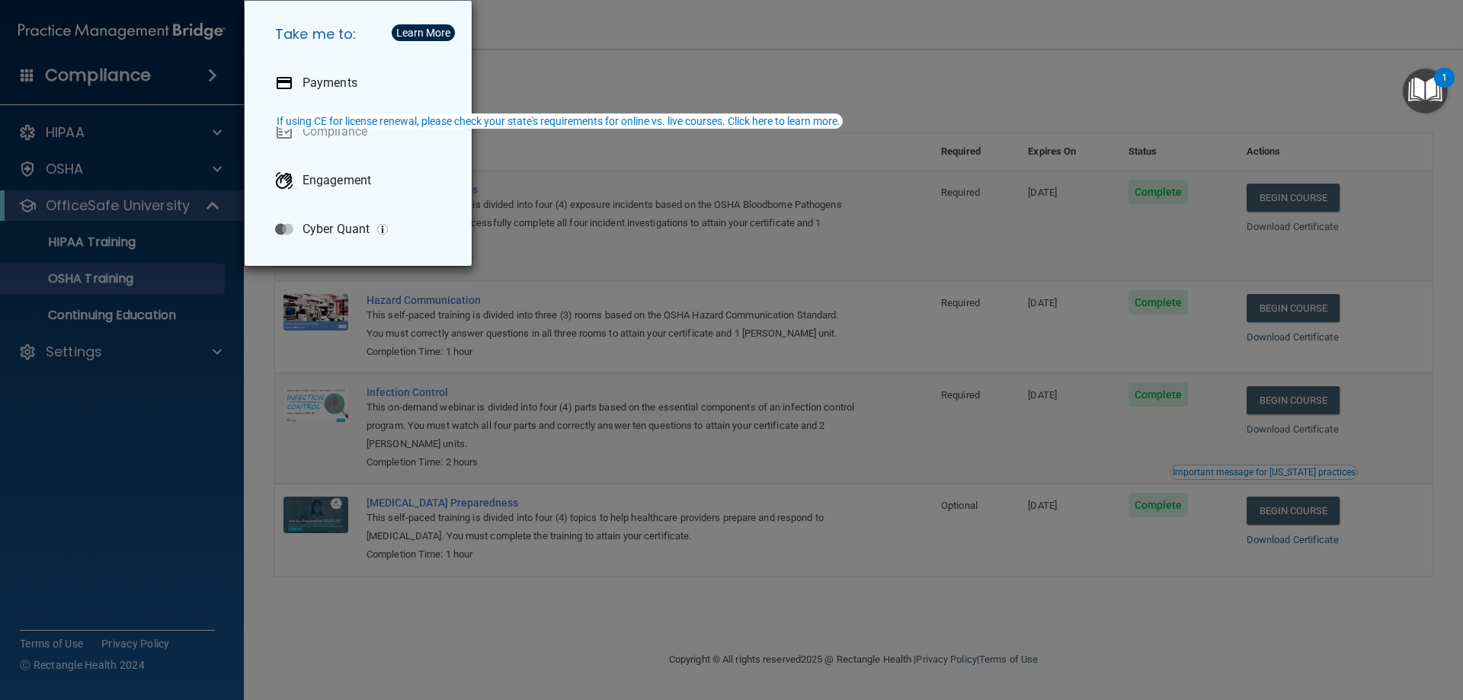
drag, startPoint x: 770, startPoint y: 16, endPoint x: 603, endPoint y: 62, distance: 173.2
click at [770, 18] on div "Take me to: Payments Compliance Engagement Cyber Quant" at bounding box center [731, 350] width 1463 height 700
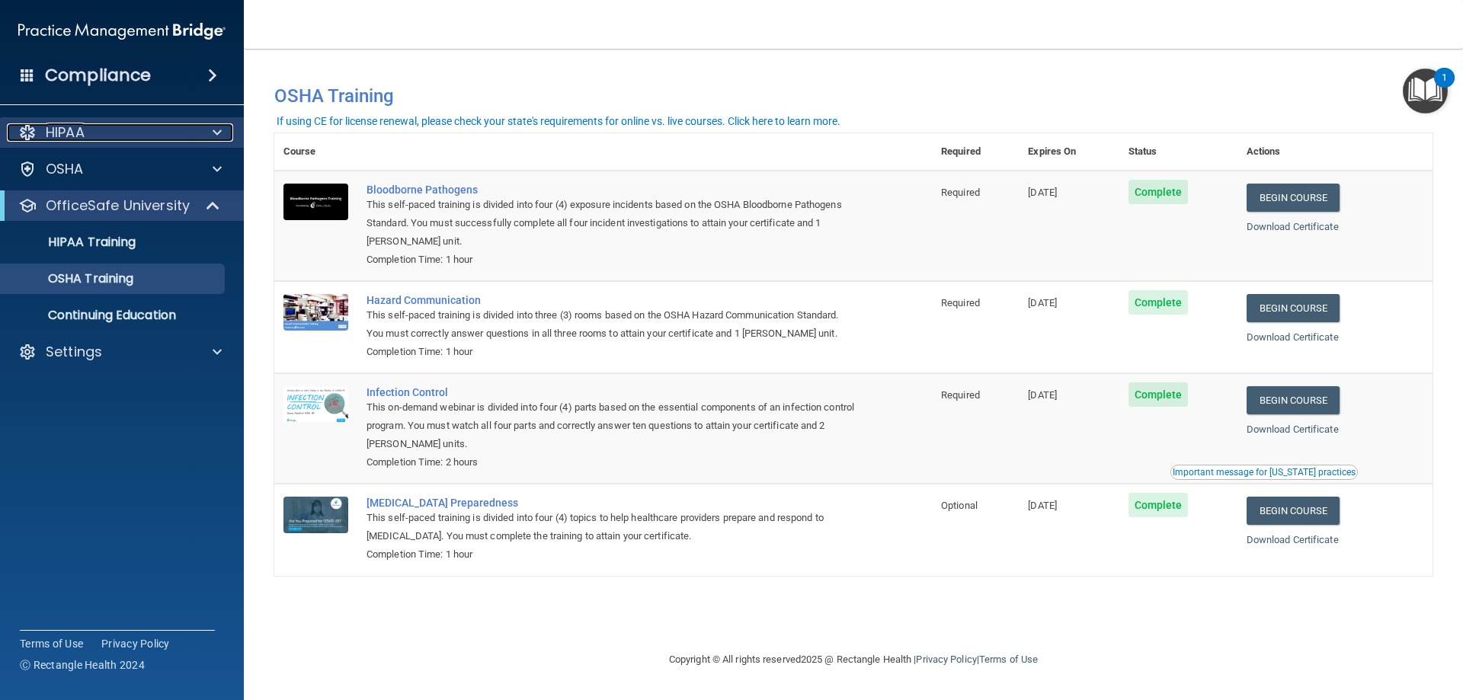
click at [166, 130] on div "HIPAA" at bounding box center [101, 132] width 189 height 18
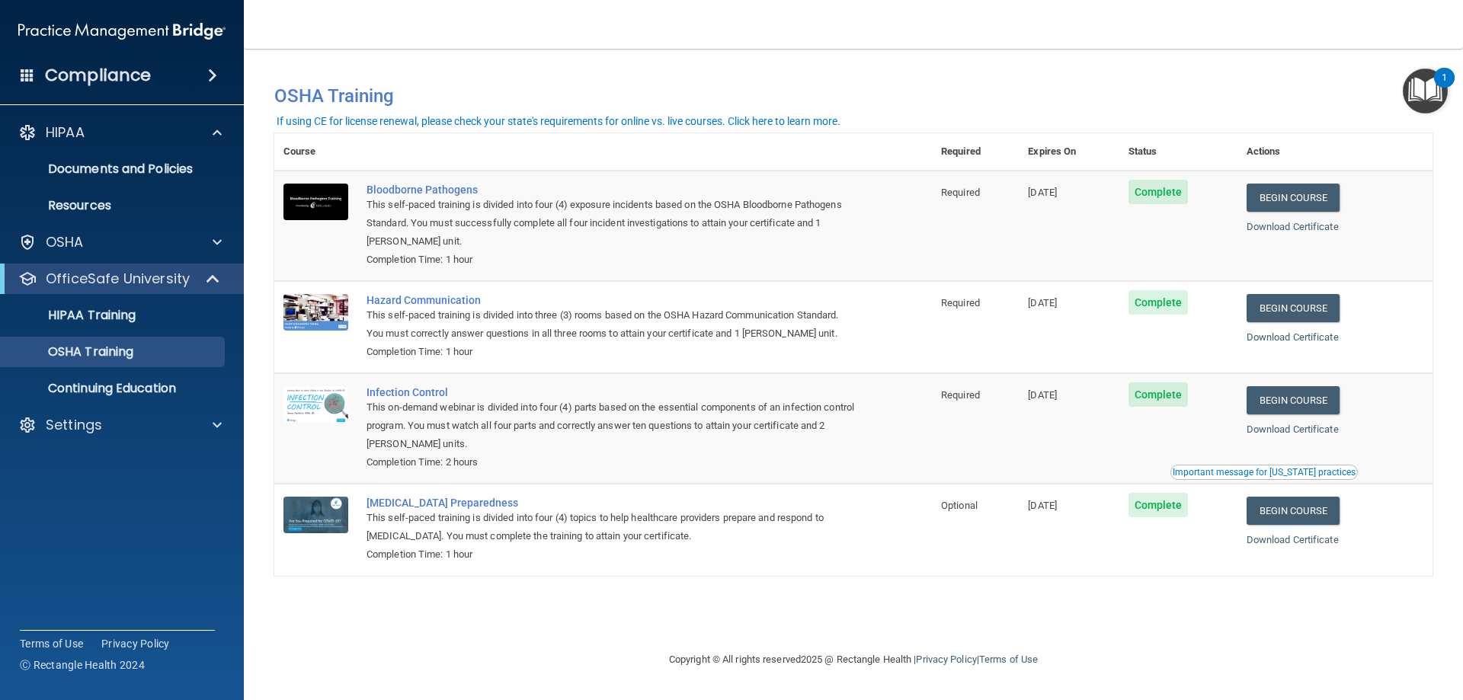
click at [624, 117] on div "If using CE for license renewal, please check your state's requirements for onl…" at bounding box center [559, 121] width 564 height 11
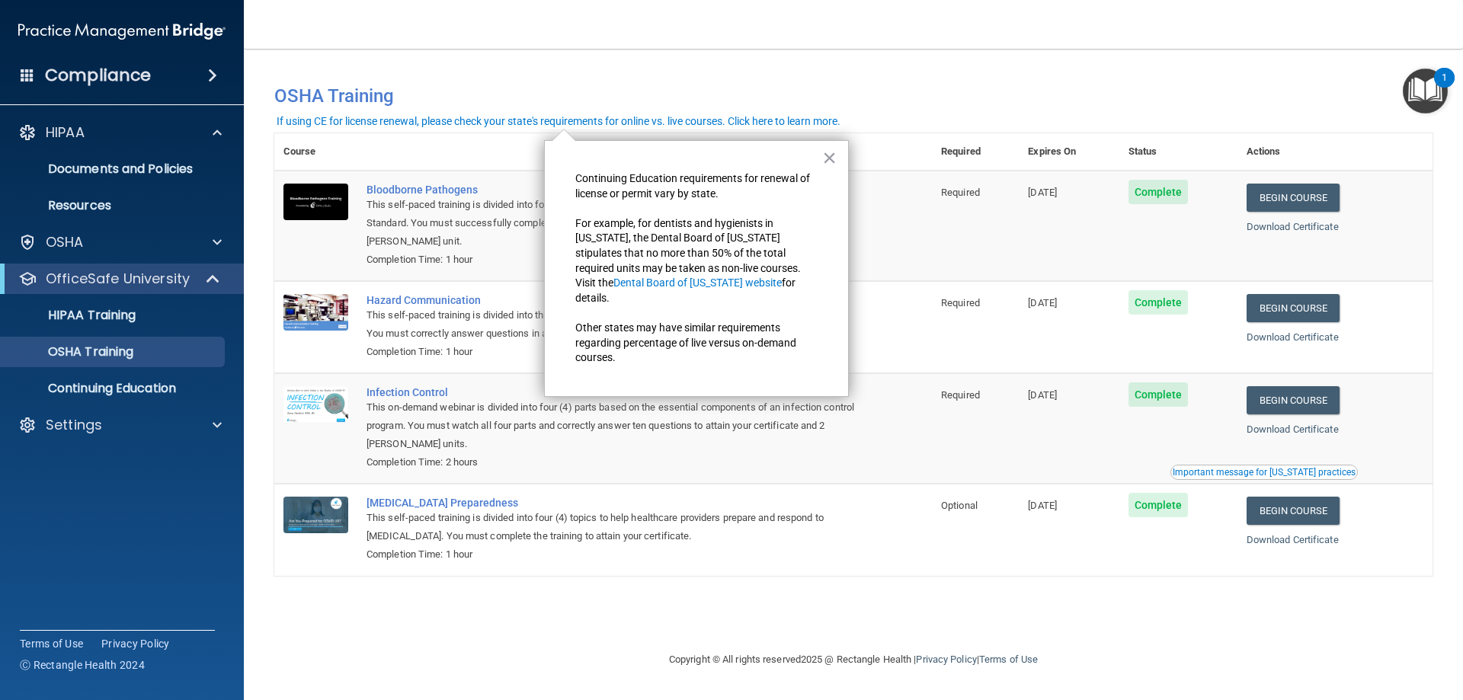
click at [37, 36] on img at bounding box center [121, 31] width 207 height 30
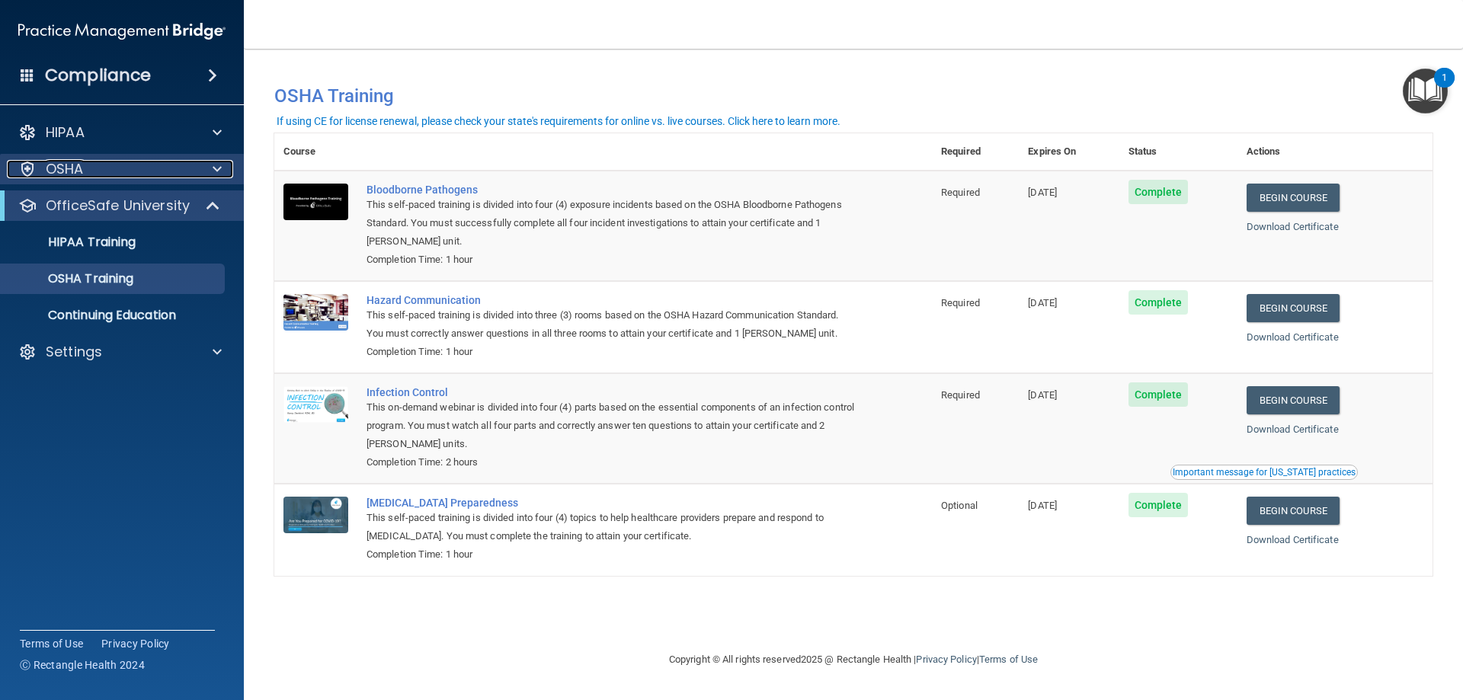
click at [219, 172] on span at bounding box center [217, 169] width 9 height 18
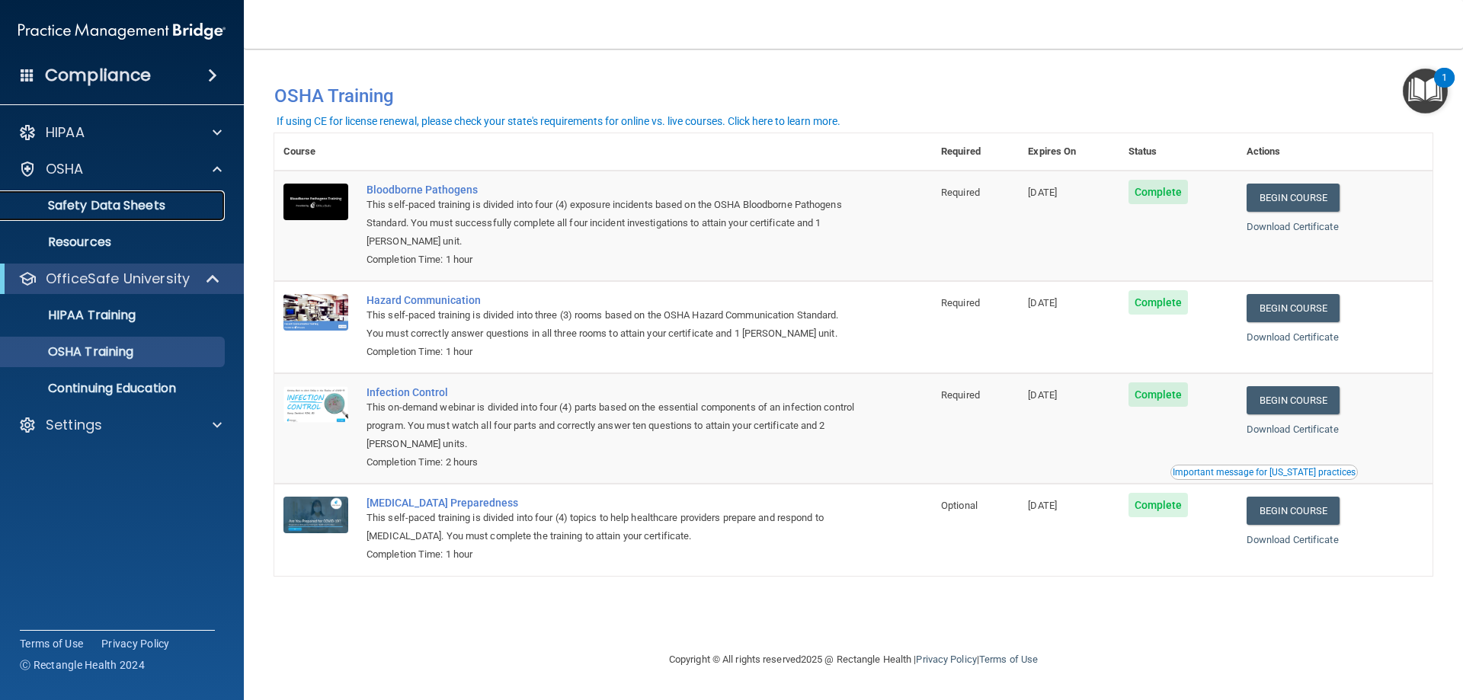
click at [148, 201] on p "Safety Data Sheets" at bounding box center [114, 205] width 208 height 15
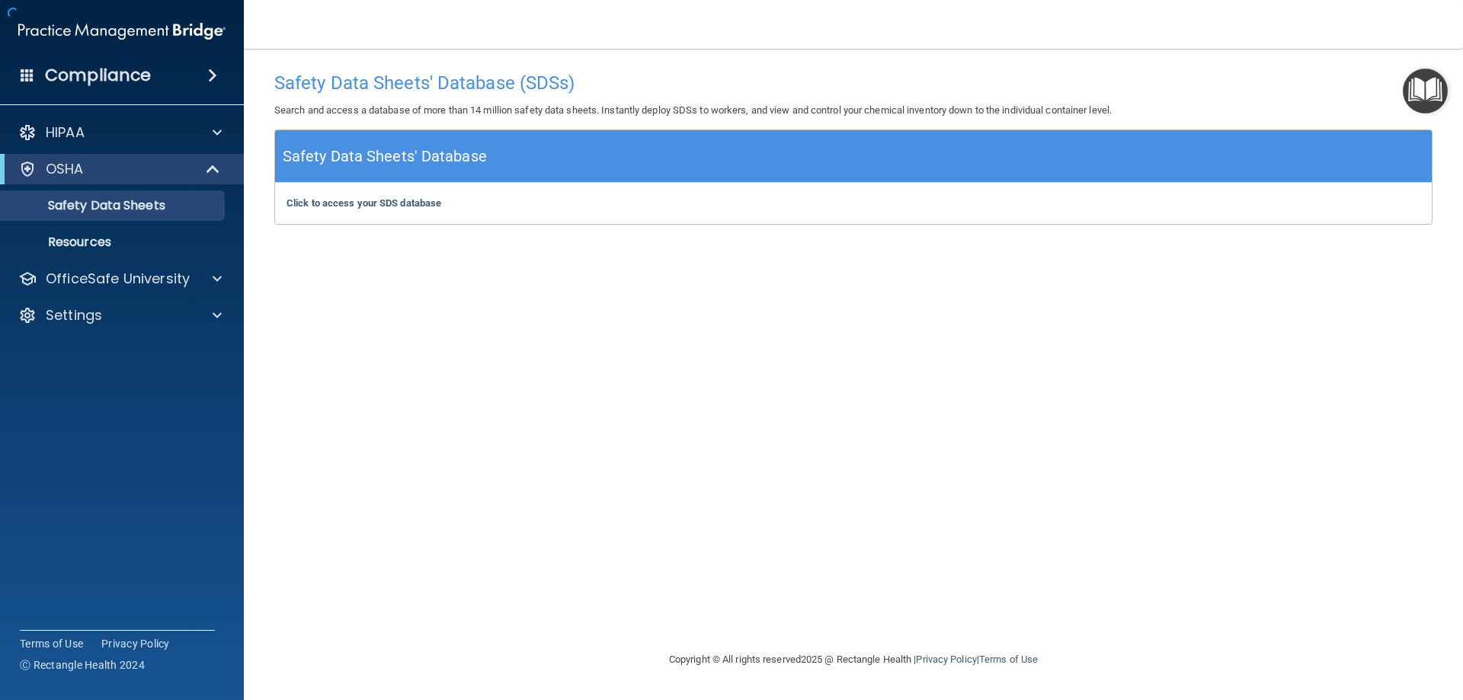
click at [133, 151] on div "HIPAA Documents and Policies Report an Incident Business Associates Emergency P…" at bounding box center [122, 227] width 245 height 232
click at [131, 145] on div "HIPAA" at bounding box center [122, 132] width 245 height 30
click at [1424, 80] on img "Open Resource Center, 1 new notification" at bounding box center [1425, 91] width 45 height 45
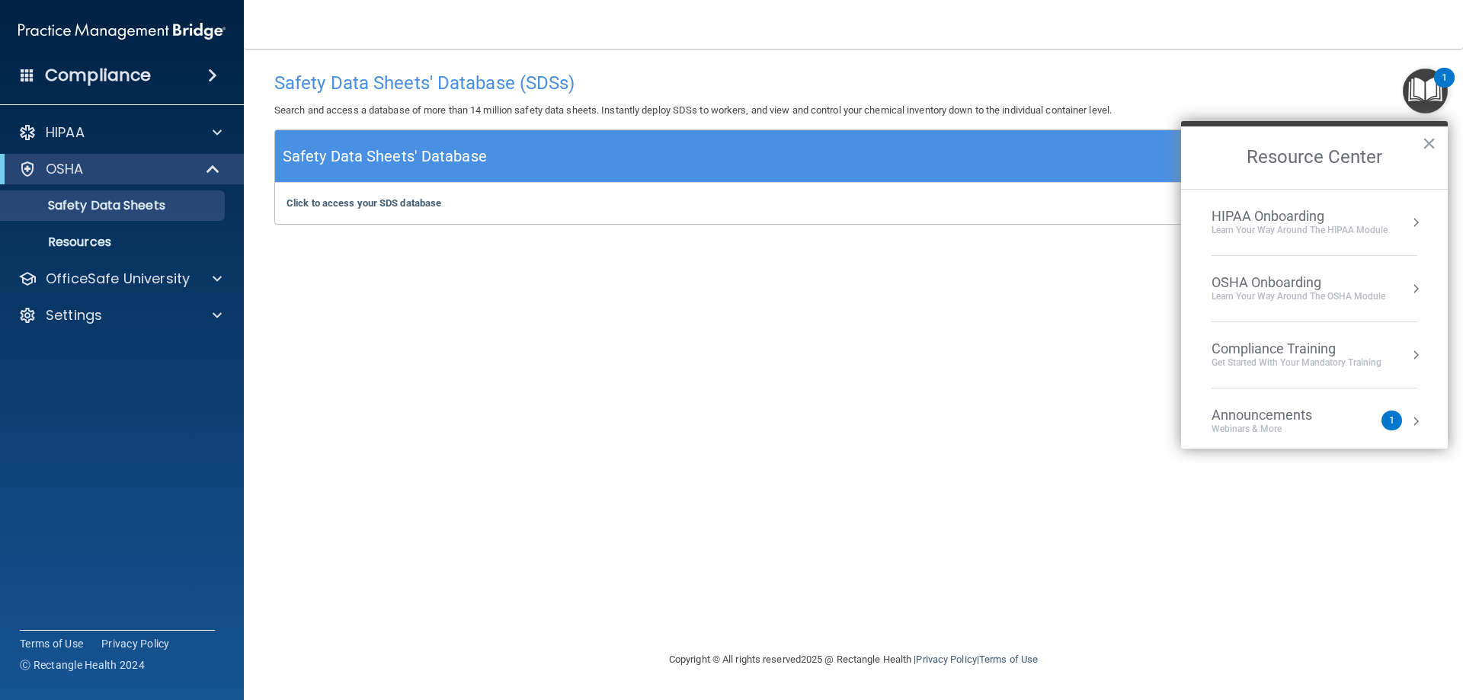
click at [1335, 274] on div "OSHA Onboarding" at bounding box center [1298, 282] width 174 height 17
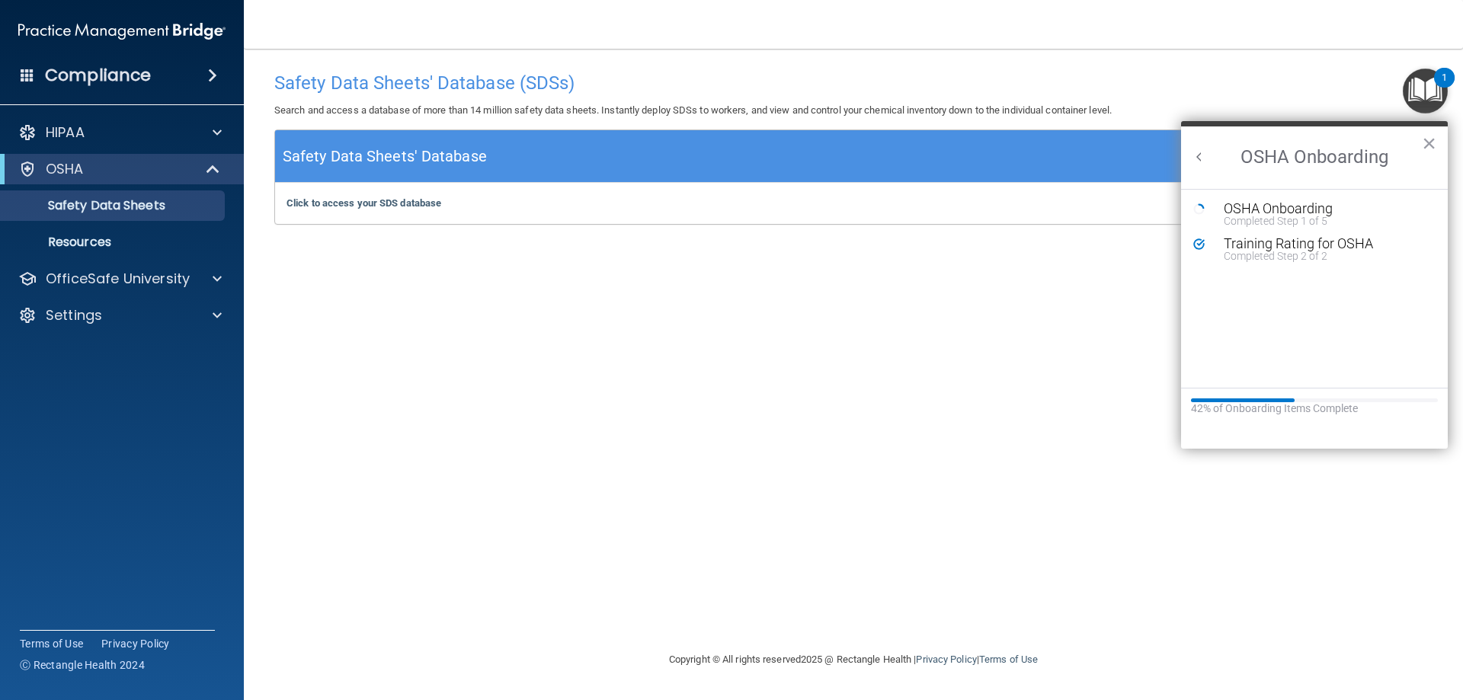
click at [1208, 155] on h2 "OSHA Onboarding" at bounding box center [1314, 157] width 267 height 62
click at [1203, 164] on button "Back to Resource Center Home" at bounding box center [1199, 156] width 15 height 15
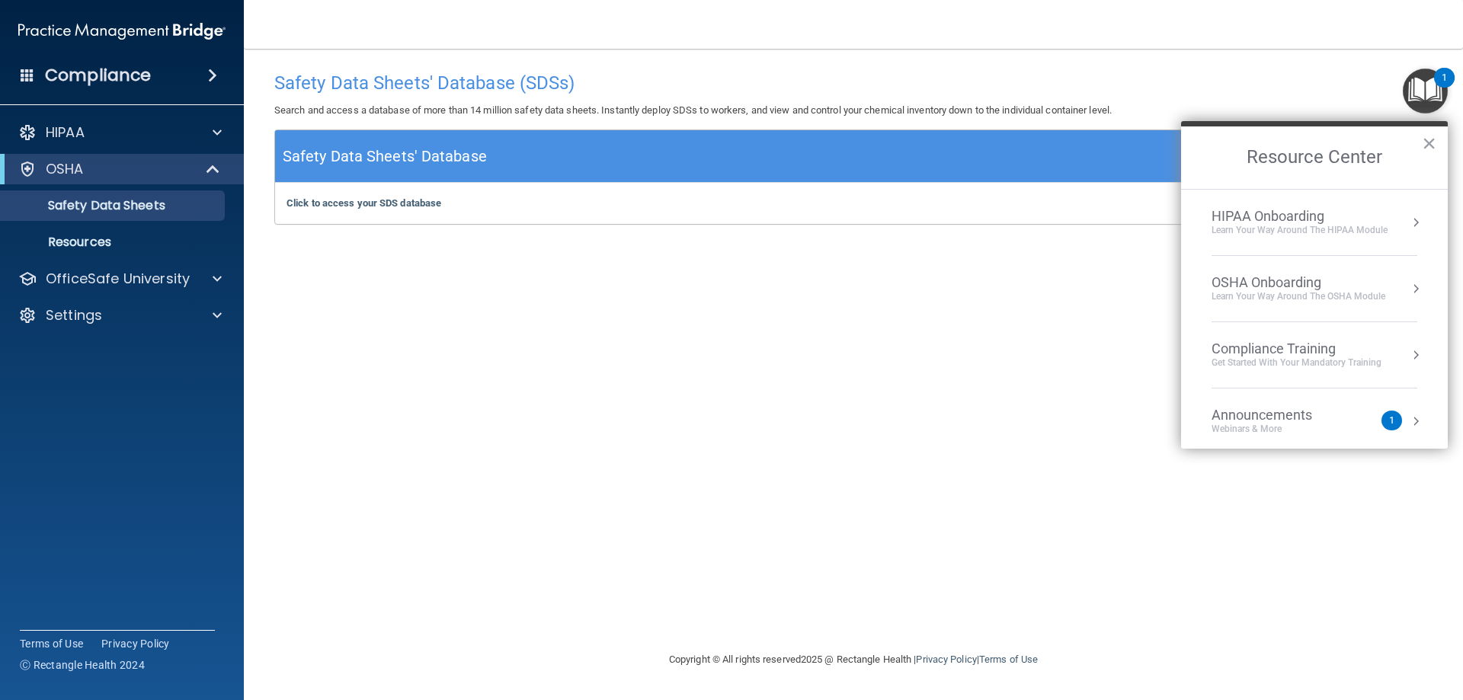
click at [1341, 305] on li "OSHA Onboarding Learn your way around the OSHA module" at bounding box center [1314, 289] width 206 height 66
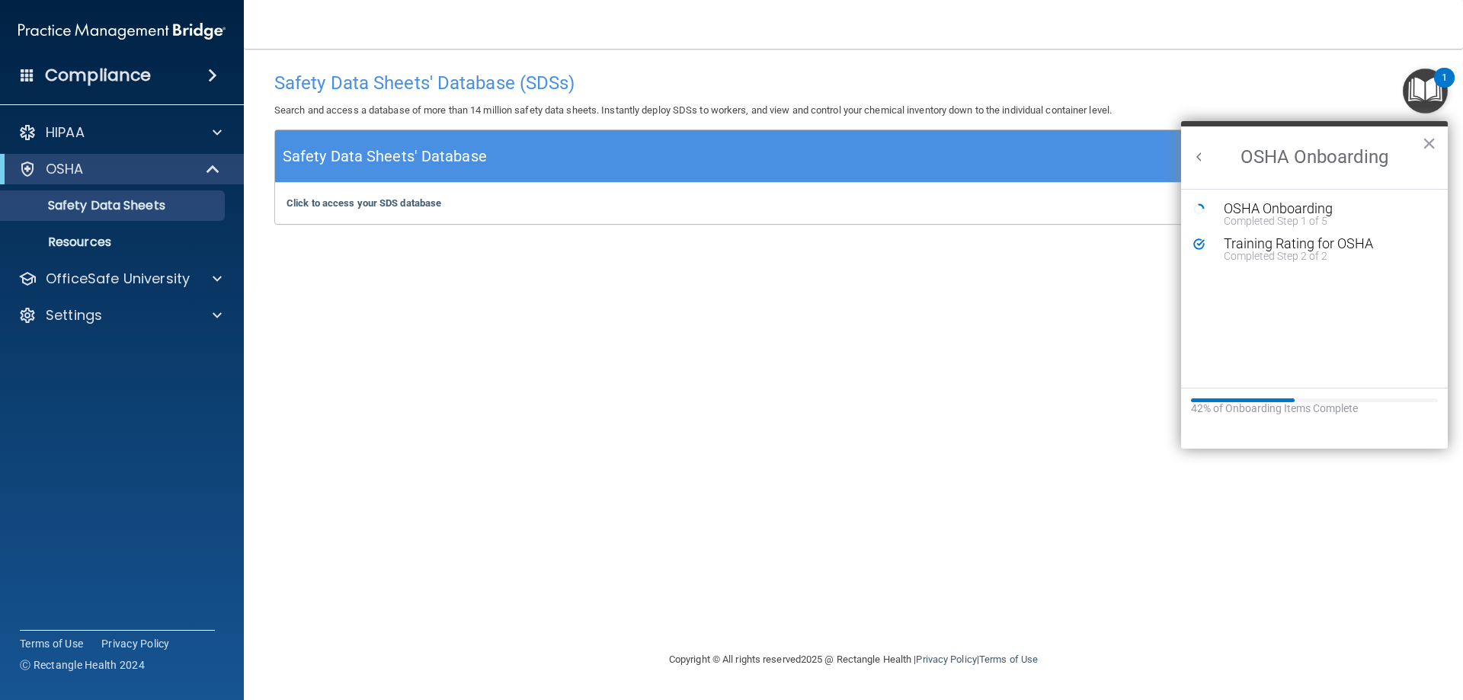
click at [1195, 158] on button "Back to Resource Center Home" at bounding box center [1199, 156] width 15 height 15
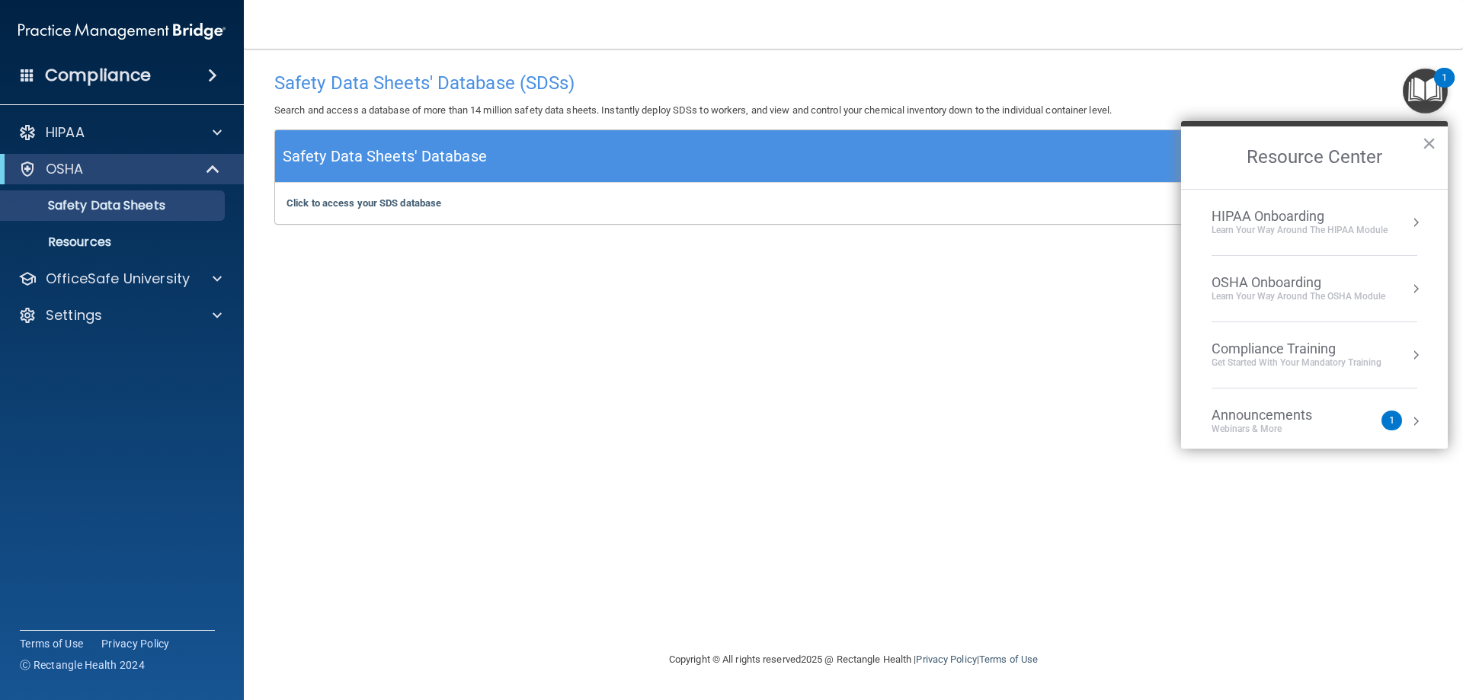
click at [1324, 232] on div "Learn Your Way around the HIPAA module" at bounding box center [1299, 230] width 176 height 13
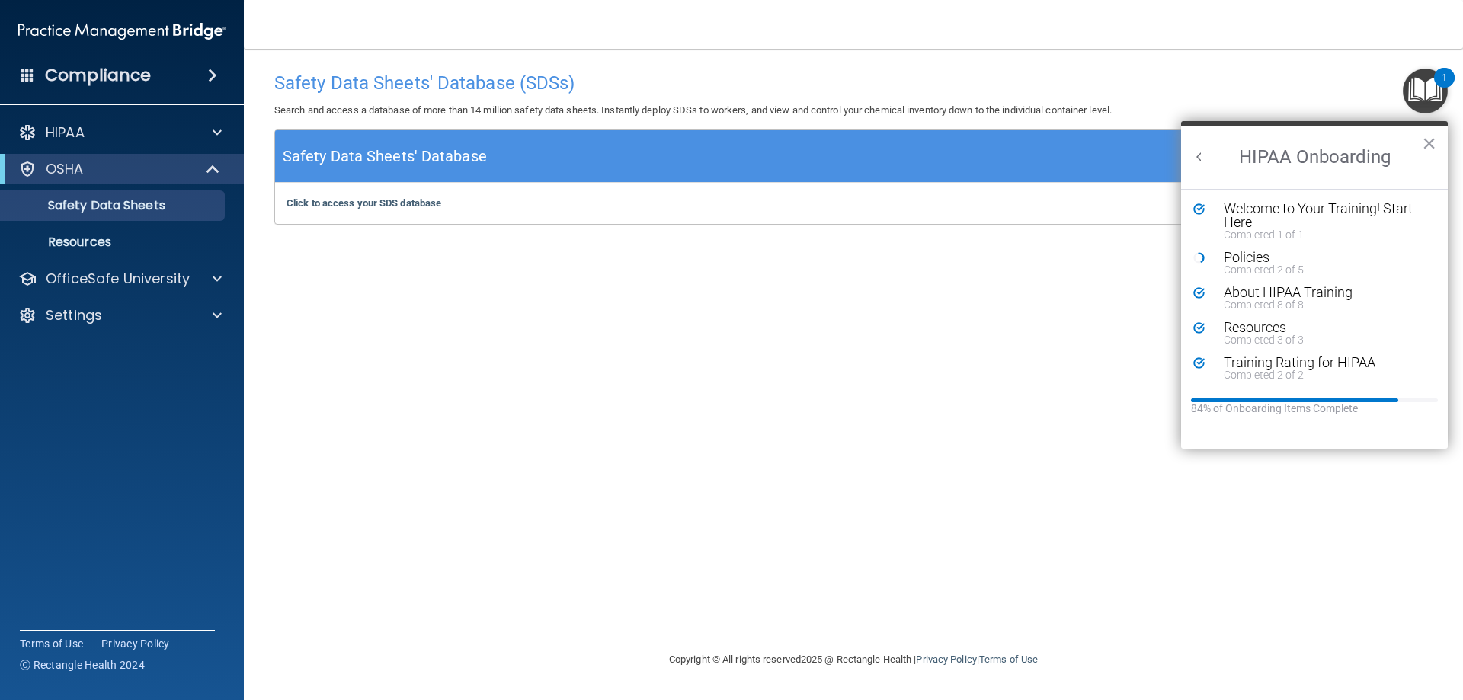
click at [1198, 157] on button "Back to Resource Center Home" at bounding box center [1199, 156] width 15 height 15
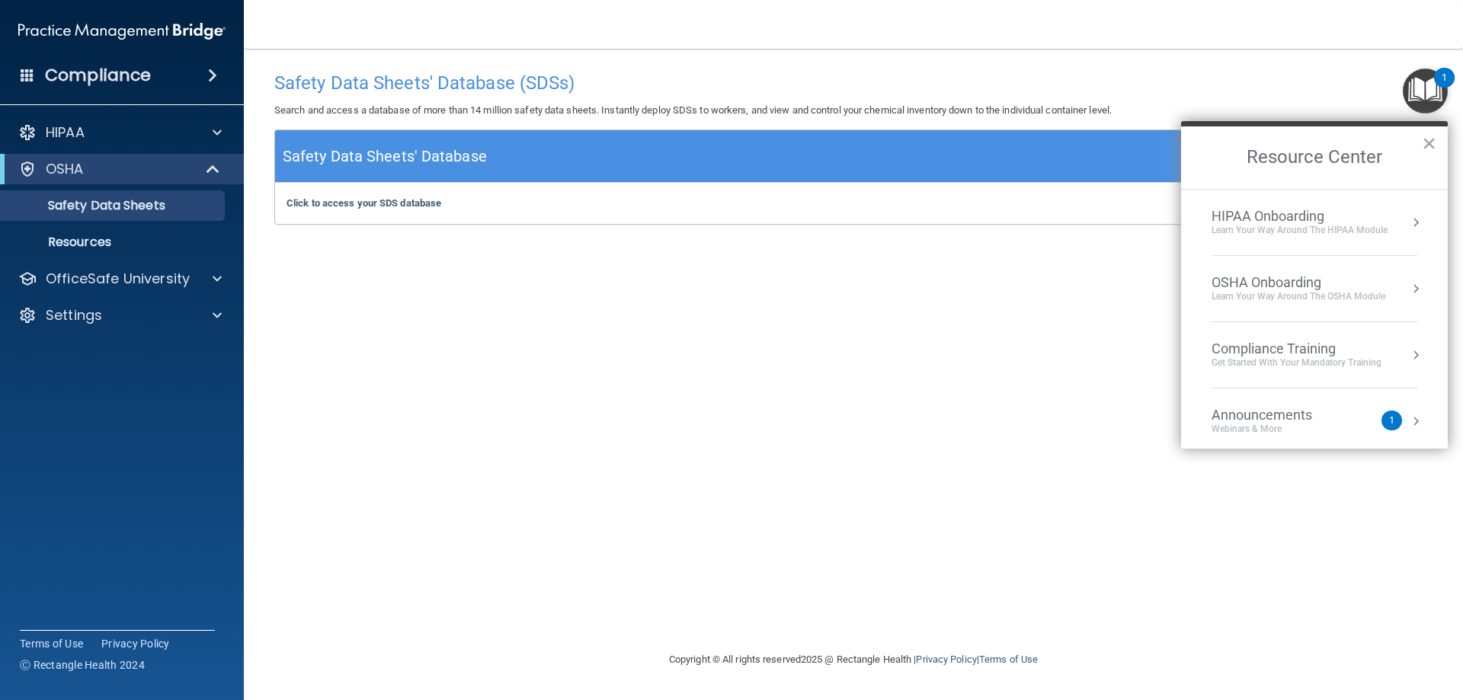
click at [1326, 359] on div "Get Started with your mandatory training" at bounding box center [1296, 363] width 170 height 13
click at [1201, 154] on button "Back to Resource Center Home" at bounding box center [1199, 156] width 15 height 15
click at [1301, 424] on div "Webinars & More" at bounding box center [1276, 429] width 131 height 13
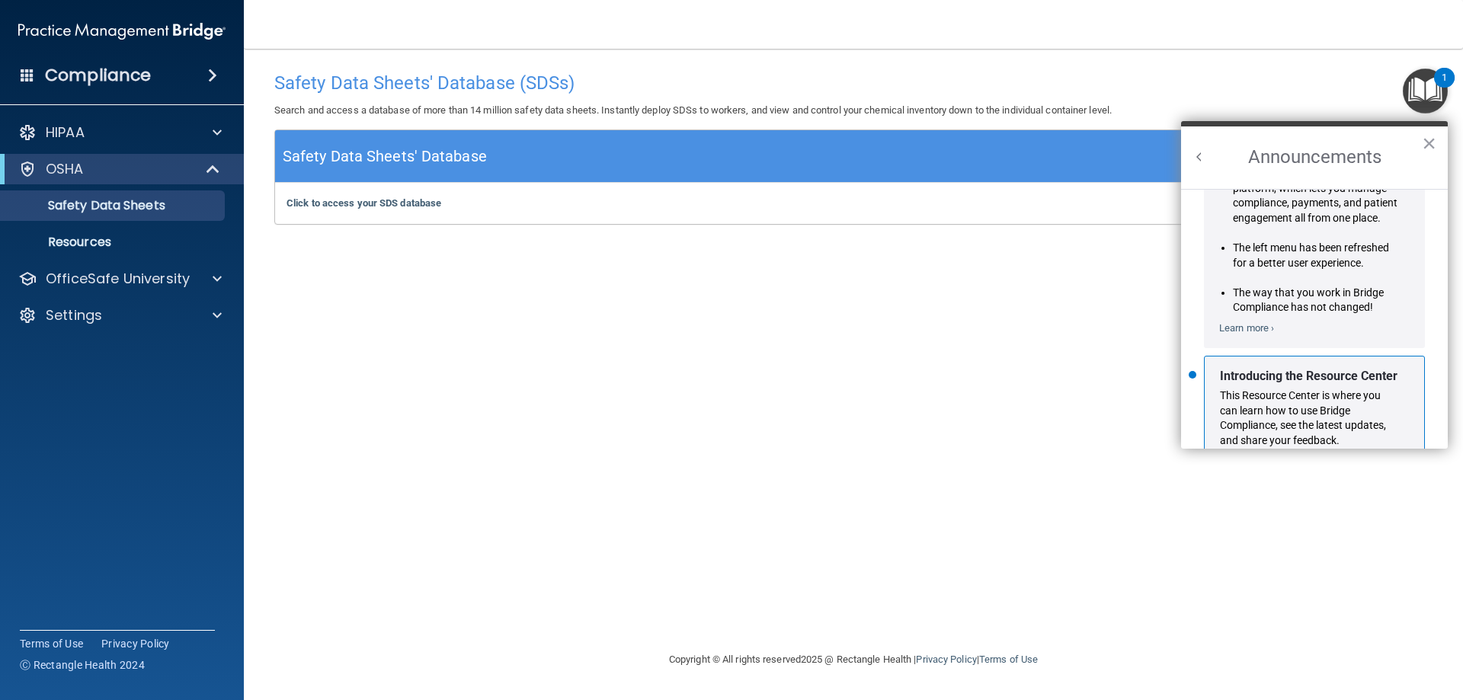
scroll to position [267, 0]
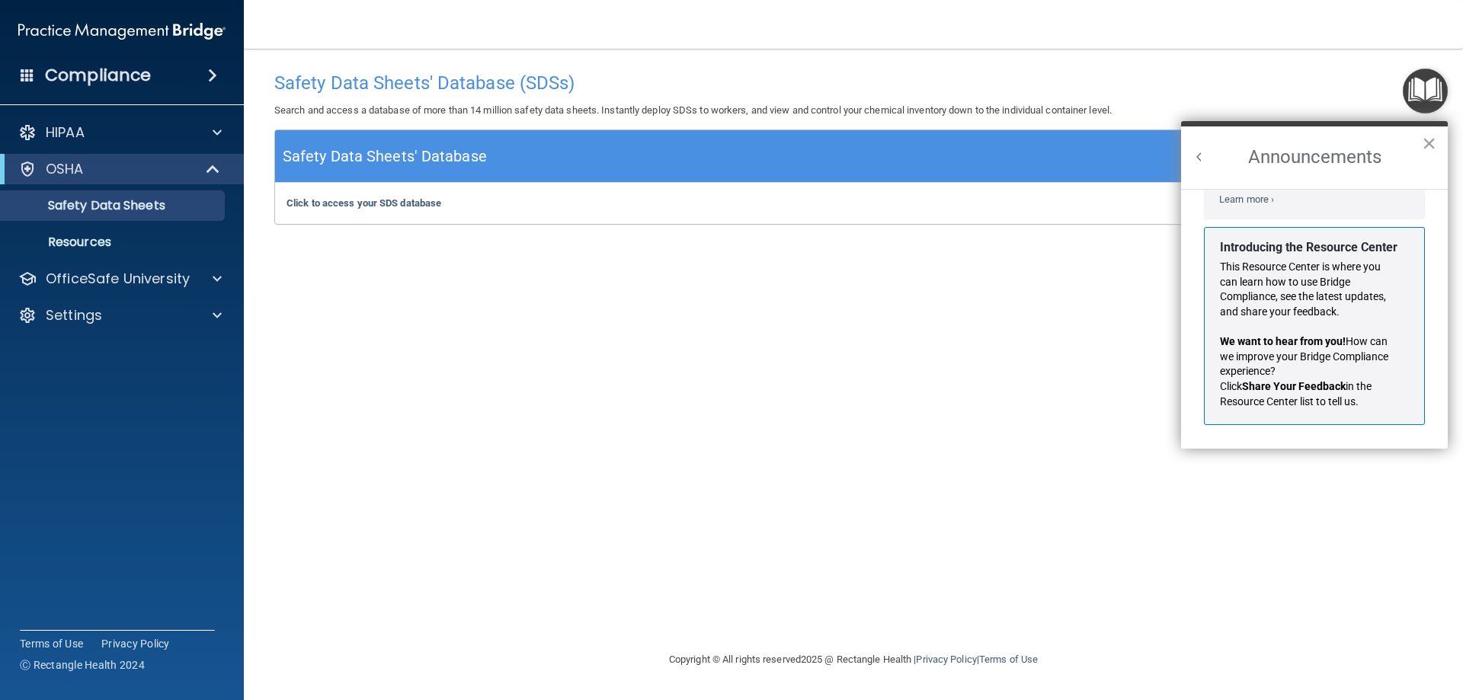
click at [1191, 152] on h2 "Announcements" at bounding box center [1314, 157] width 267 height 62
click at [1419, 145] on h2 "Announcements" at bounding box center [1314, 157] width 267 height 62
click at [1422, 142] on button "×" at bounding box center [1429, 143] width 14 height 24
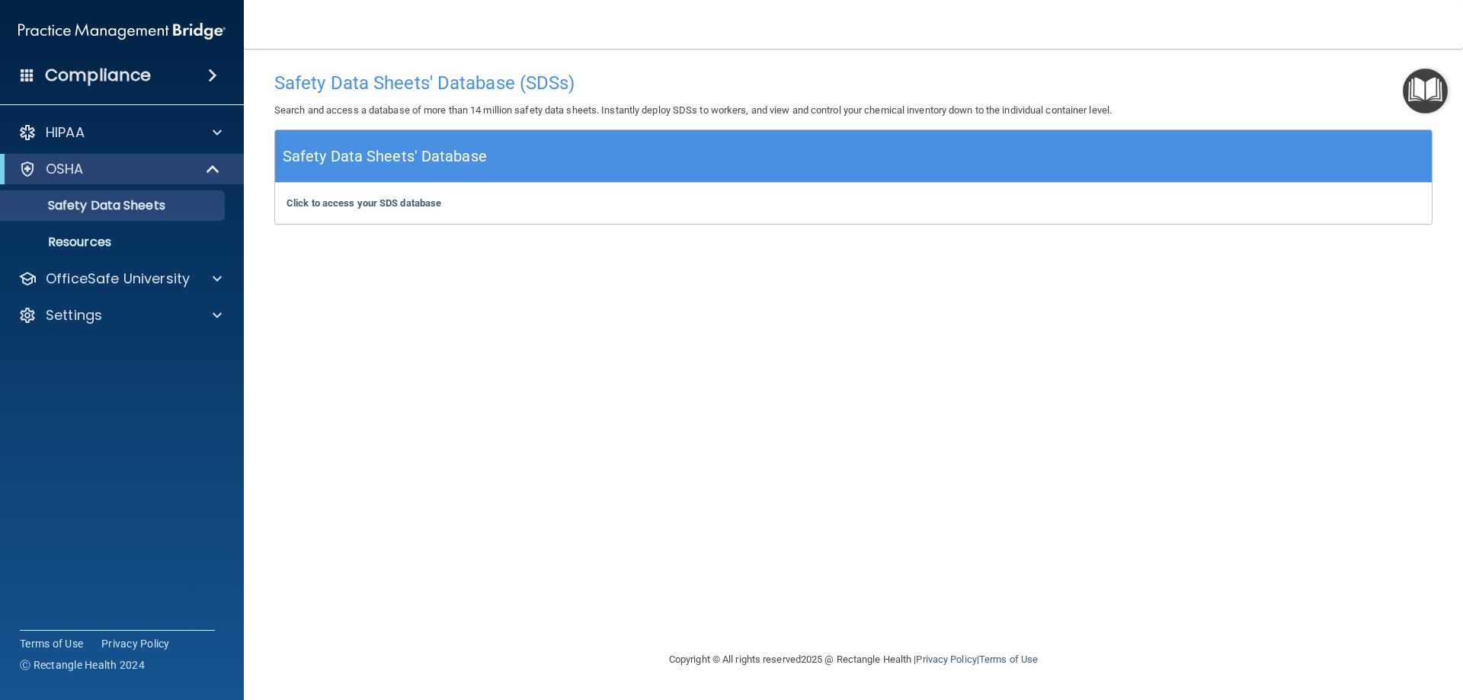
click at [102, 87] on div "Compliance" at bounding box center [122, 76] width 244 height 34
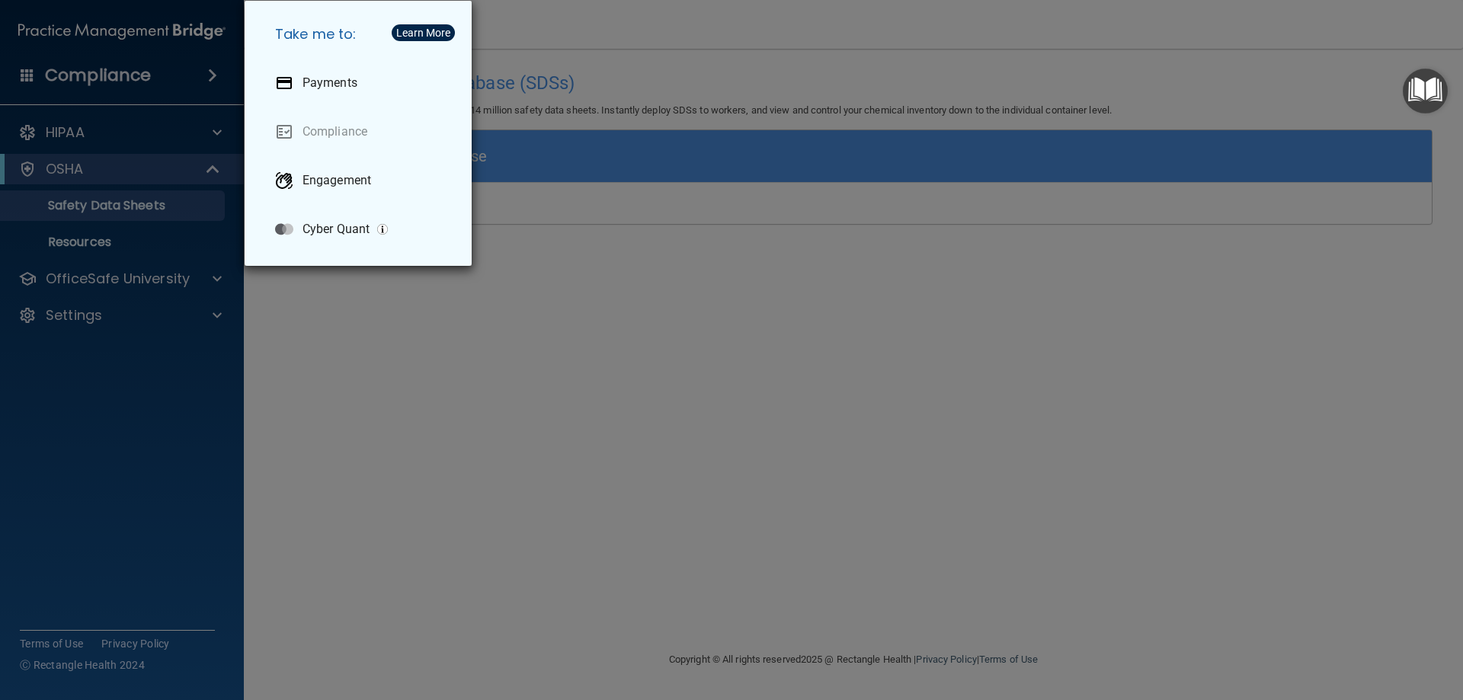
click at [578, 161] on div "Take me to: Payments Compliance Engagement Cyber Quant" at bounding box center [731, 350] width 1463 height 700
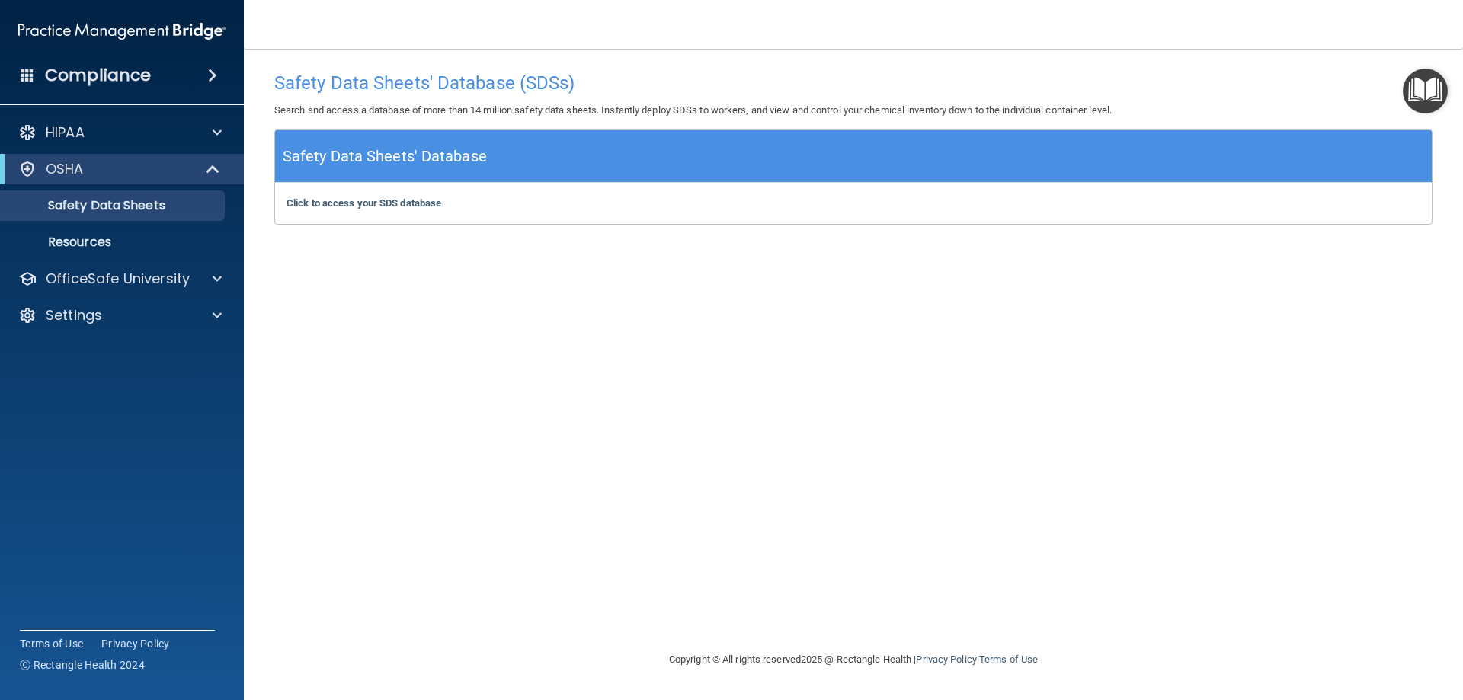
click at [117, 296] on div "HIPAA Documents and Policies Report an Incident Business Associates Emergency P…" at bounding box center [122, 227] width 245 height 232
click at [116, 291] on div "OfficeSafe University" at bounding box center [122, 279] width 245 height 30
